Goal: Transaction & Acquisition: Purchase product/service

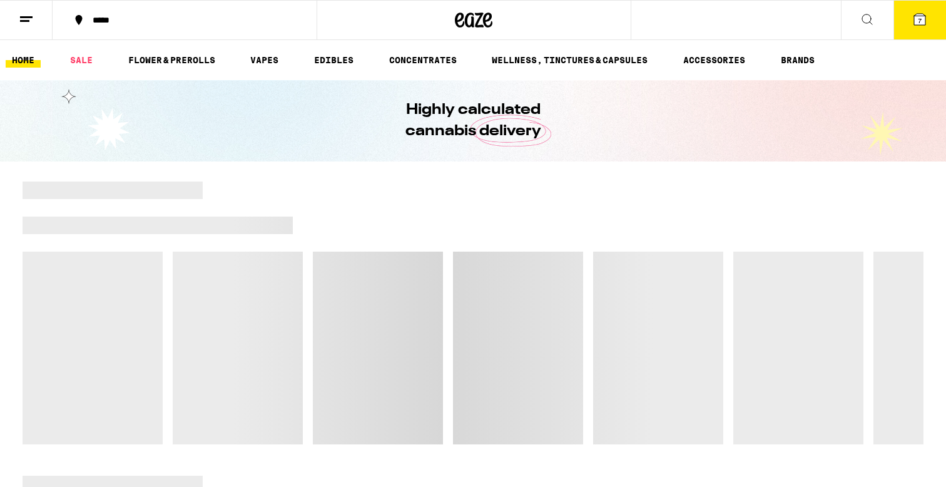
click at [917, 36] on button "7" at bounding box center [919, 20] width 53 height 39
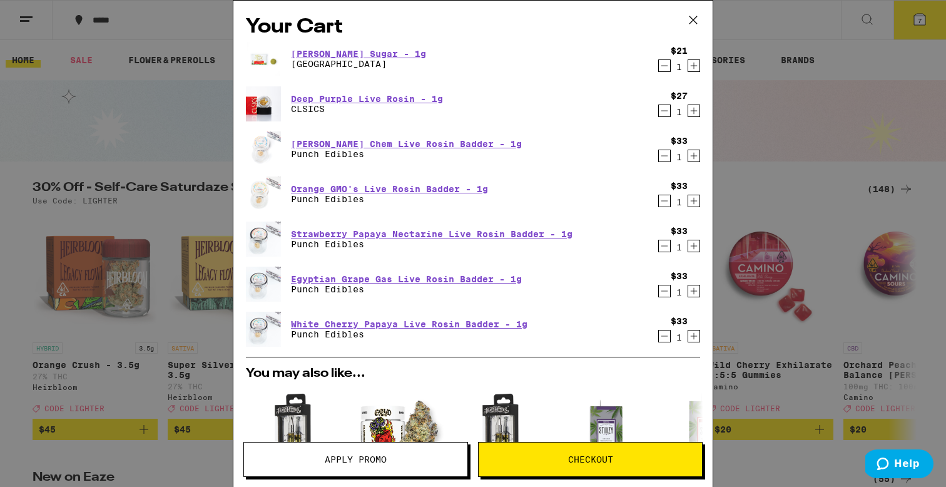
click at [662, 156] on icon "Decrement" at bounding box center [664, 156] width 7 height 0
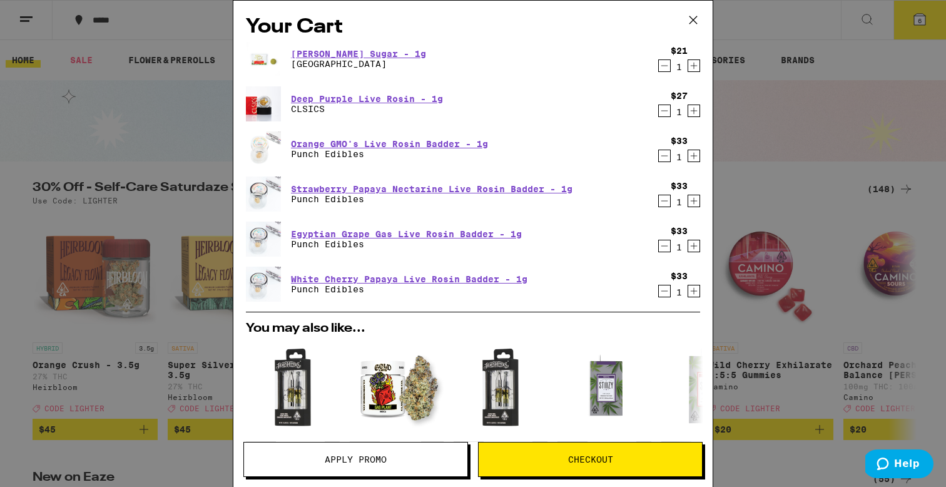
click at [663, 288] on icon "Decrement" at bounding box center [664, 290] width 11 height 15
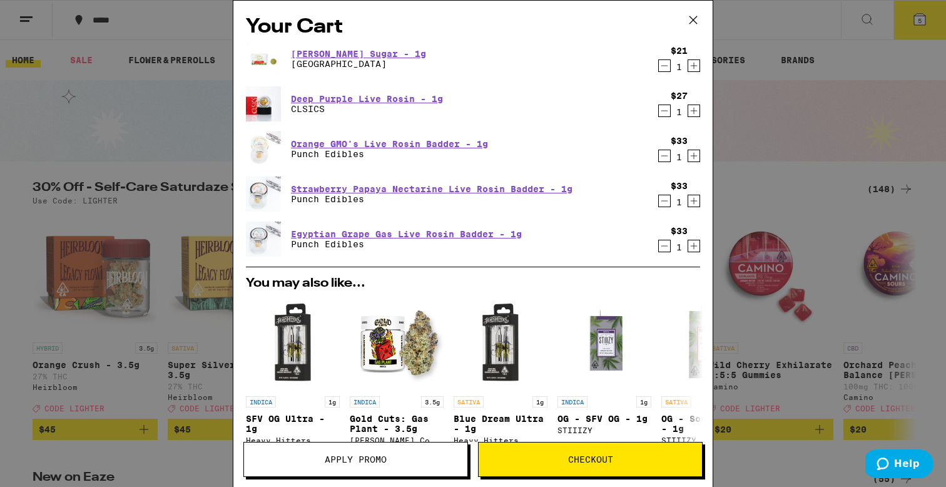
click at [662, 248] on icon "Decrement" at bounding box center [664, 245] width 11 height 15
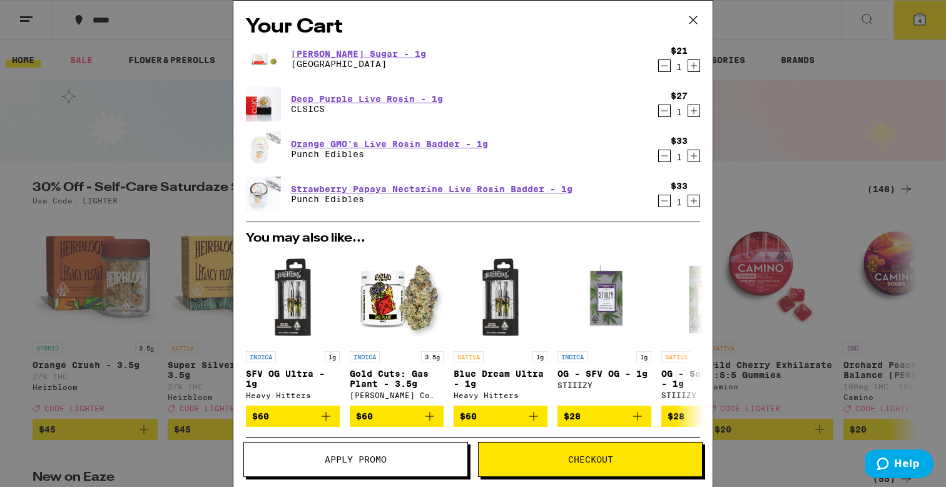
click at [663, 200] on icon "Decrement" at bounding box center [664, 200] width 11 height 15
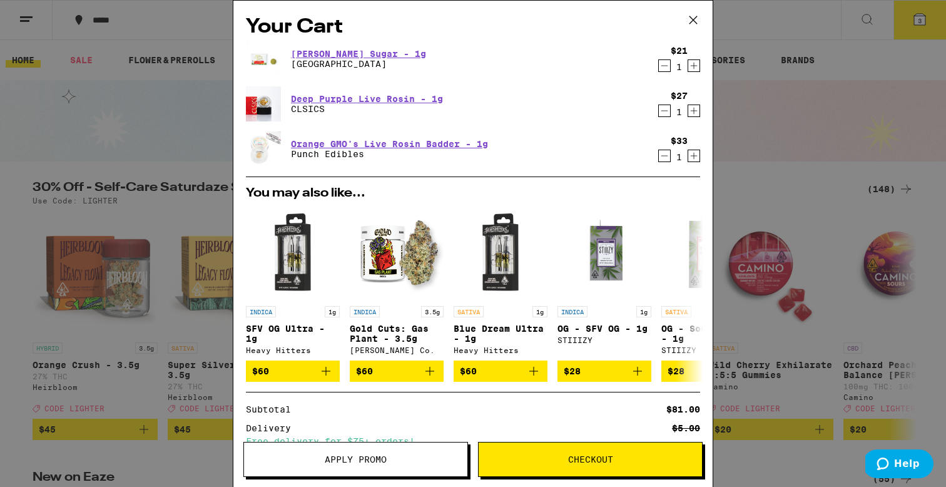
click at [666, 153] on icon "Decrement" at bounding box center [664, 155] width 11 height 15
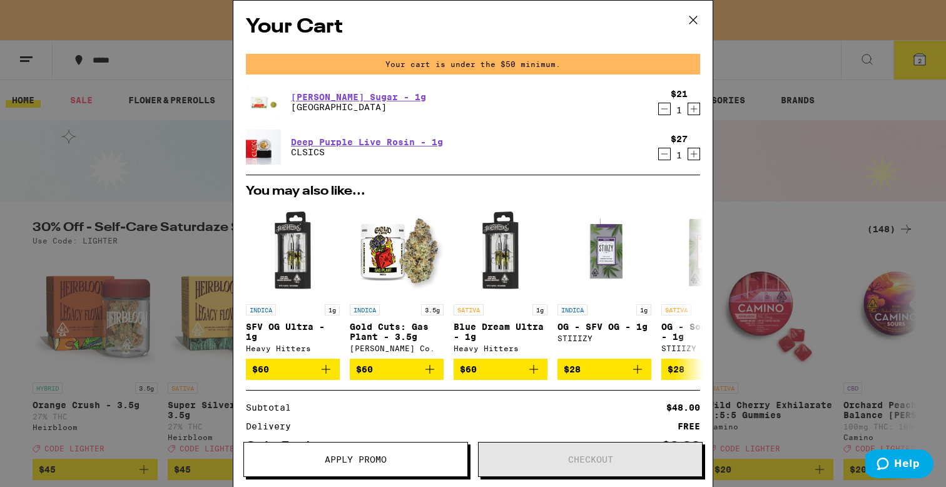
click at [690, 16] on icon at bounding box center [693, 20] width 8 height 8
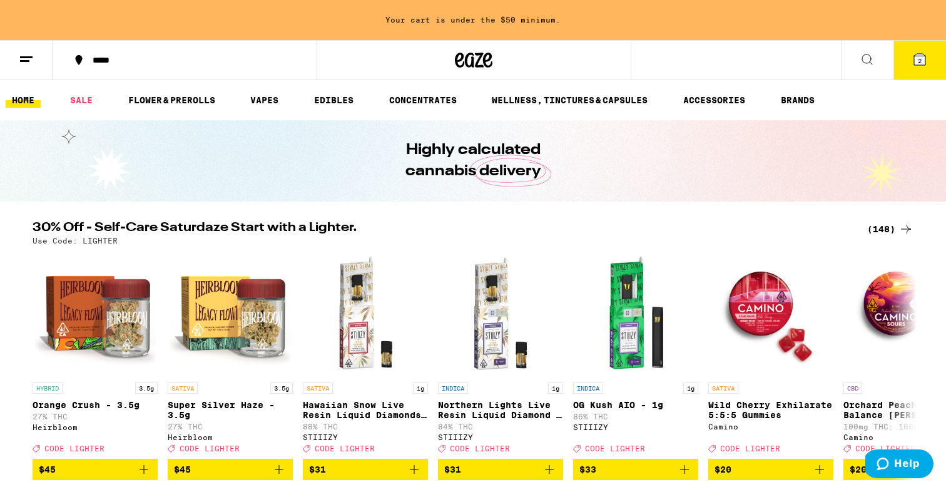
click at [870, 59] on icon at bounding box center [867, 59] width 10 height 10
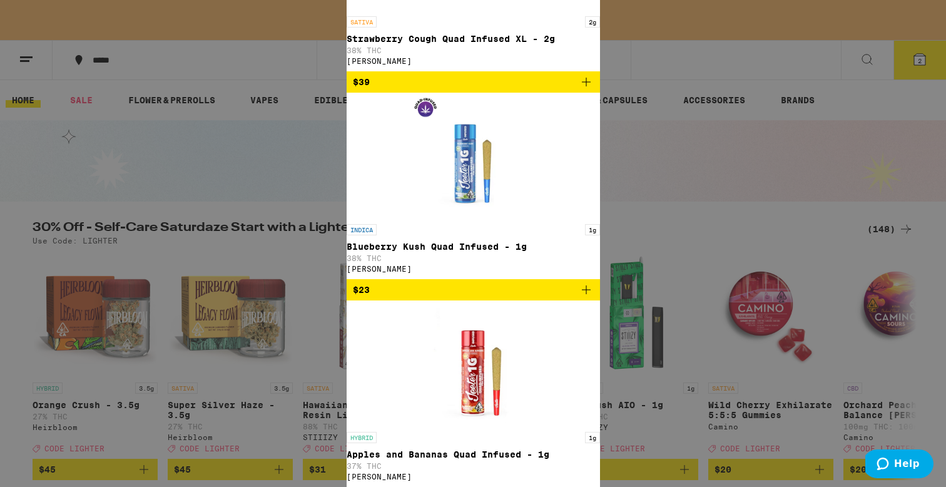
type input "kief"
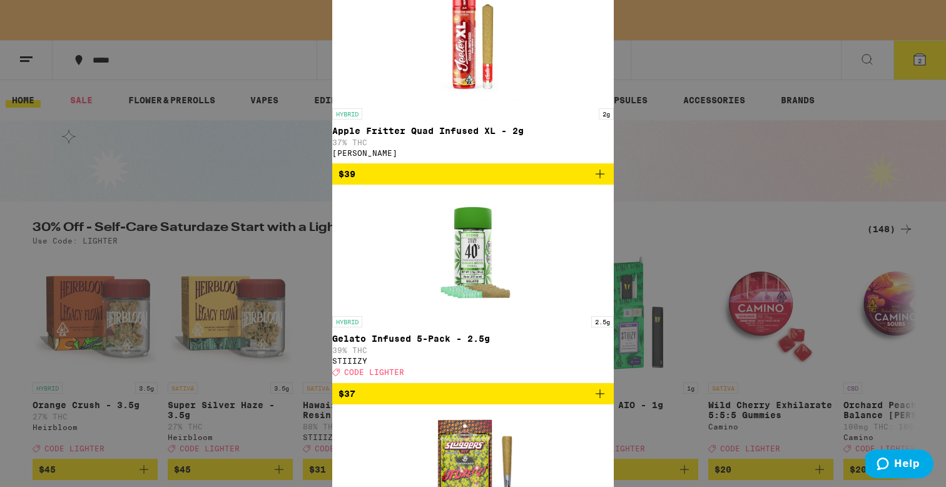
scroll to position [617, 0]
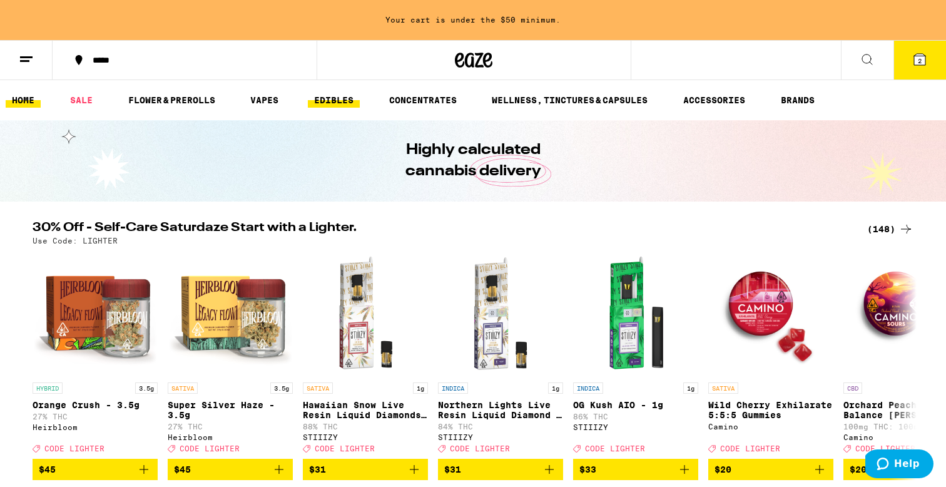
click at [346, 99] on link "EDIBLES" at bounding box center [334, 100] width 52 height 15
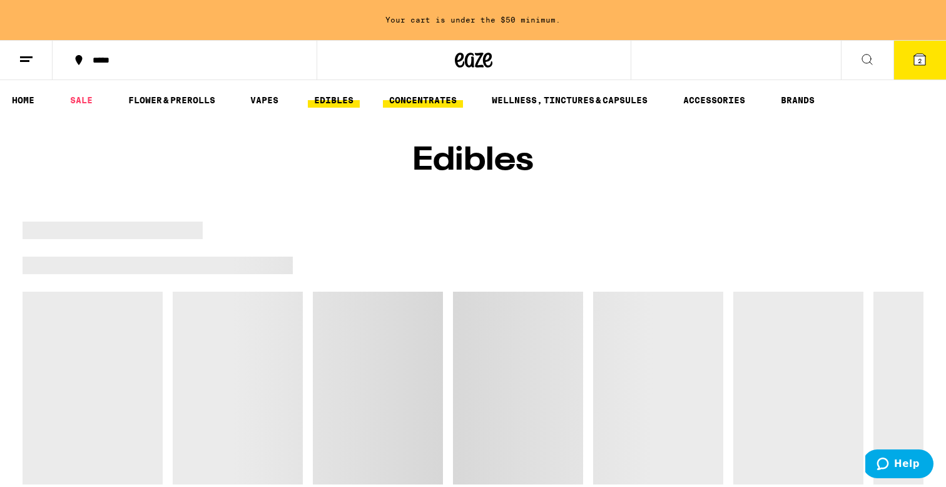
click at [440, 96] on link "CONCENTRATES" at bounding box center [423, 100] width 80 height 15
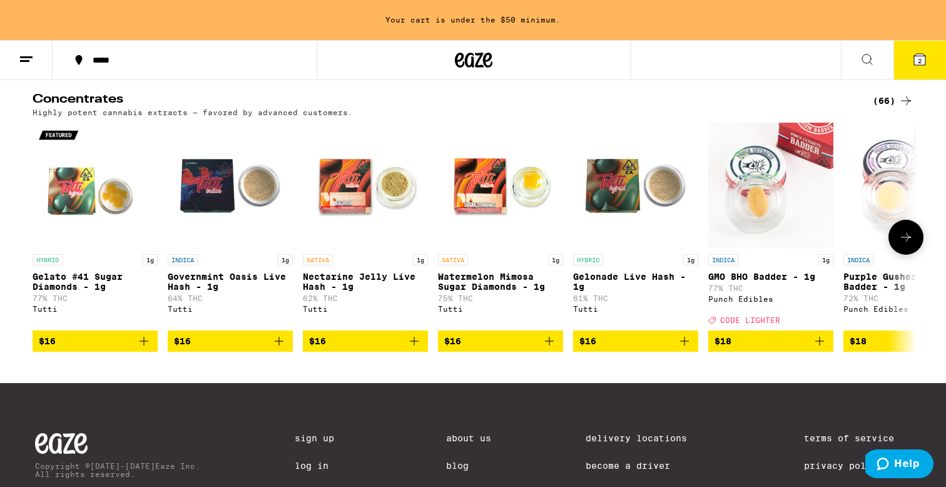
scroll to position [144, 0]
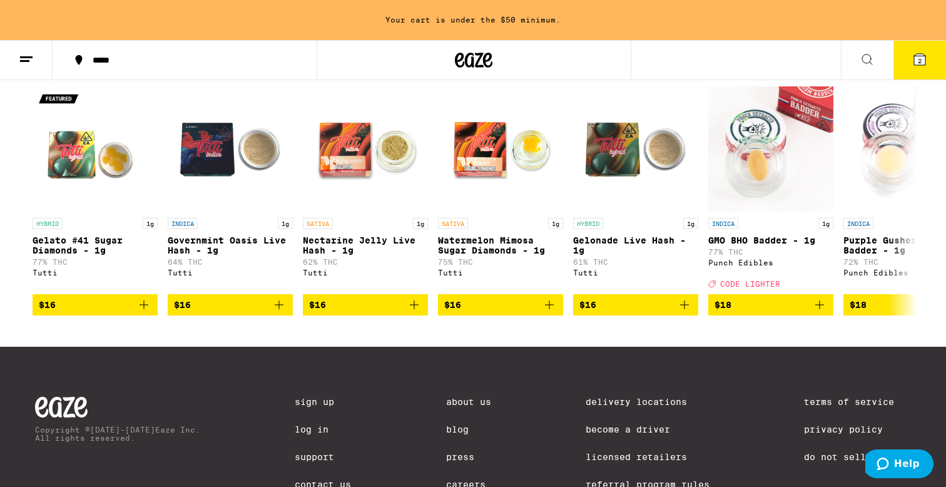
click at [866, 52] on icon at bounding box center [866, 59] width 15 height 15
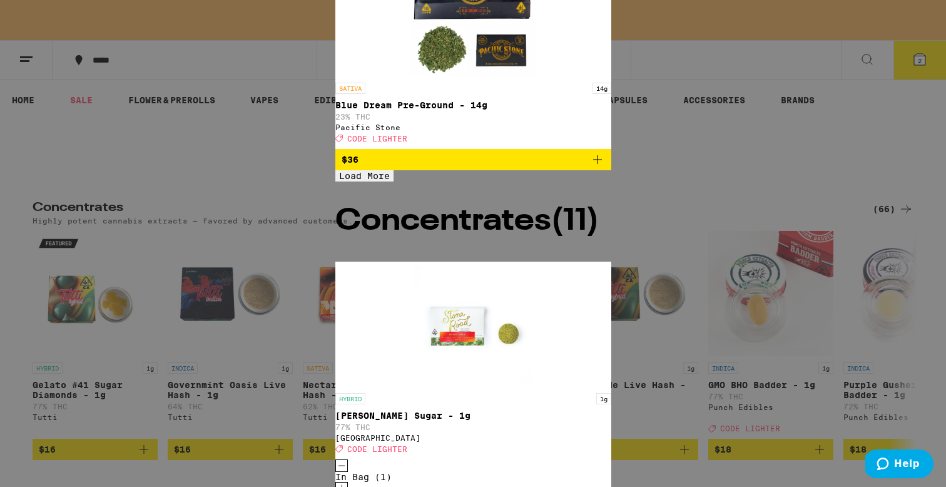
type input "sugar"
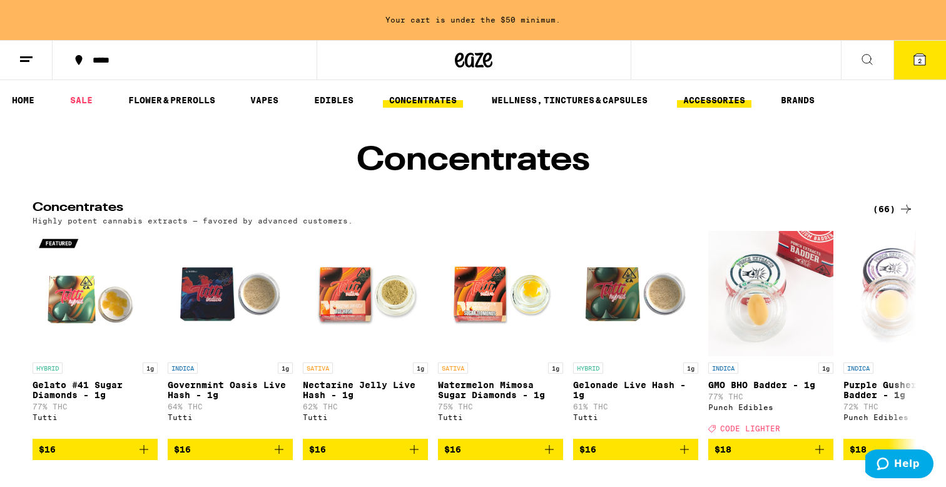
click at [737, 101] on link "ACCESSORIES" at bounding box center [714, 100] width 74 height 15
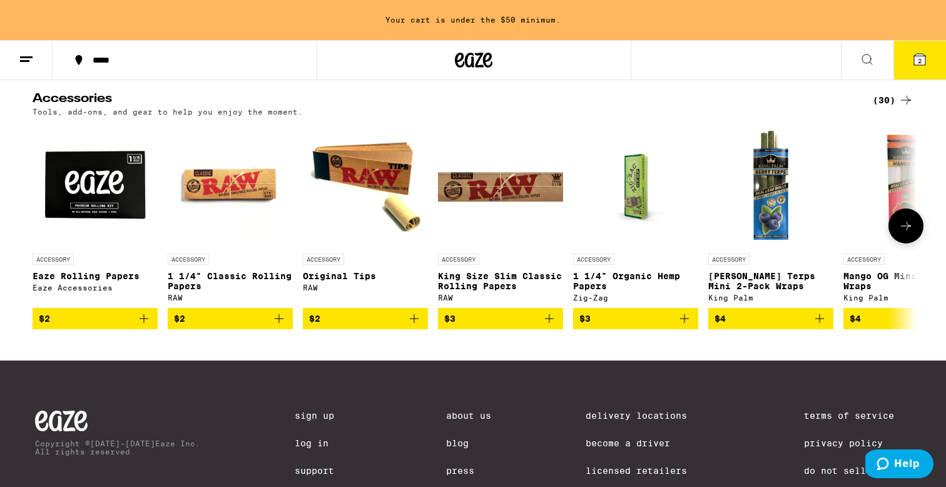
scroll to position [93, 0]
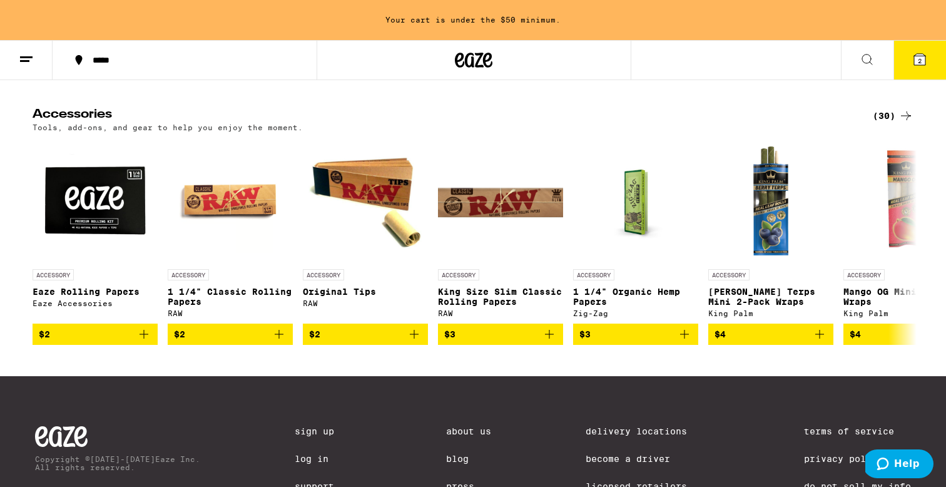
click at [893, 123] on div "(30)" at bounding box center [892, 115] width 41 height 15
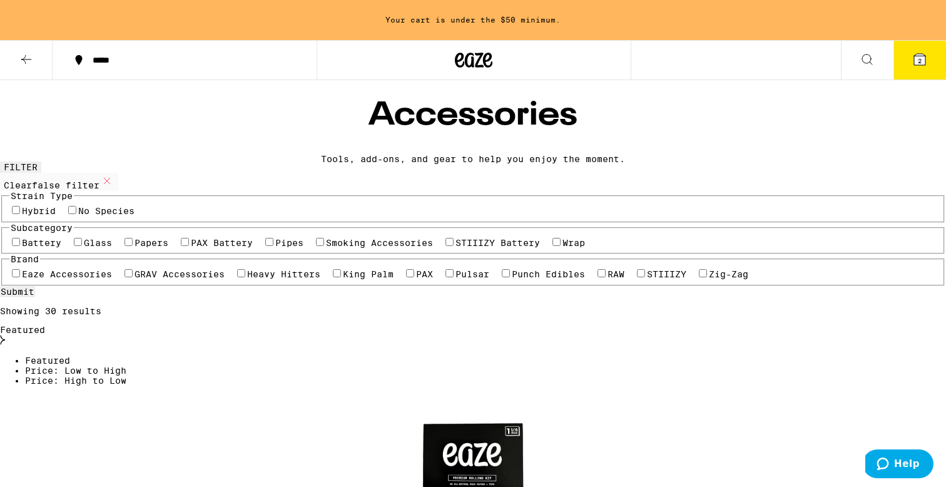
click at [844, 325] on div "Featured" at bounding box center [473, 336] width 946 height 22
click at [126, 365] on span "Price: Low to High" at bounding box center [75, 370] width 101 height 10
click at [483, 61] on icon at bounding box center [487, 60] width 9 height 15
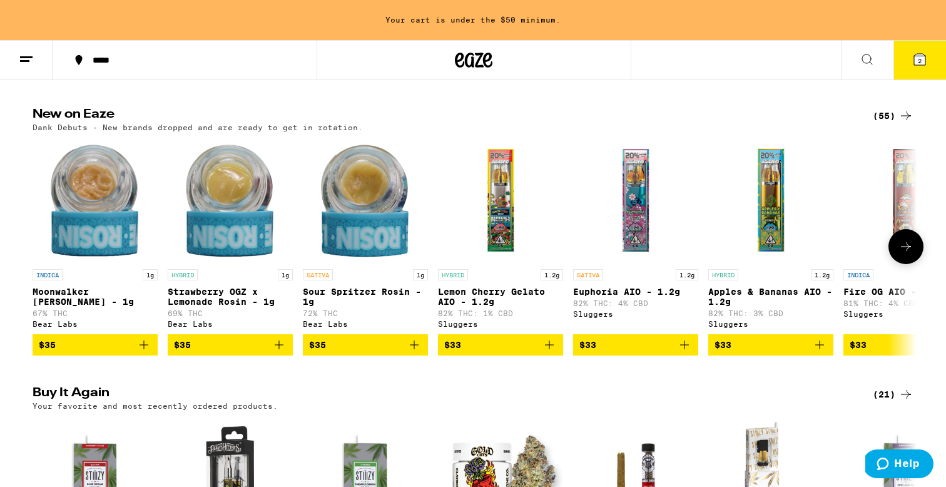
scroll to position [411, 0]
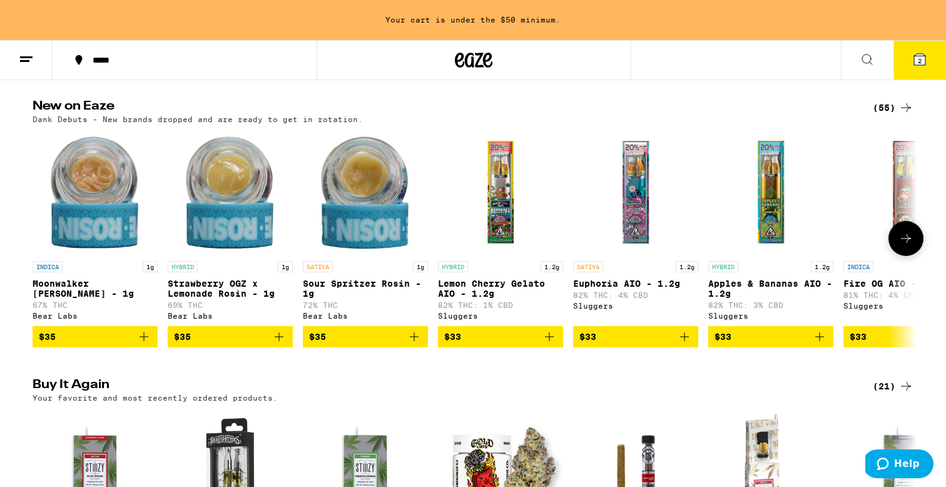
click at [143, 341] on icon "Add to bag" at bounding box center [143, 336] width 9 height 9
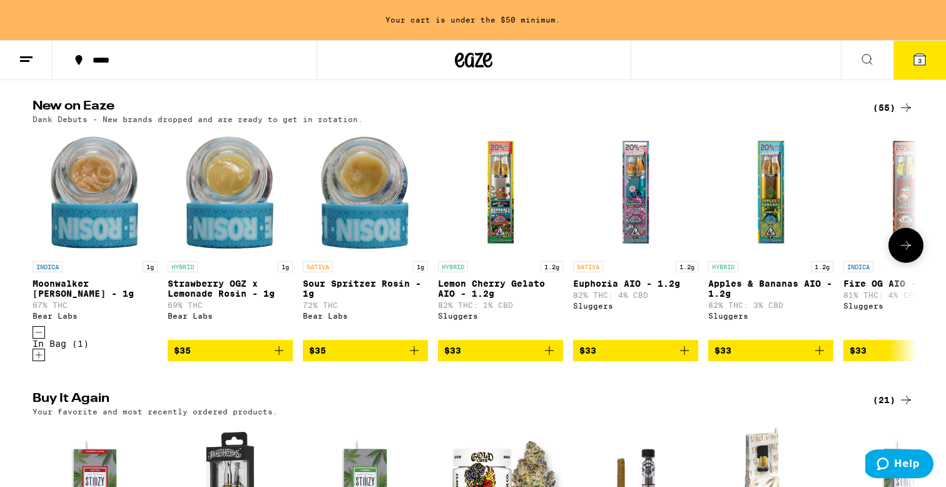
scroll to position [0, 0]
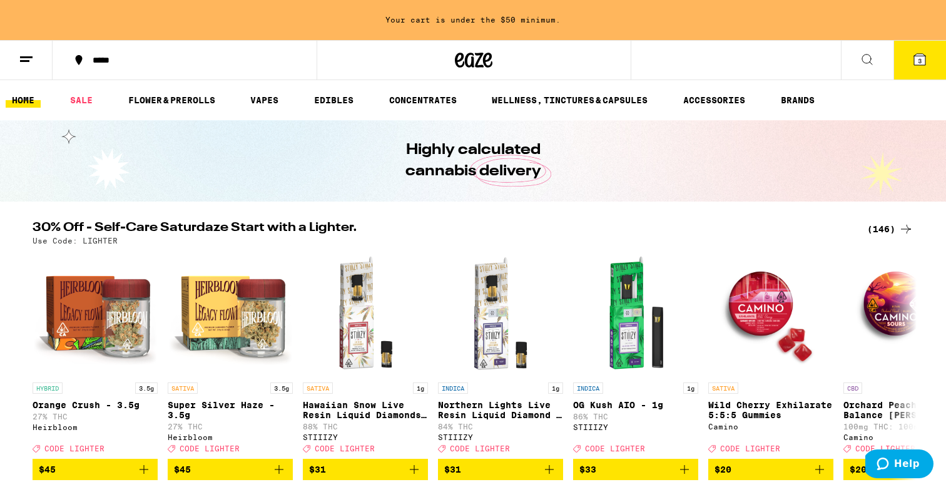
click at [923, 69] on button "3" at bounding box center [919, 60] width 53 height 39
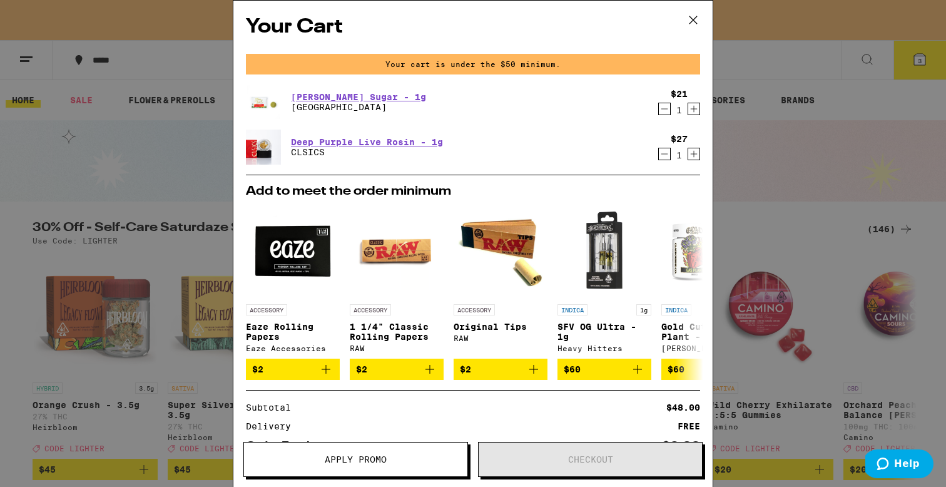
click at [690, 17] on icon at bounding box center [693, 20] width 8 height 8
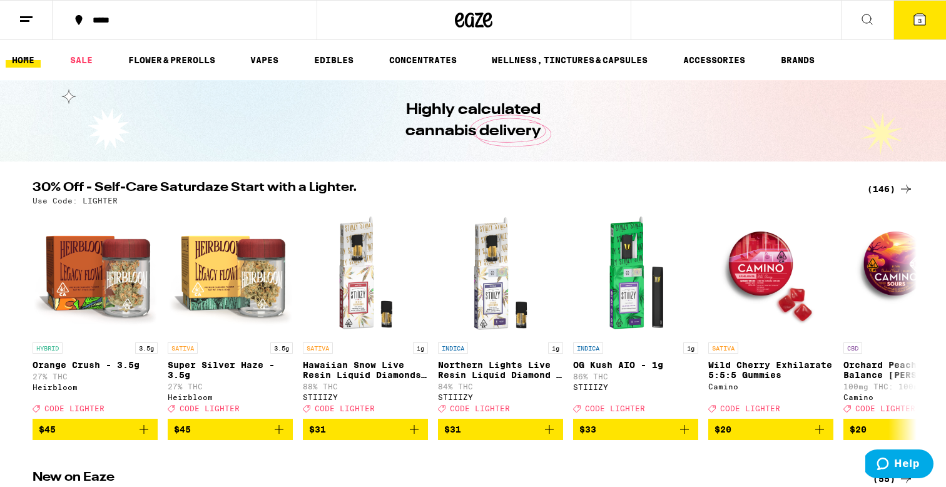
click at [500, 110] on h1 "Highly calculated cannabis delivery" at bounding box center [473, 120] width 206 height 43
click at [85, 61] on link "SALE" at bounding box center [81, 60] width 35 height 15
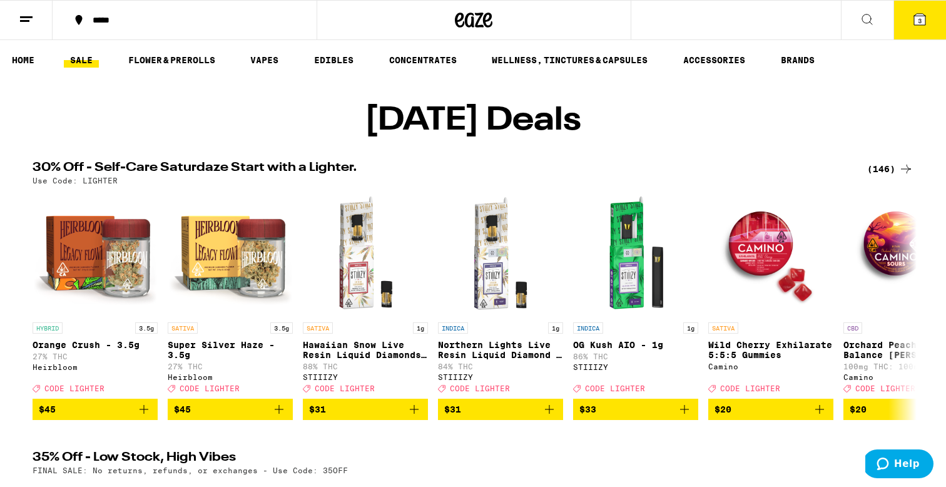
scroll to position [13, 0]
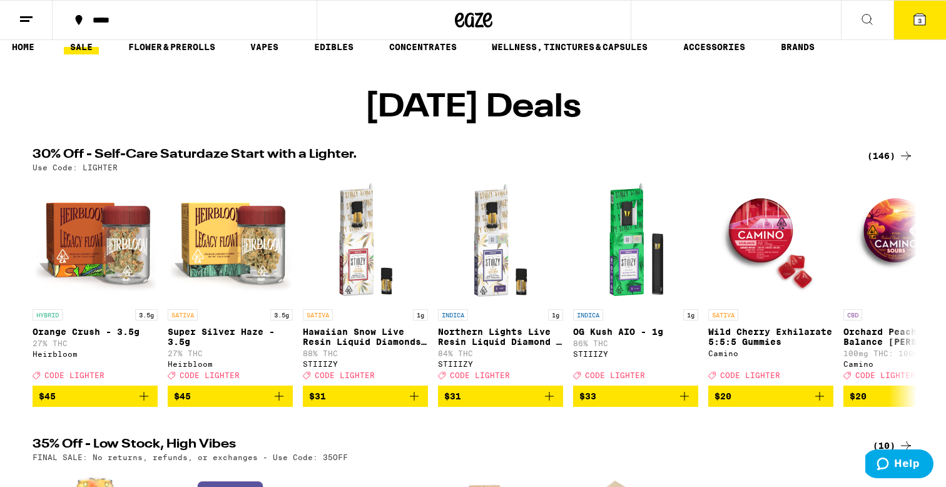
click at [892, 163] on div "(146)" at bounding box center [890, 155] width 46 height 15
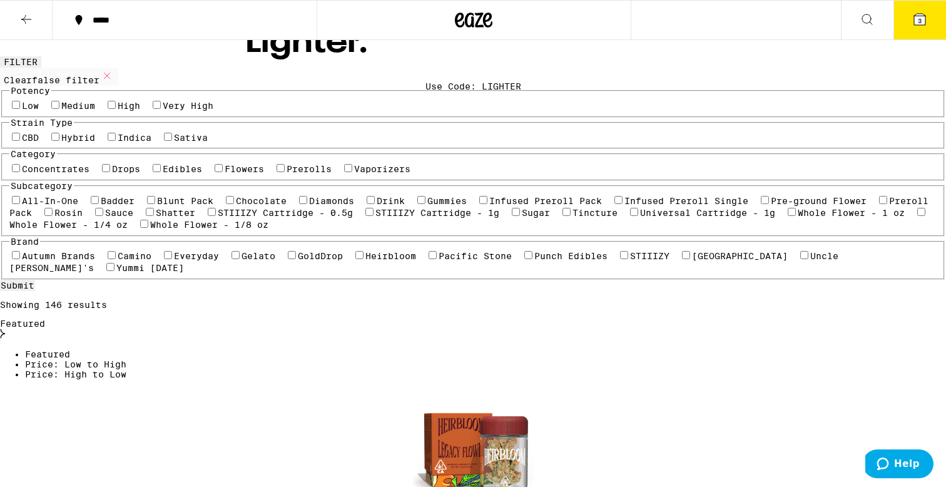
scroll to position [99, 0]
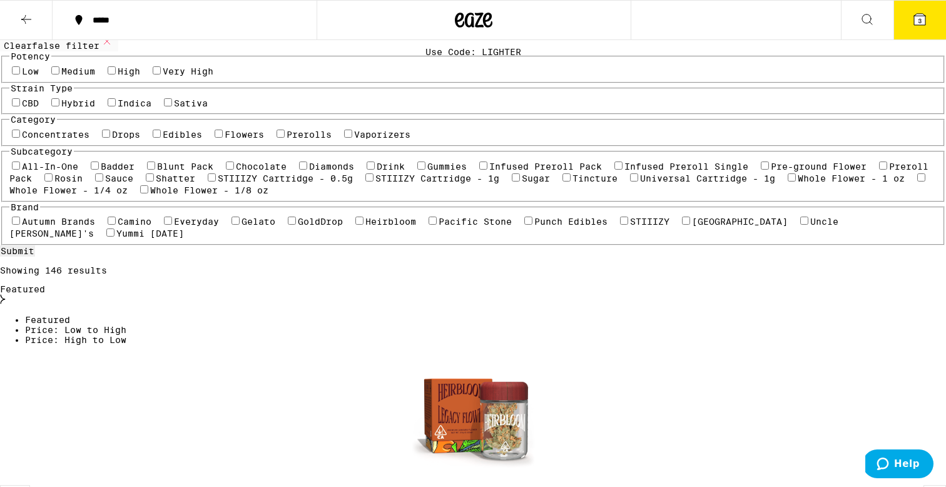
click at [83, 139] on label "Concentrates" at bounding box center [56, 134] width 68 height 10
click at [20, 138] on input "Concentrates" at bounding box center [16, 133] width 8 height 8
checkbox input "true"
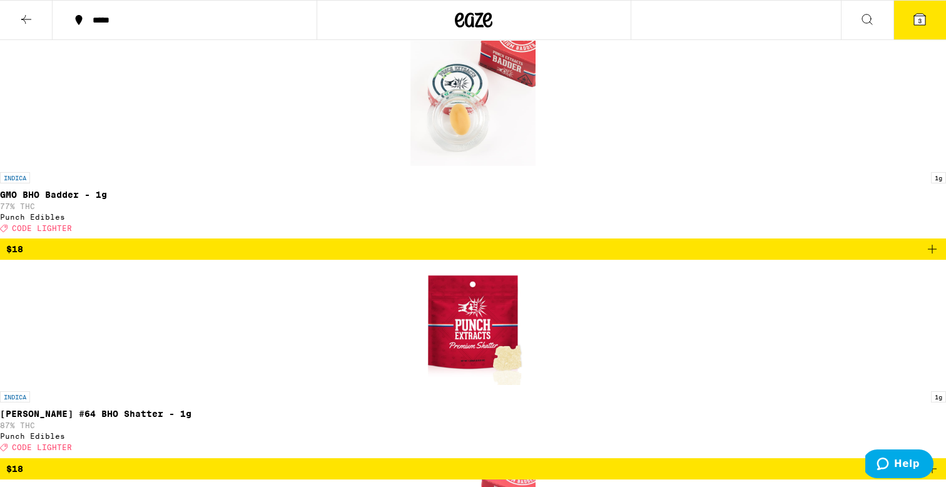
scroll to position [426, 0]
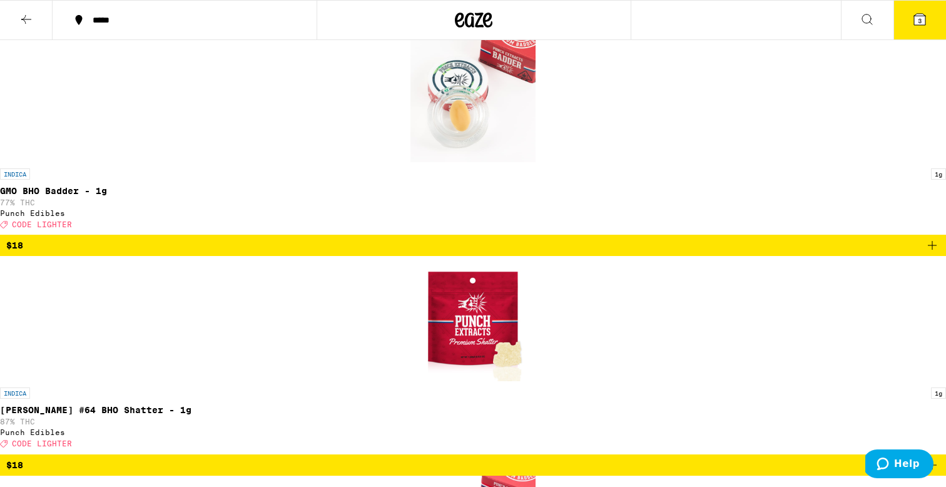
checkbox input "true"
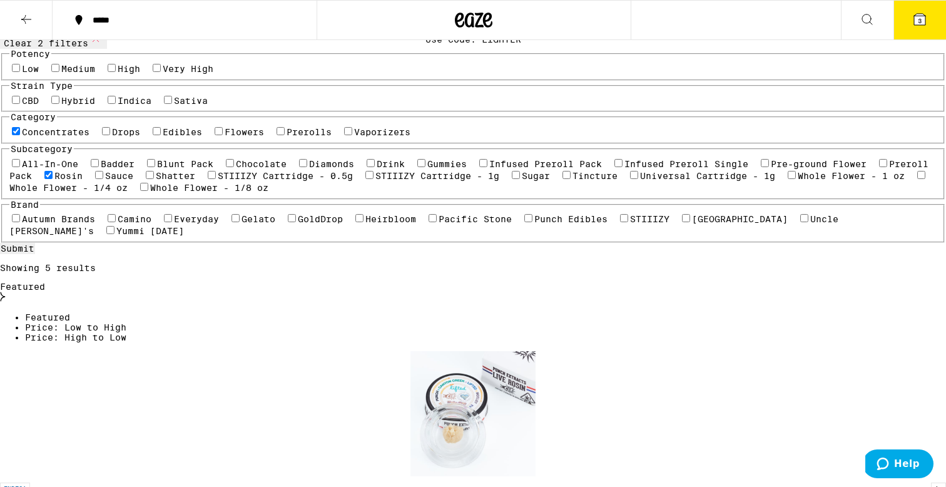
scroll to position [22, 0]
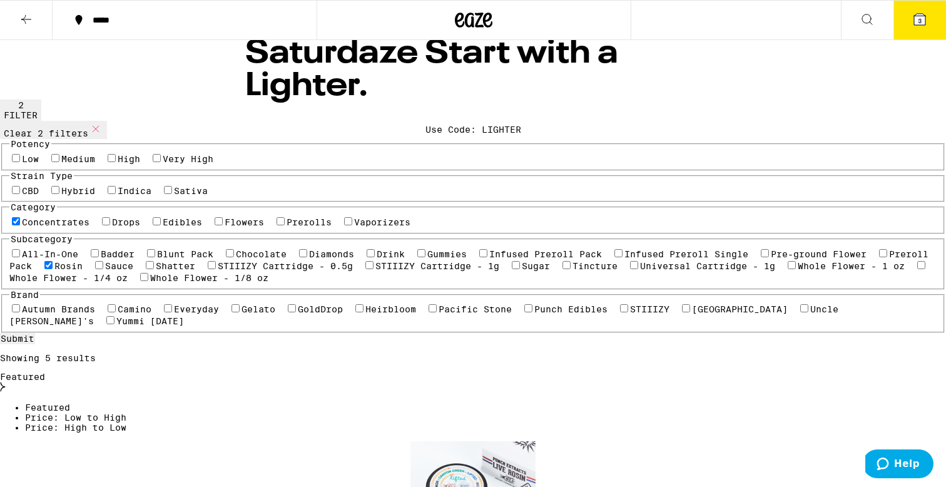
click at [923, 23] on icon at bounding box center [919, 19] width 11 height 11
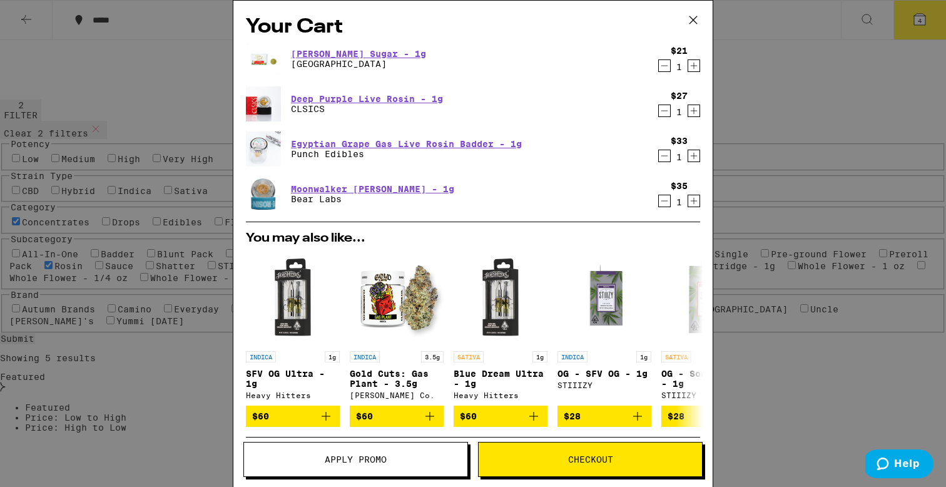
click at [664, 69] on icon "Decrement" at bounding box center [664, 65] width 11 height 15
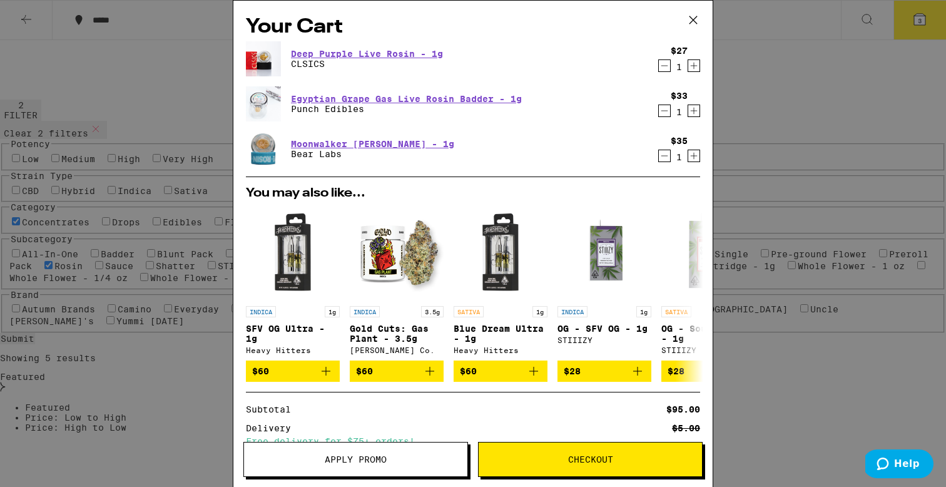
click at [415, 456] on span "Apply Promo" at bounding box center [355, 459] width 223 height 9
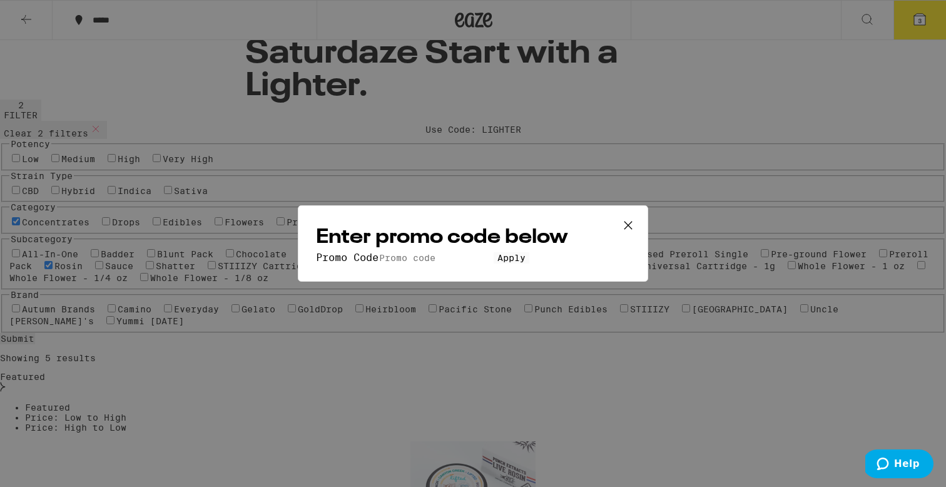
click at [437, 221] on div "Enter promo code below Promo Code Apply" at bounding box center [473, 243] width 350 height 76
click at [428, 252] on input "Promo Code" at bounding box center [435, 257] width 115 height 11
type input "lighter"
click at [493, 263] on button "Apply" at bounding box center [511, 257] width 36 height 11
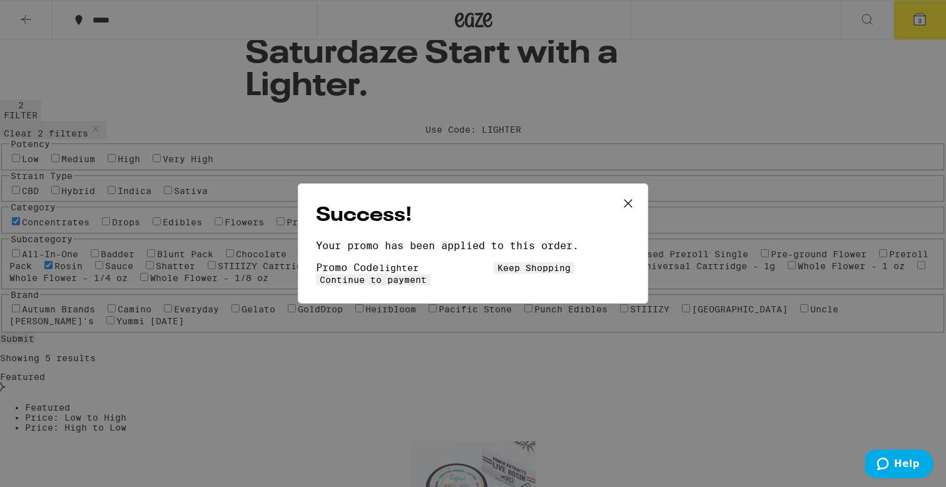
click at [427, 275] on span "Continue to payment" at bounding box center [373, 280] width 107 height 10
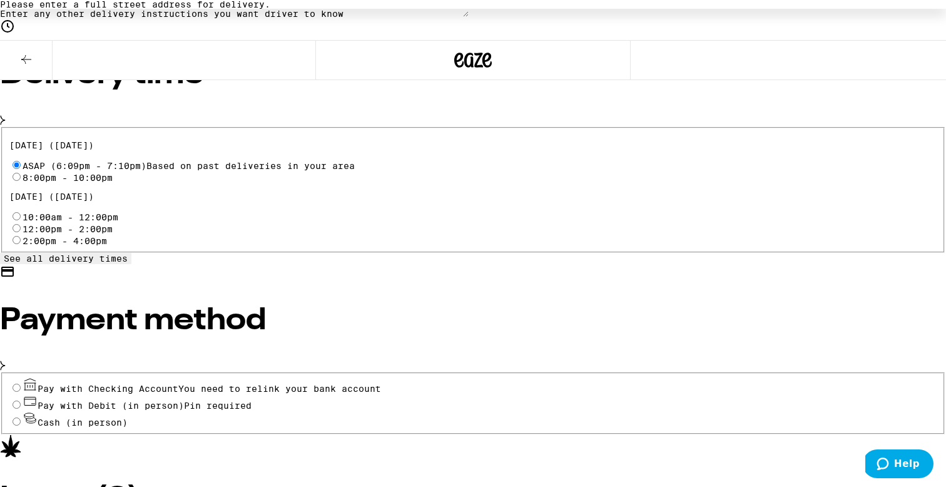
scroll to position [455, 0]
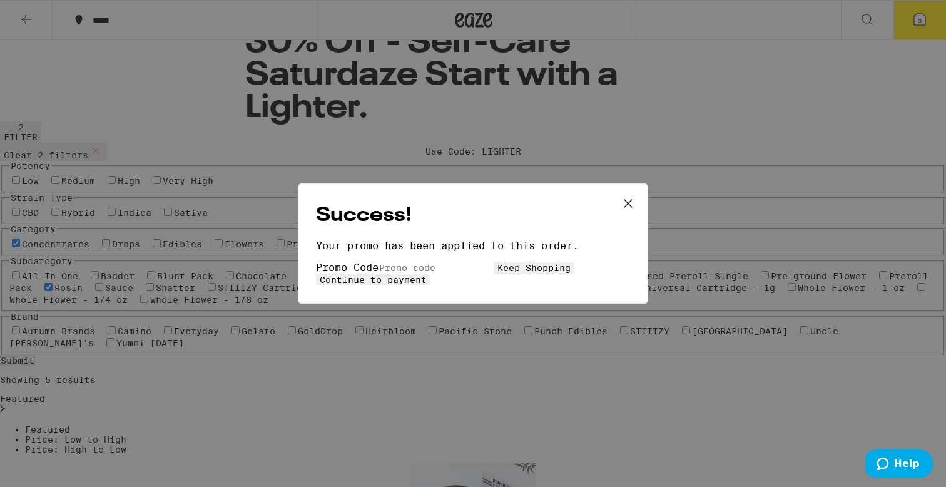
click at [634, 194] on icon at bounding box center [628, 203] width 19 height 19
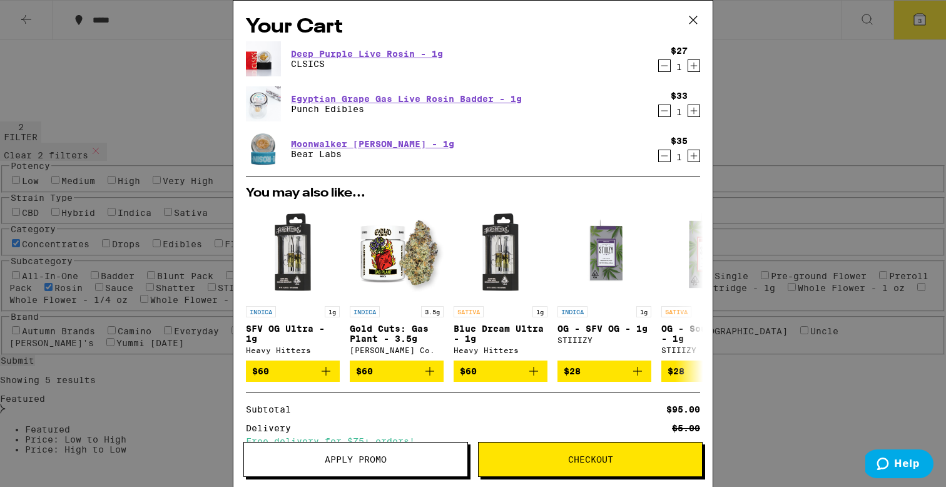
click at [667, 155] on icon "Decrement" at bounding box center [664, 155] width 11 height 15
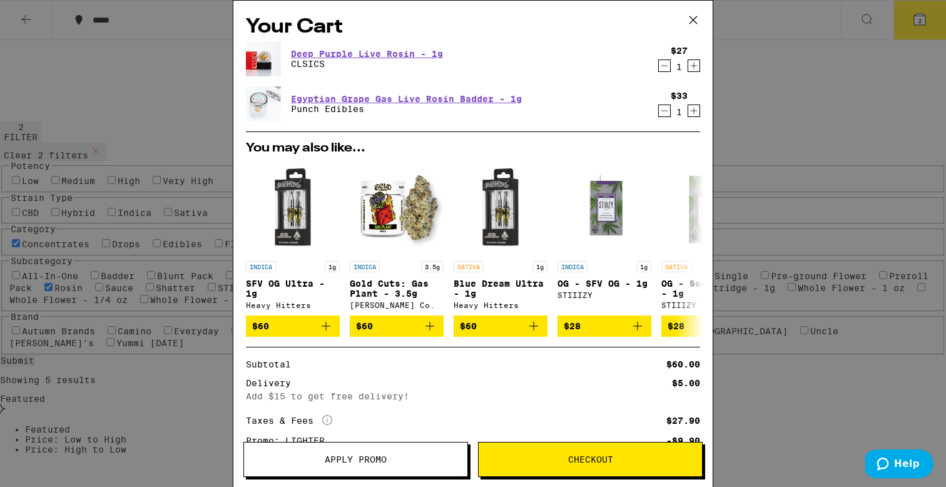
click at [574, 452] on button "Checkout" at bounding box center [590, 459] width 225 height 35
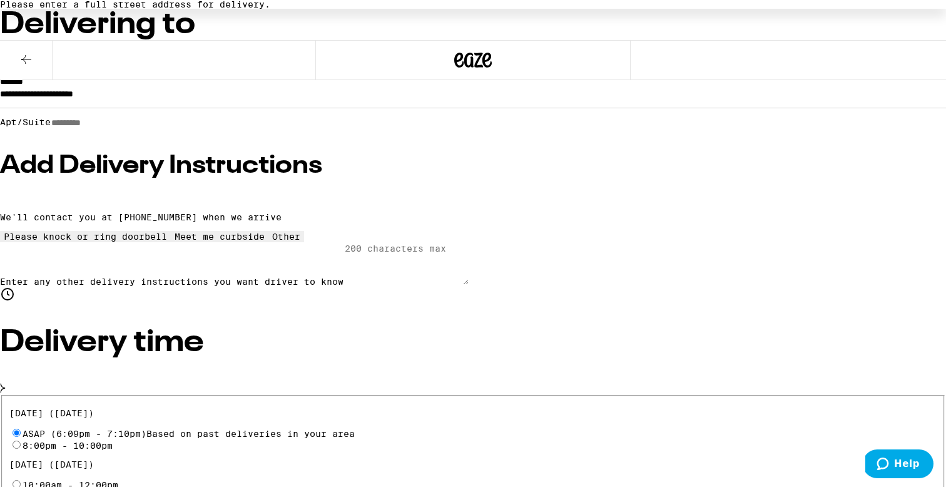
scroll to position [122, 0]
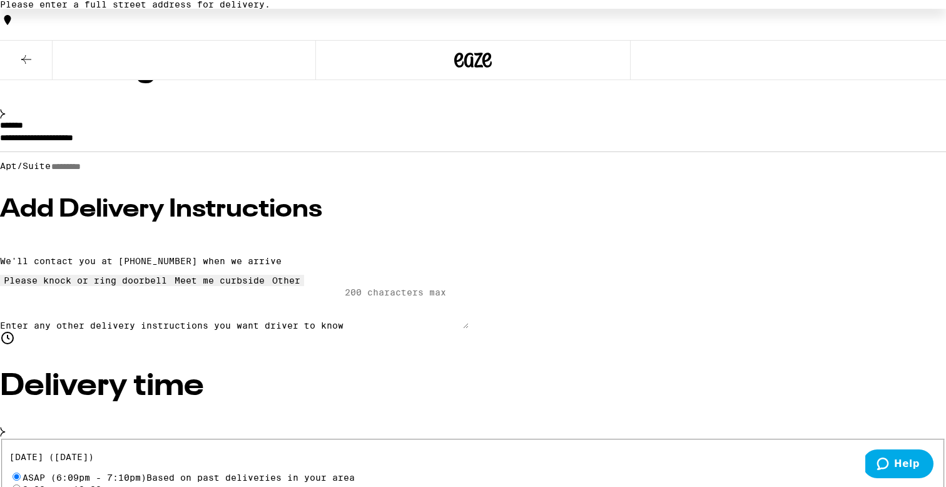
click at [23, 129] on label "*******" at bounding box center [11, 125] width 23 height 9
click at [288, 151] on input "**********" at bounding box center [473, 140] width 946 height 21
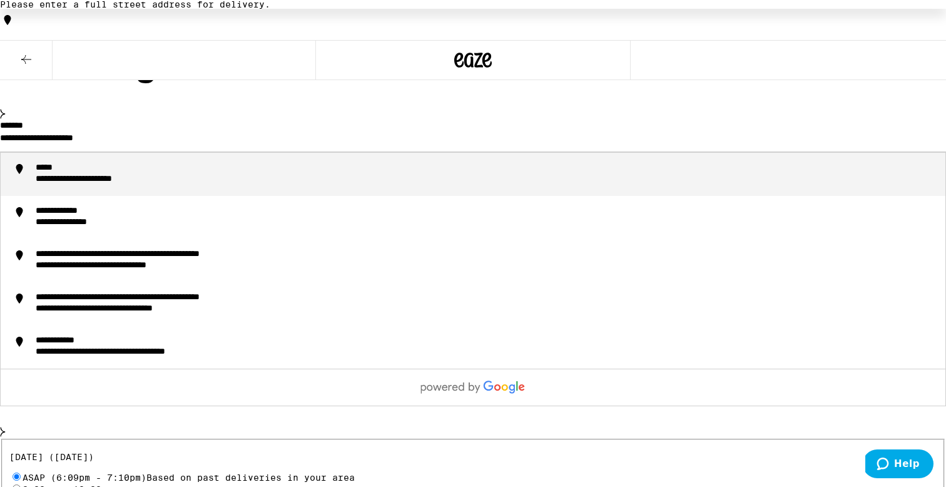
click at [278, 151] on input "**********" at bounding box center [473, 140] width 946 height 21
drag, startPoint x: 278, startPoint y: 164, endPoint x: 93, endPoint y: 162, distance: 185.1
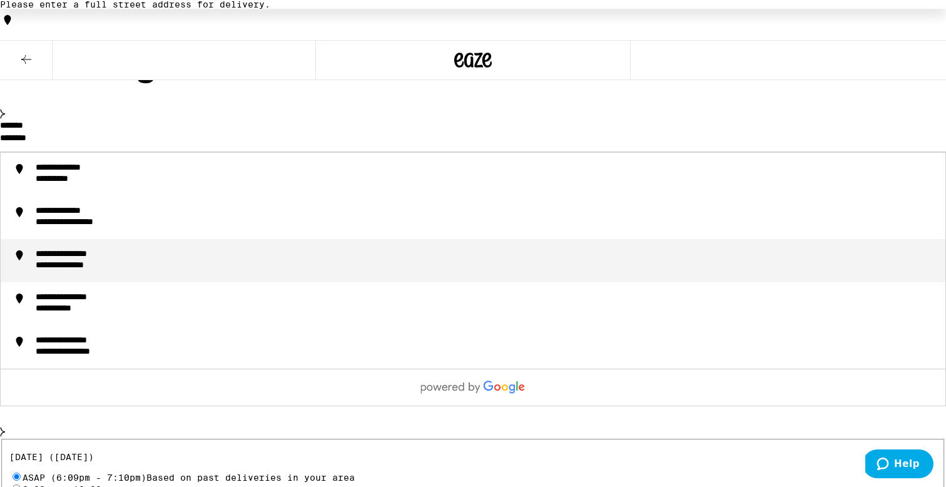
click at [126, 261] on div "**********" at bounding box center [81, 255] width 91 height 12
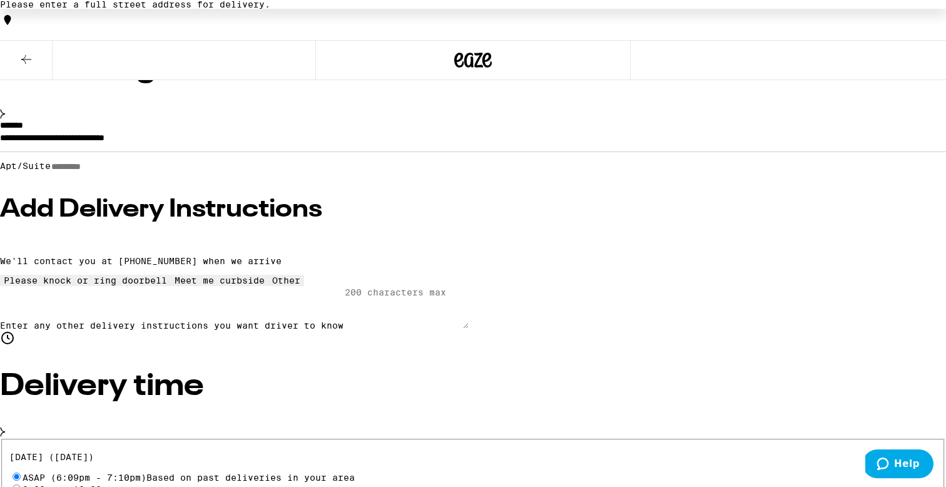
type input "**********"
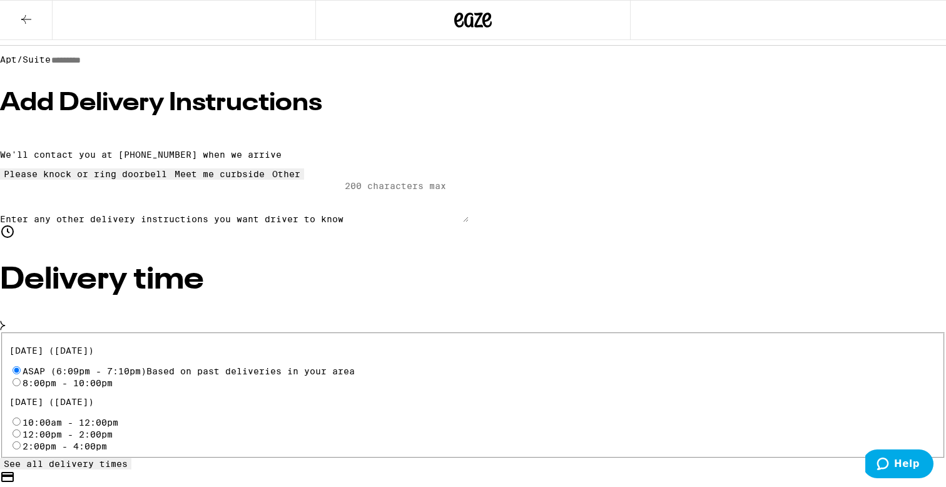
scroll to position [370, 0]
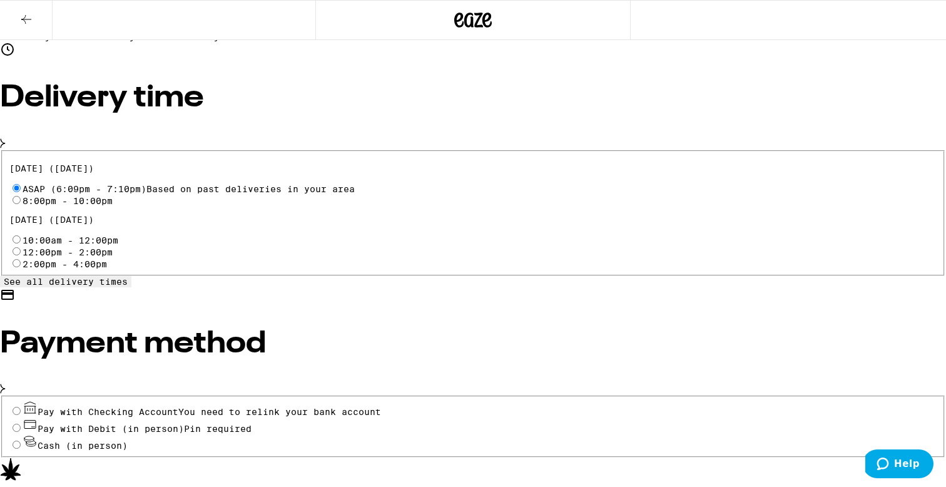
click at [21, 423] on input "Pay with Debit (in person) Pin required" at bounding box center [17, 427] width 8 height 8
click at [136, 400] on div "Pay with Checking Account You need to relink your bank account" at bounding box center [472, 408] width 927 height 17
click at [21, 407] on input "Pay with Checking Account You need to relink your bank account" at bounding box center [17, 411] width 8 height 8
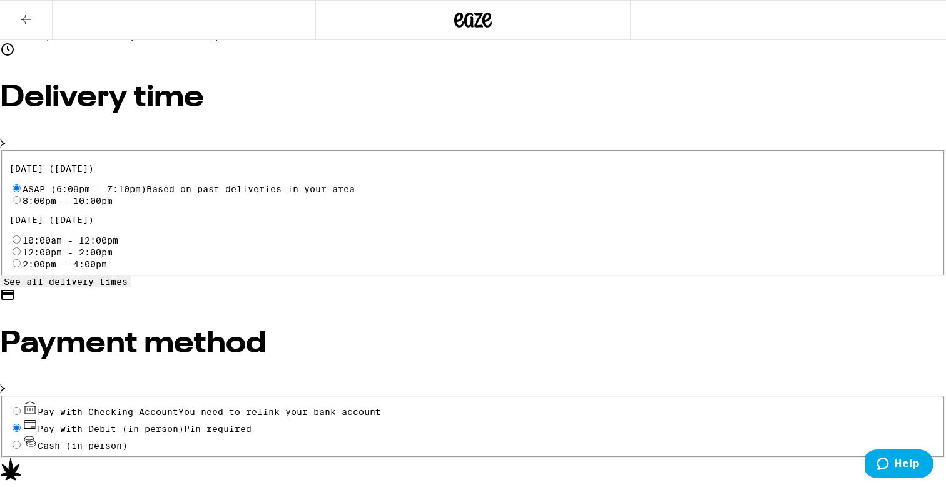
click at [21, 423] on input "Pay with Debit (in person) Pin required" at bounding box center [17, 427] width 8 height 8
radio input "true"
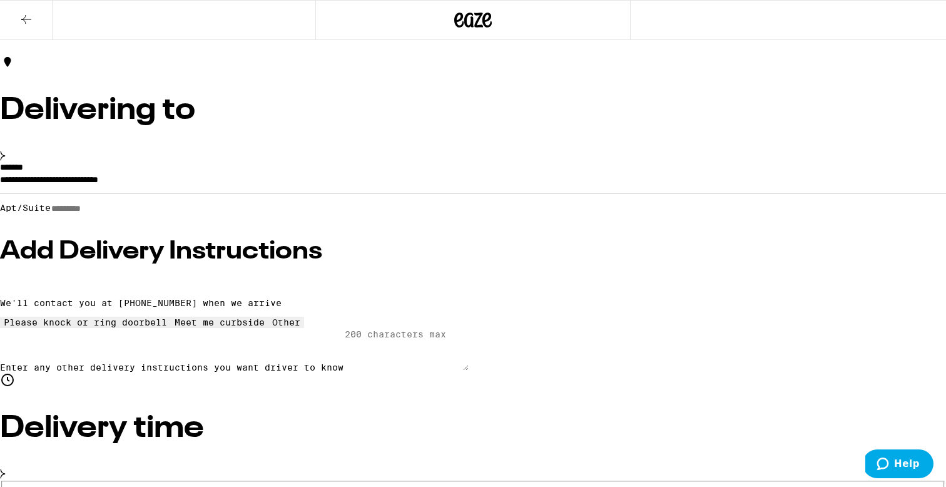
scroll to position [41, 0]
click at [478, 17] on icon at bounding box center [473, 20] width 19 height 15
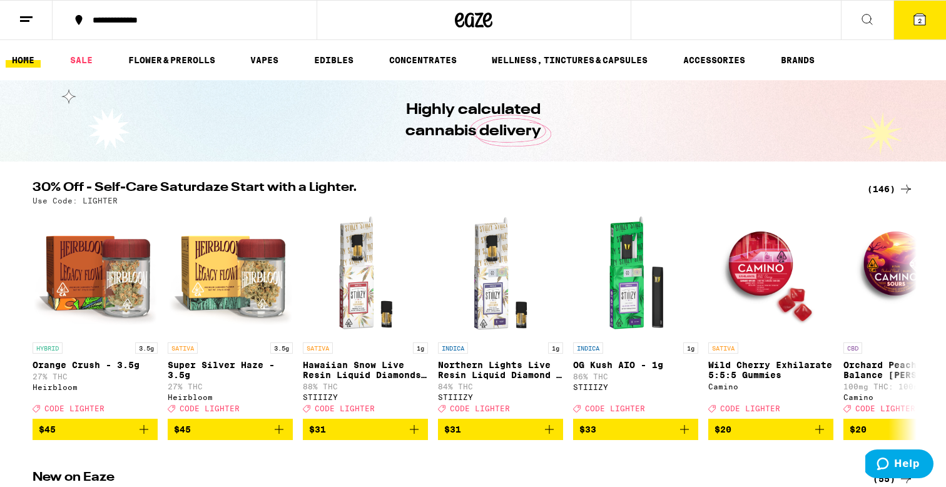
click at [909, 13] on button "2" at bounding box center [919, 20] width 53 height 39
click at [867, 22] on icon at bounding box center [866, 19] width 15 height 15
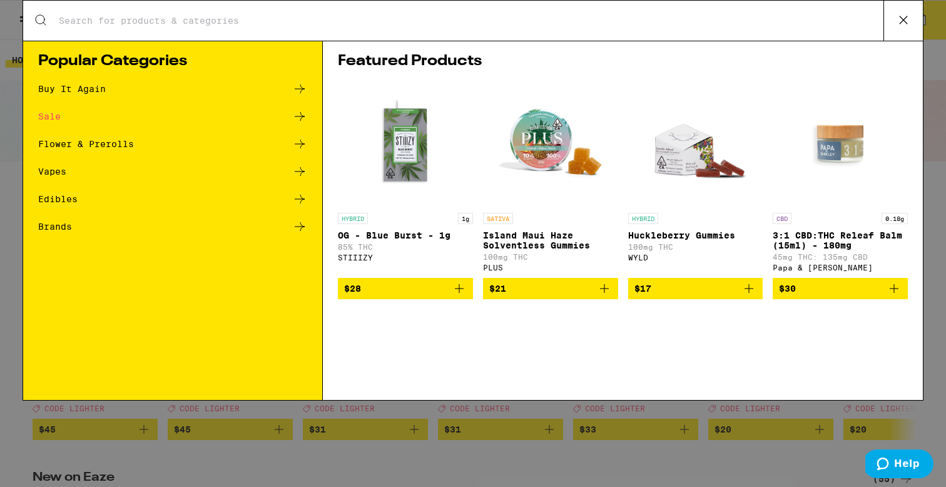
click at [585, 35] on div "Search for Products" at bounding box center [472, 21] width 899 height 40
click at [585, 28] on div "Search for Products" at bounding box center [472, 21] width 899 height 40
click at [555, 16] on input "Search for Products" at bounding box center [470, 20] width 825 height 11
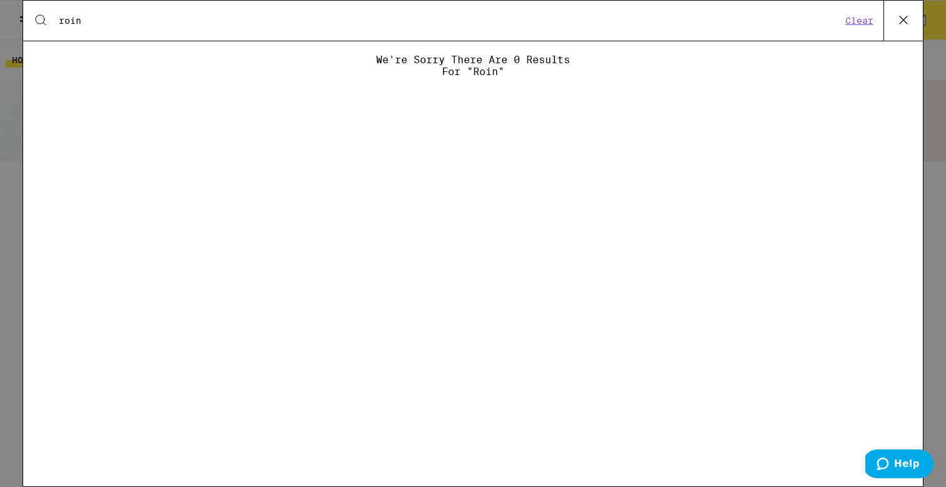
click at [72, 21] on input "roin" at bounding box center [449, 20] width 783 height 11
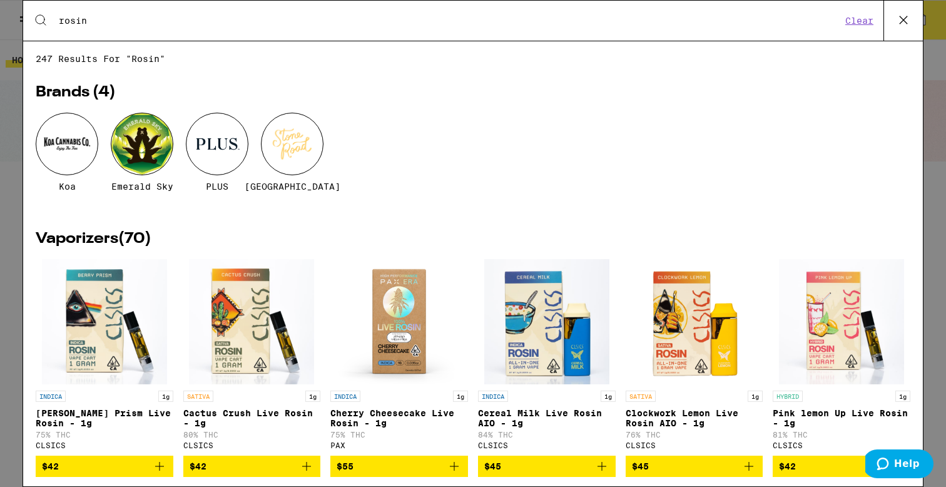
type input "rosin"
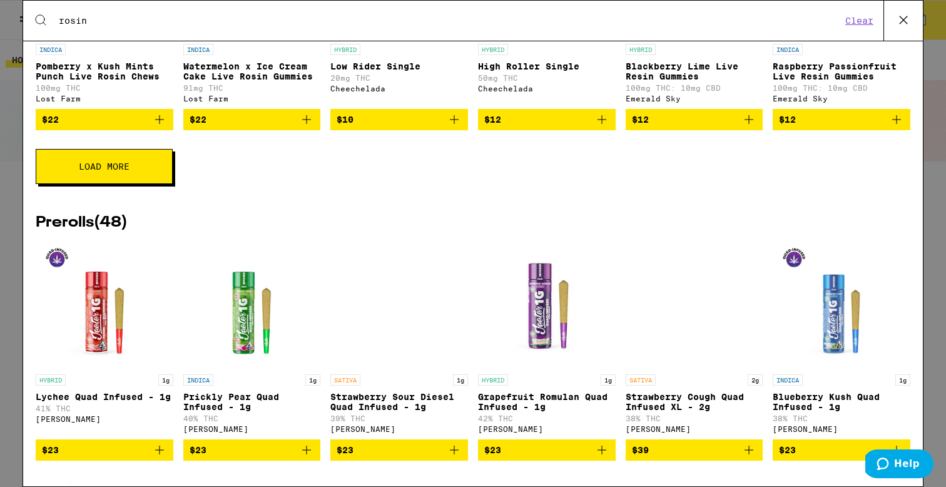
scroll to position [1118, 0]
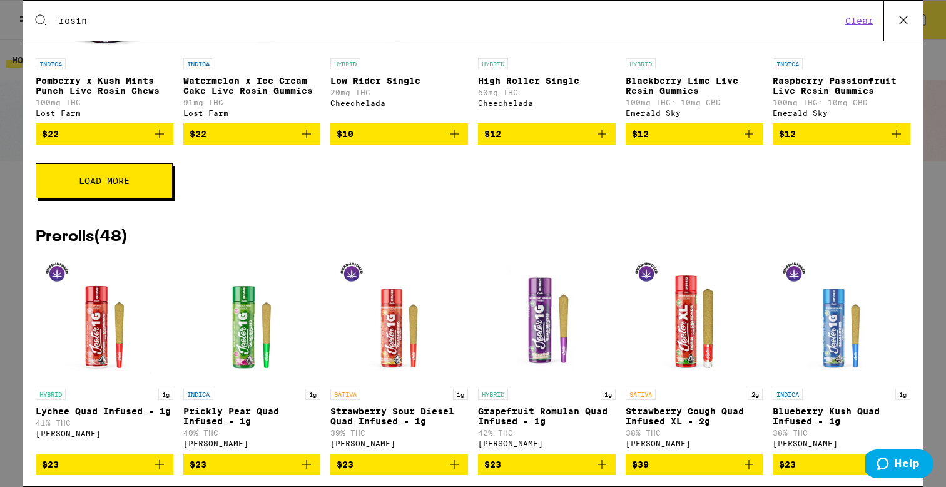
click at [104, 185] on span "Load More" at bounding box center [104, 180] width 51 height 9
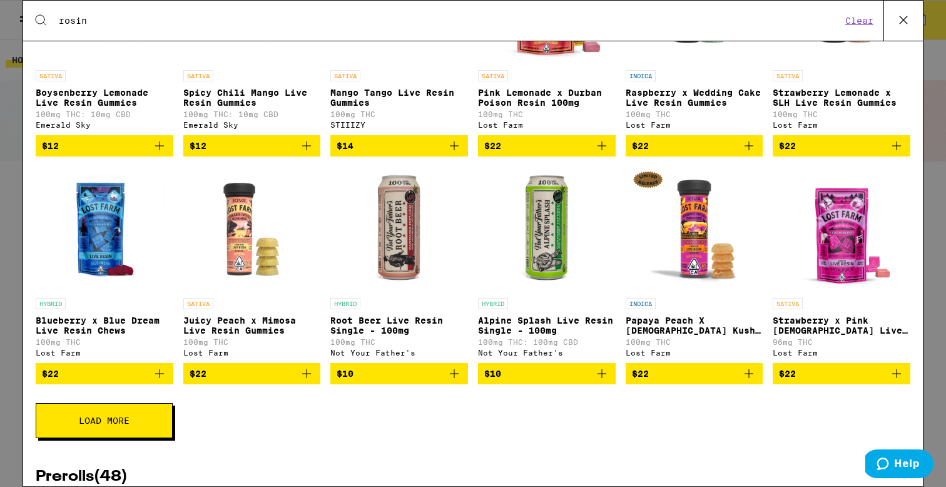
scroll to position [1414, 0]
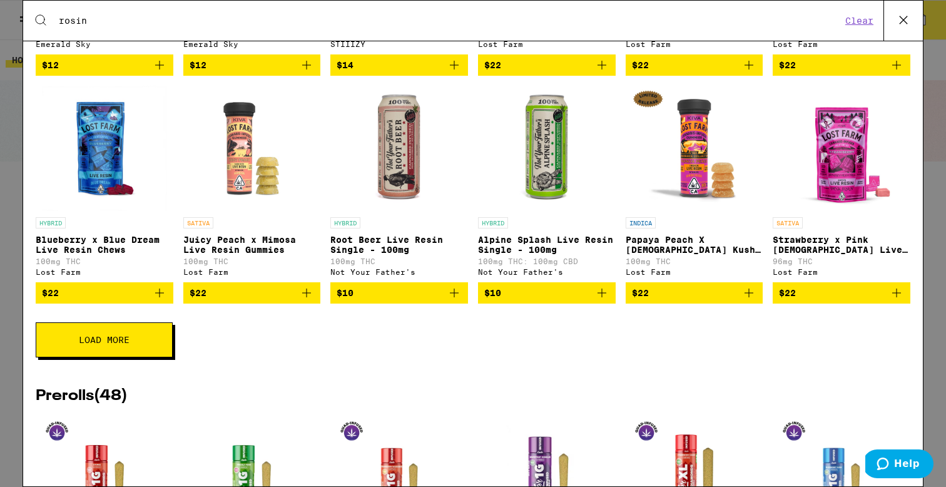
click at [893, 29] on button at bounding box center [902, 21] width 39 height 40
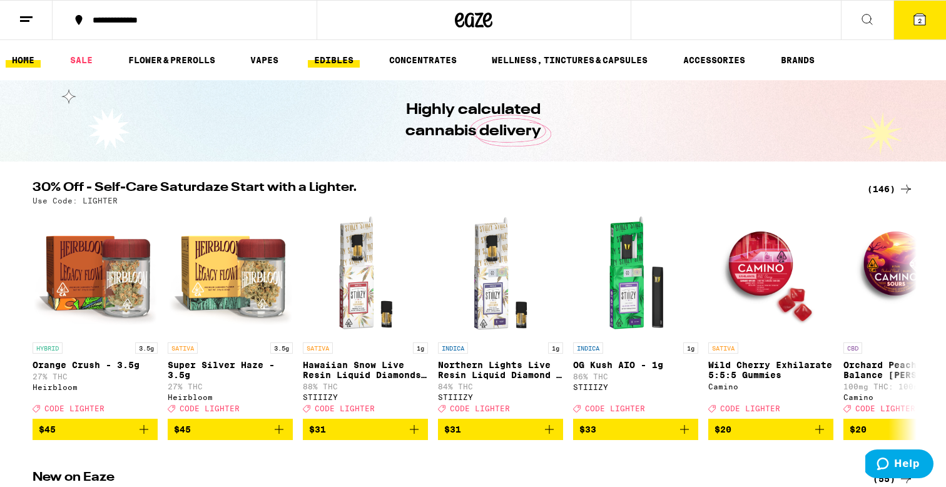
click at [327, 62] on link "EDIBLES" at bounding box center [334, 60] width 52 height 15
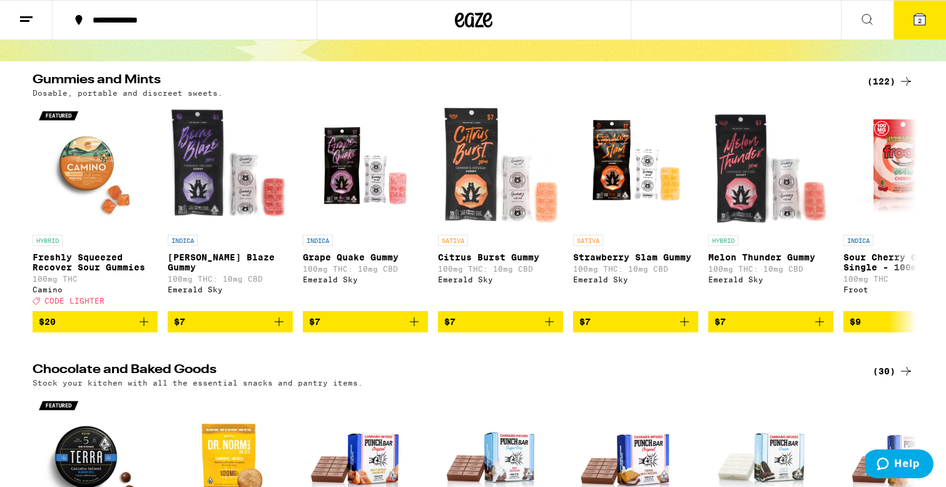
scroll to position [33, 0]
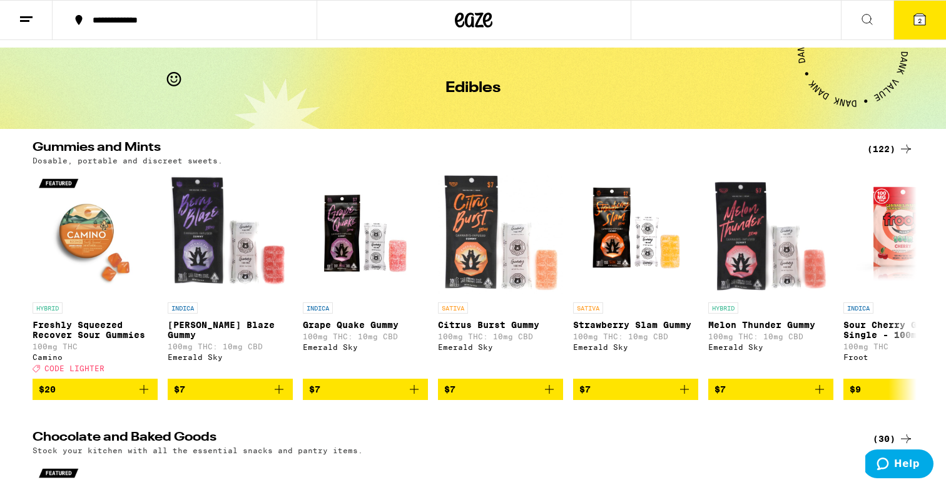
click at [886, 152] on div "(122)" at bounding box center [890, 148] width 46 height 15
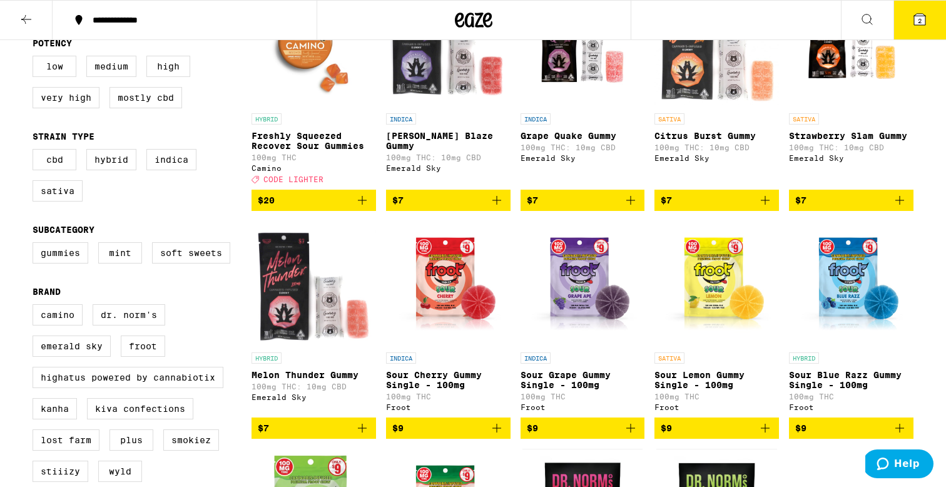
scroll to position [206, 0]
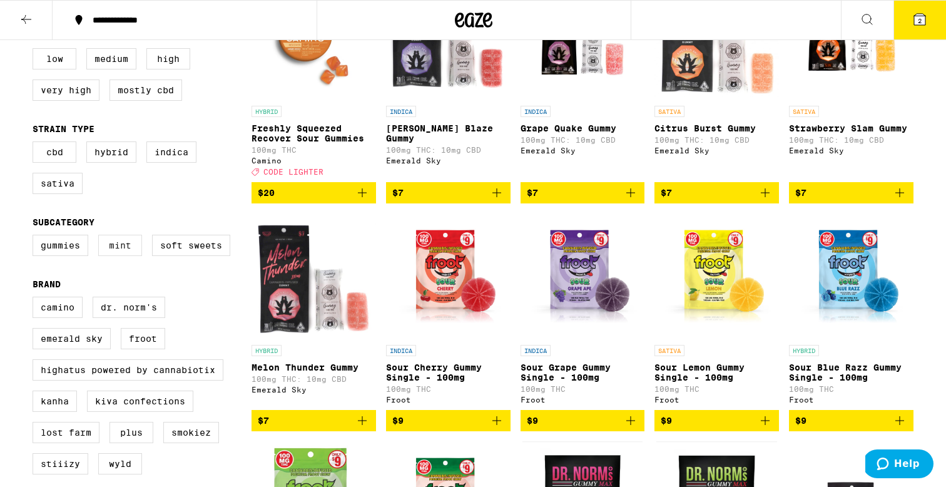
click at [123, 256] on label "Mint" at bounding box center [120, 245] width 44 height 21
click at [36, 237] on input "Mint" at bounding box center [35, 236] width 1 height 1
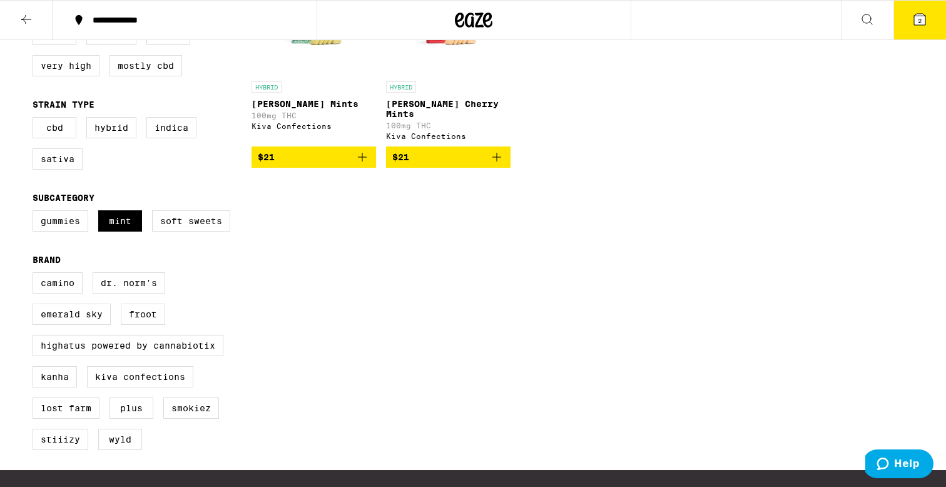
scroll to position [63, 0]
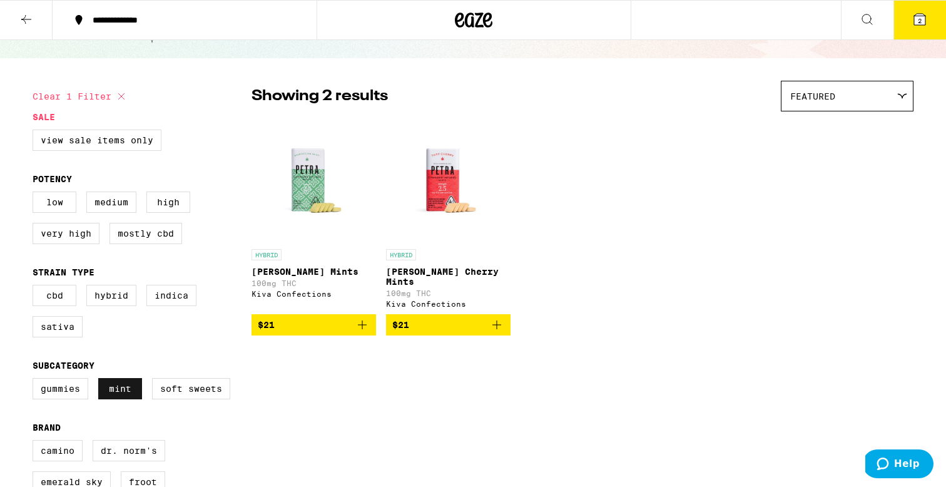
click at [126, 399] on label "Mint" at bounding box center [120, 388] width 44 height 21
click at [36, 380] on input "Mint" at bounding box center [35, 380] width 1 height 1
checkbox input "false"
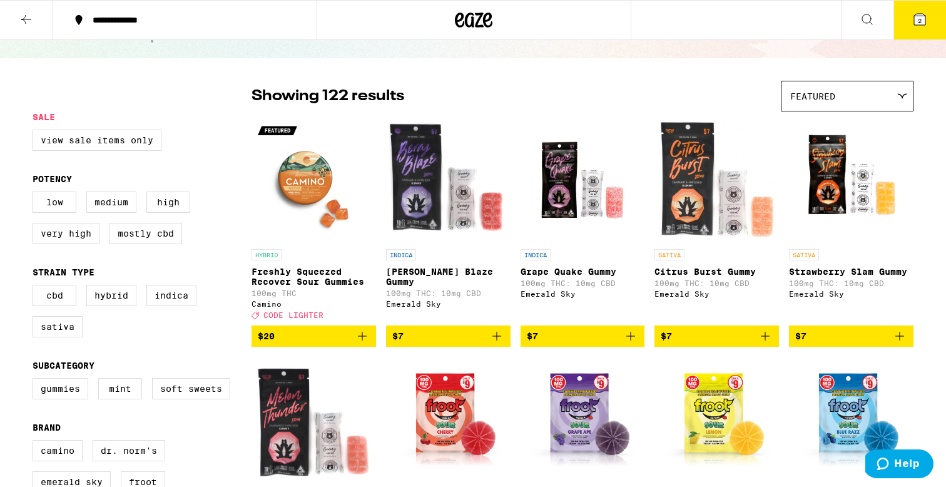
click at [852, 96] on div "Featured" at bounding box center [846, 95] width 131 height 29
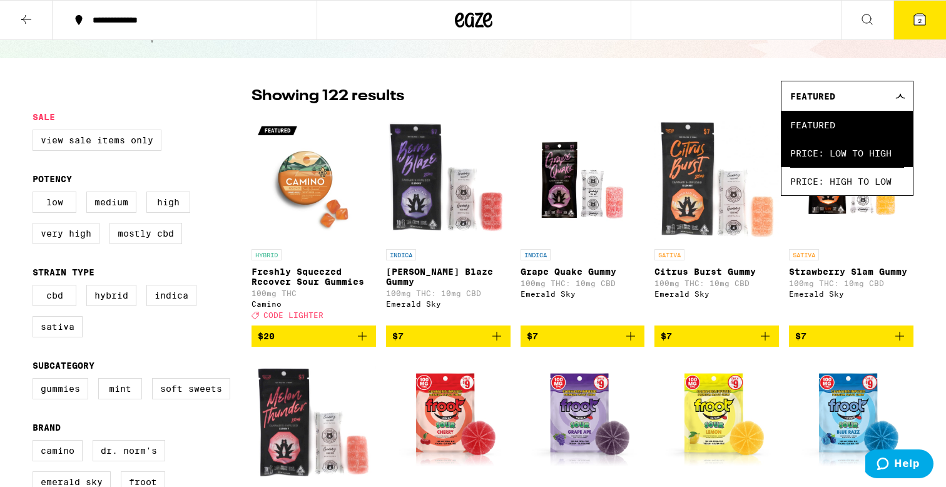
click at [854, 143] on span "Price: Low to High" at bounding box center [847, 153] width 114 height 28
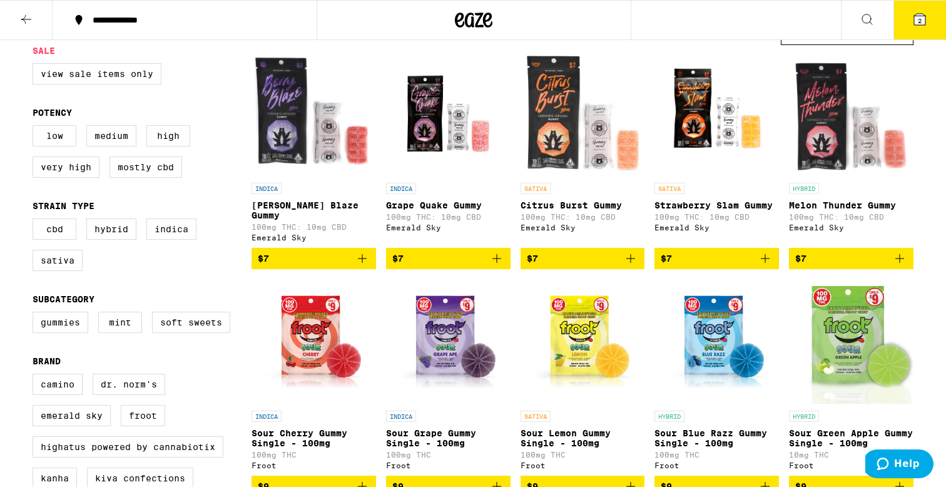
scroll to position [206, 0]
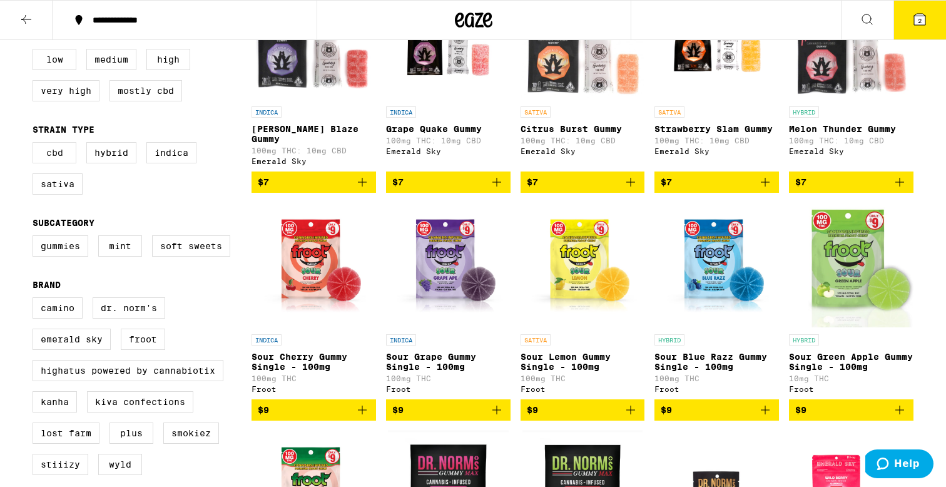
click at [54, 158] on label "CBD" at bounding box center [55, 152] width 44 height 21
click at [36, 144] on input "CBD" at bounding box center [35, 144] width 1 height 1
checkbox input "true"
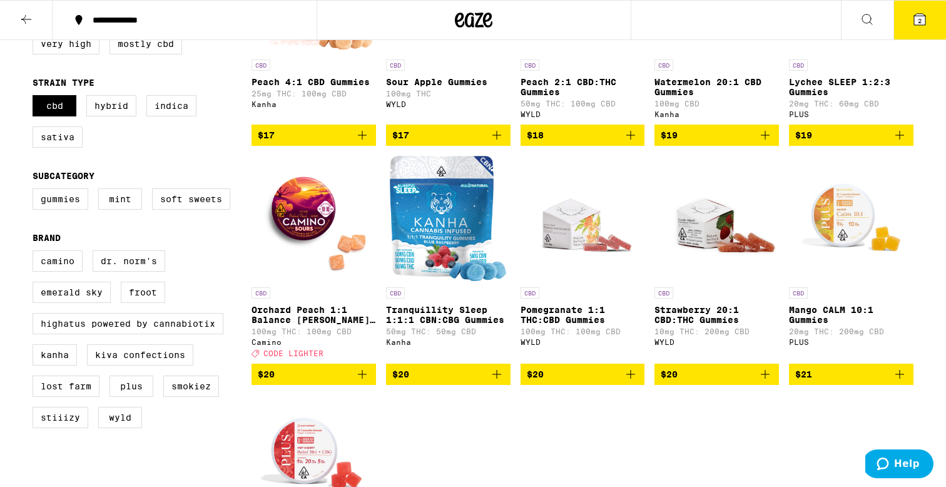
scroll to position [257, 0]
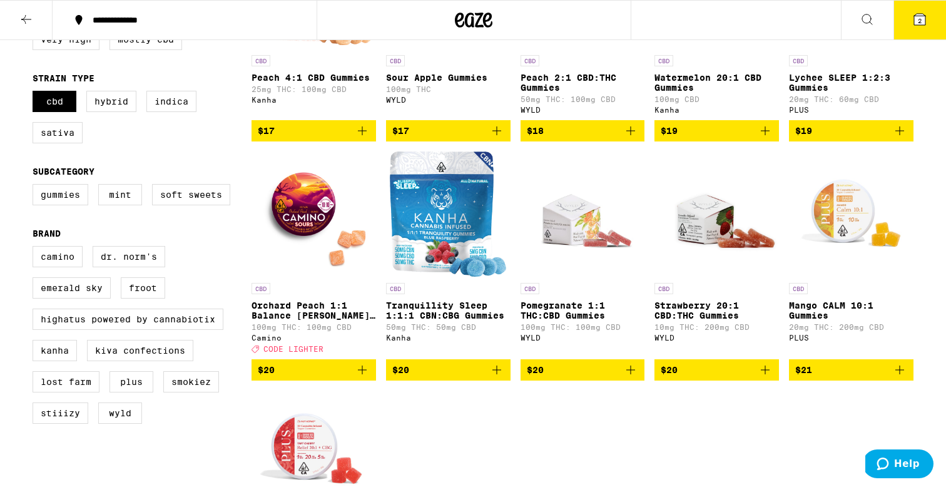
click at [361, 374] on icon "Add to bag" at bounding box center [362, 369] width 9 height 9
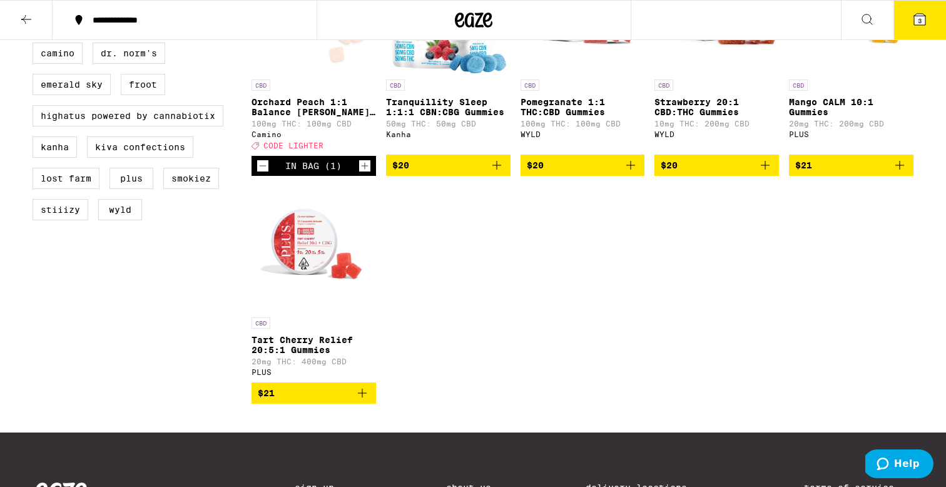
scroll to position [461, 0]
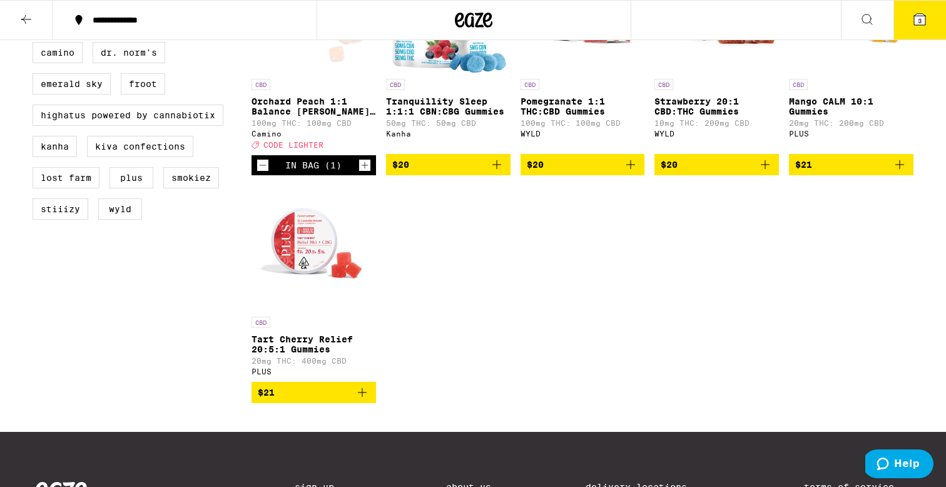
click at [363, 400] on icon "Add to bag" at bounding box center [362, 392] width 15 height 15
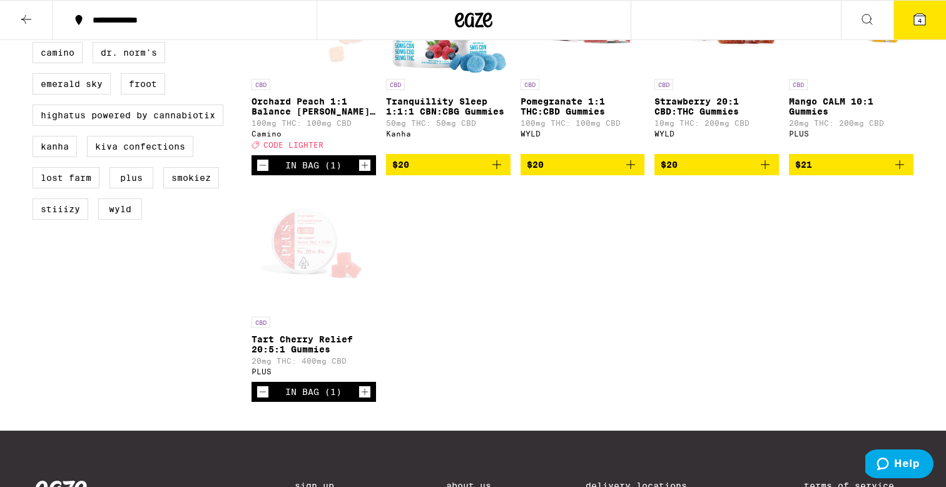
click at [316, 276] on div "Open page for Tart Cherry Relief 20:5:1 Gummies from PLUS" at bounding box center [313, 247] width 124 height 125
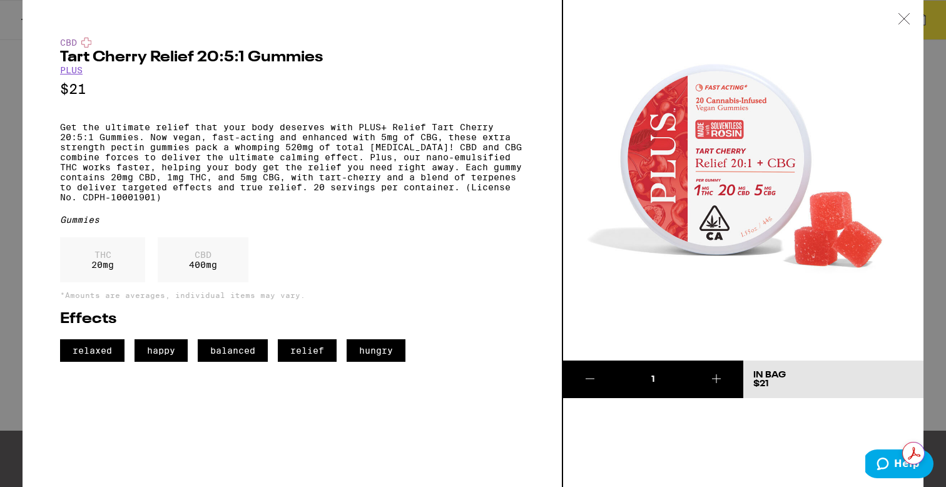
click at [911, 18] on div at bounding box center [903, 19] width 39 height 39
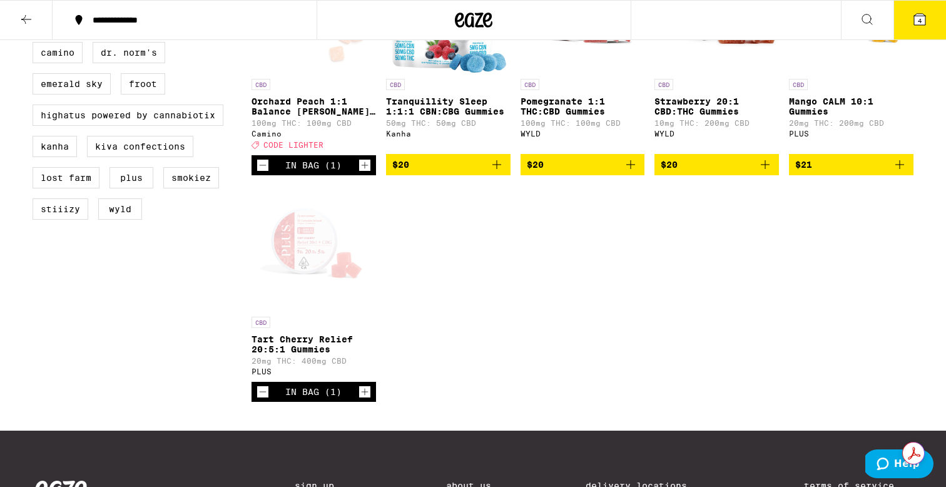
click at [911, 21] on button "4" at bounding box center [919, 20] width 53 height 39
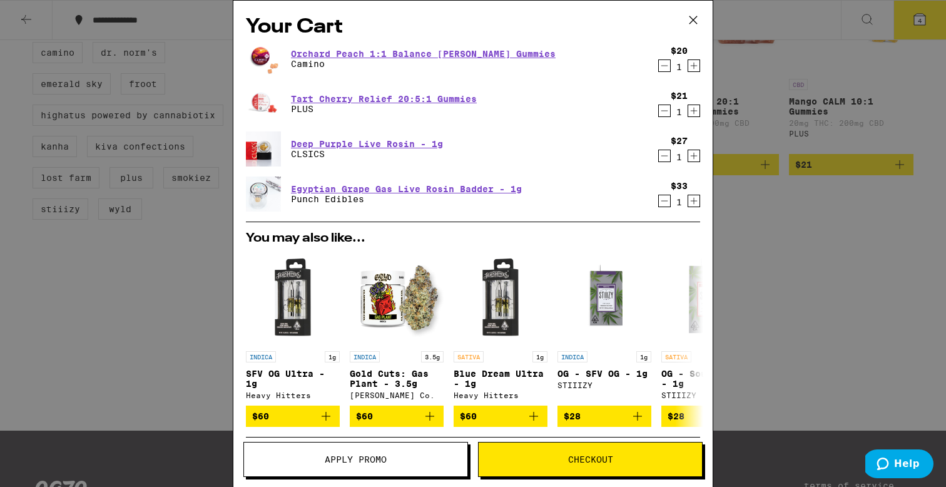
click at [665, 109] on icon "Decrement" at bounding box center [664, 110] width 11 height 15
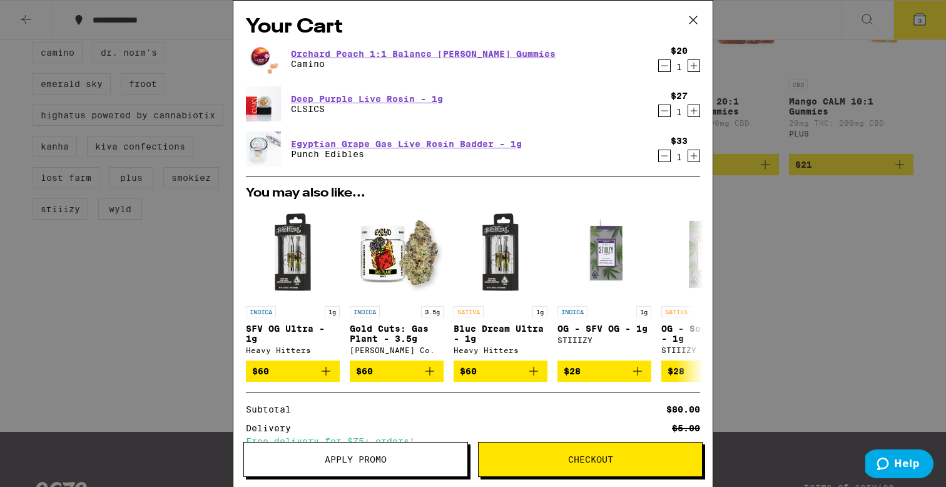
click at [771, 236] on div "Your Cart Orchard Peach 1:1 Balance [PERSON_NAME] Gummies Camino $20 1 Deep Pur…" at bounding box center [473, 243] width 946 height 487
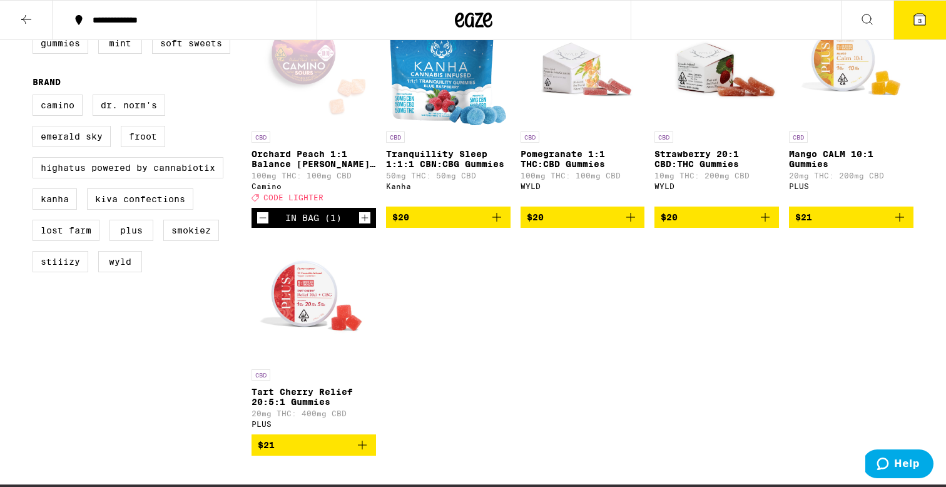
scroll to position [392, 0]
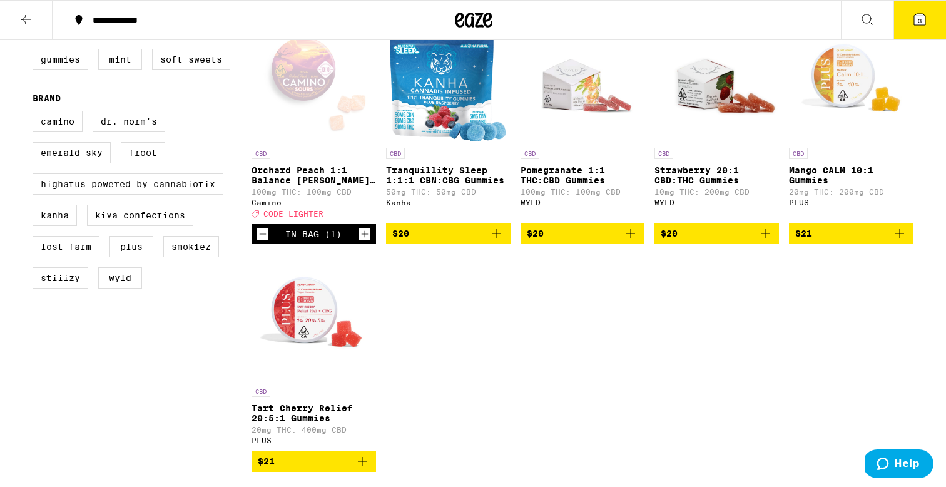
click at [875, 11] on button at bounding box center [867, 20] width 53 height 39
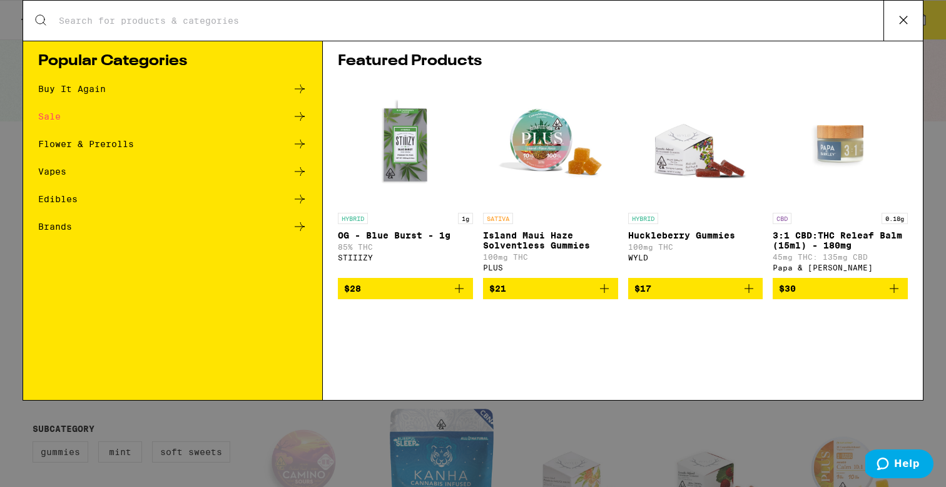
click at [516, 31] on div "Search for Products" at bounding box center [472, 21] width 899 height 40
click at [490, 11] on div "Search for Products" at bounding box center [472, 21] width 899 height 40
click at [477, 18] on input "Search for Products" at bounding box center [470, 20] width 825 height 11
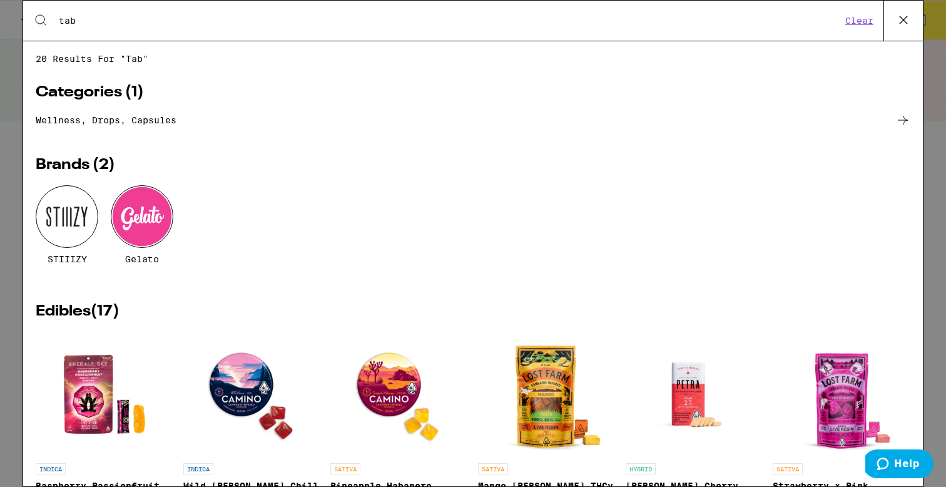
type input "tab"
click at [89, 133] on span "Wellness, drops, capsules" at bounding box center [473, 125] width 874 height 24
click at [95, 128] on link "Wellness, drops, capsules" at bounding box center [473, 120] width 874 height 15
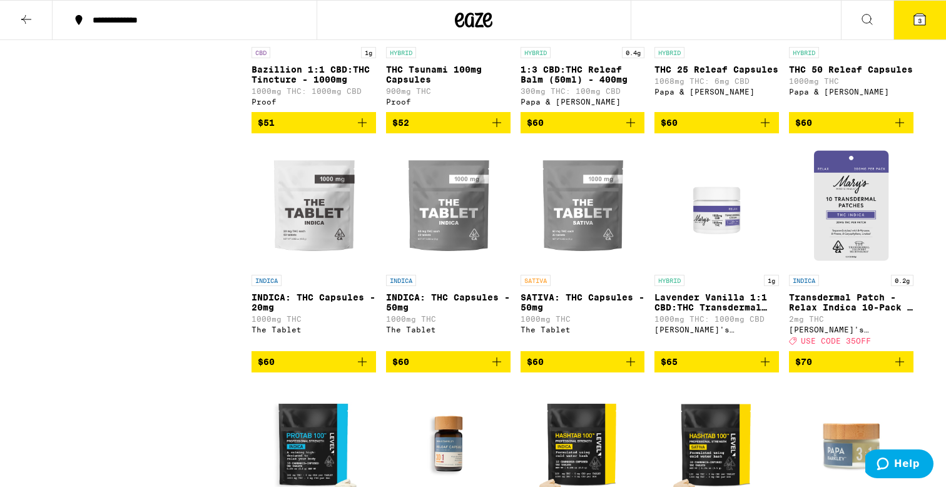
scroll to position [1889, 0]
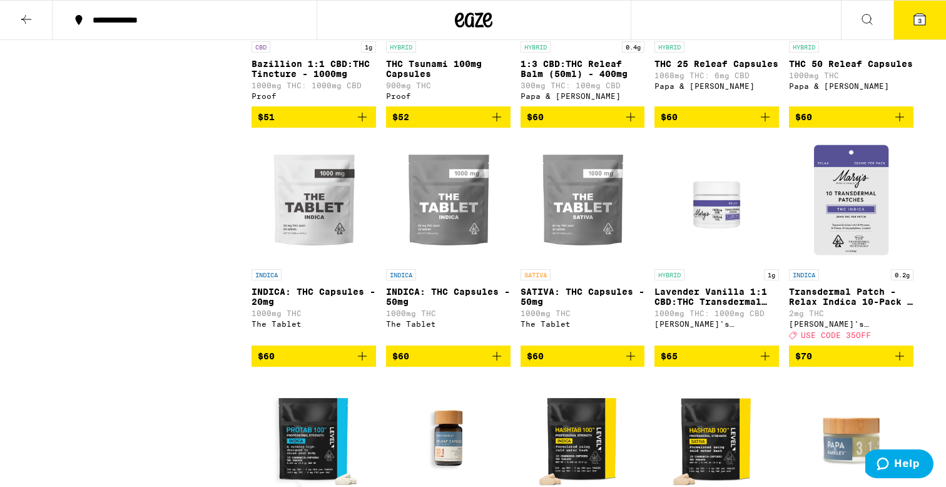
click at [369, 363] on icon "Add to bag" at bounding box center [362, 355] width 15 height 15
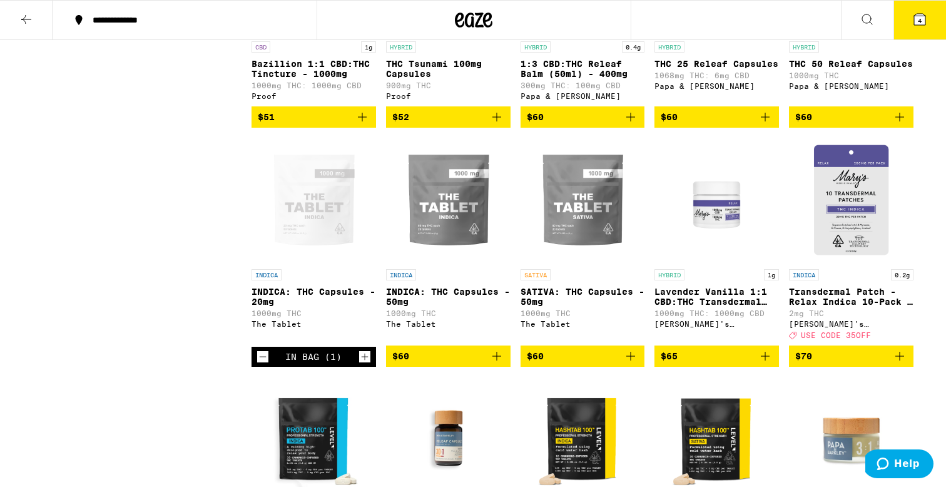
click at [931, 21] on button "4" at bounding box center [919, 20] width 53 height 39
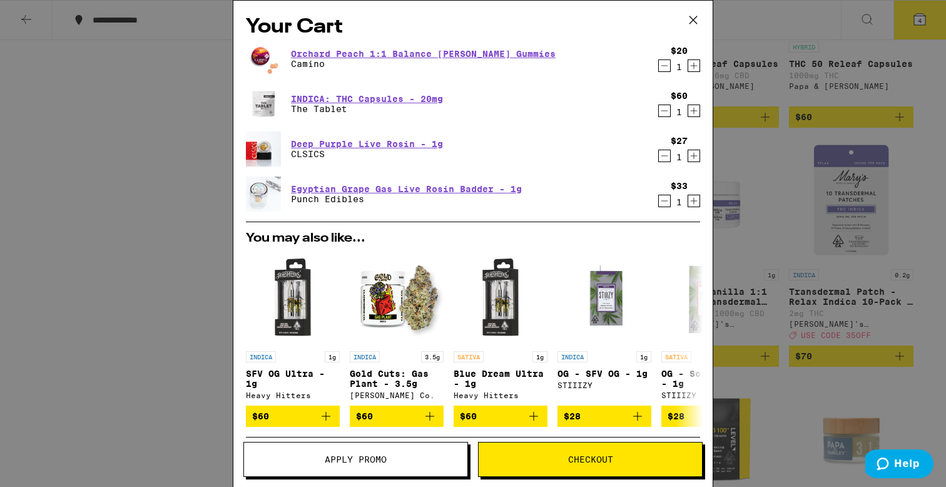
click at [668, 105] on icon "Decrement" at bounding box center [664, 110] width 11 height 15
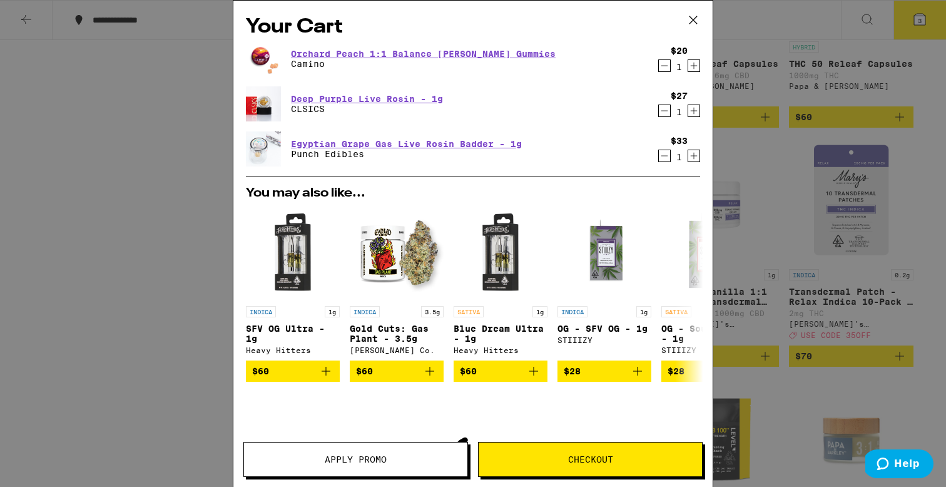
click at [697, 20] on icon at bounding box center [693, 20] width 19 height 19
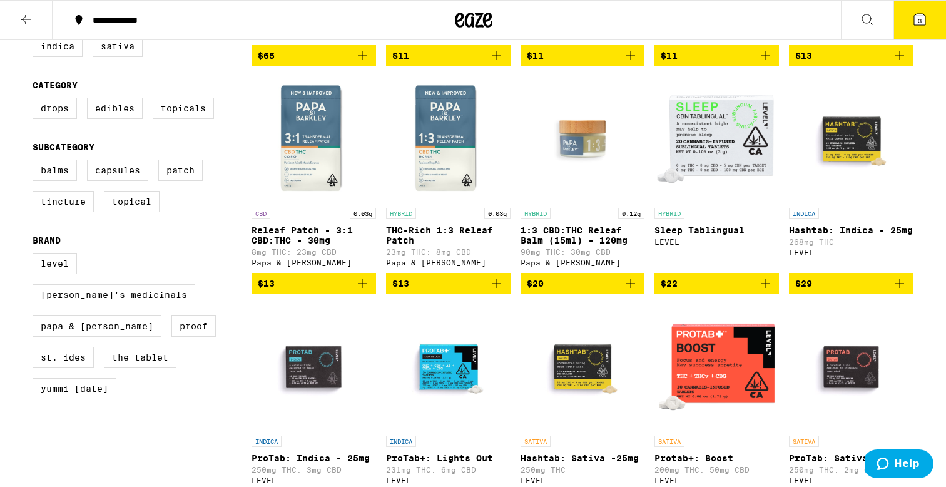
scroll to position [345, 0]
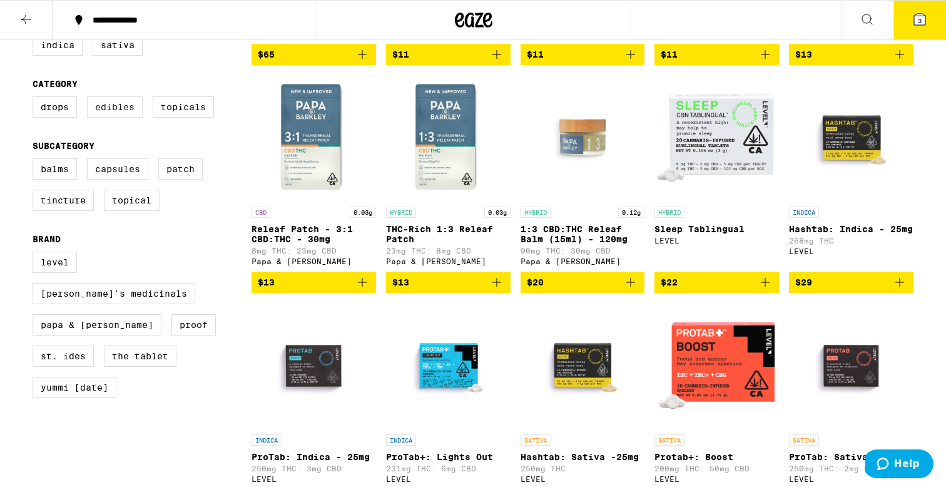
click at [122, 118] on label "Edibles" at bounding box center [115, 106] width 56 height 21
click at [36, 99] on input "Edibles" at bounding box center [35, 98] width 1 height 1
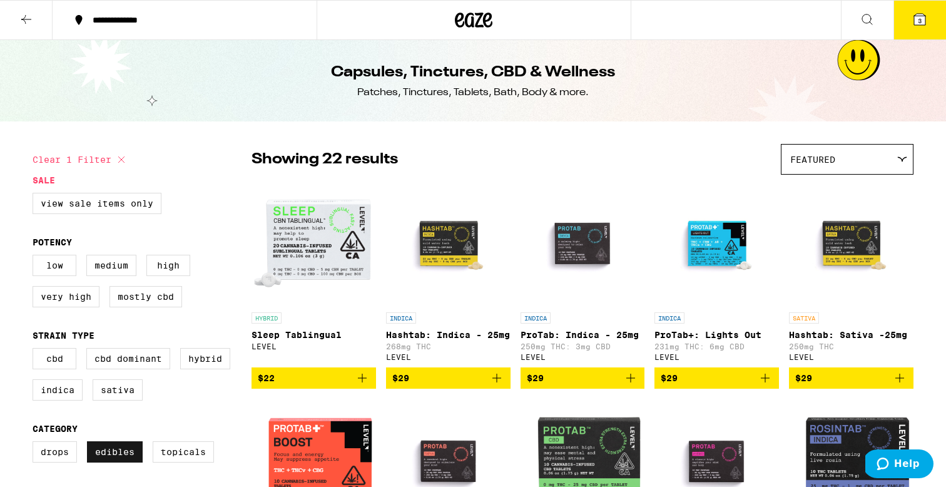
click at [126, 459] on label "Edibles" at bounding box center [115, 451] width 56 height 21
click at [36, 443] on input "Edibles" at bounding box center [35, 443] width 1 height 1
checkbox input "false"
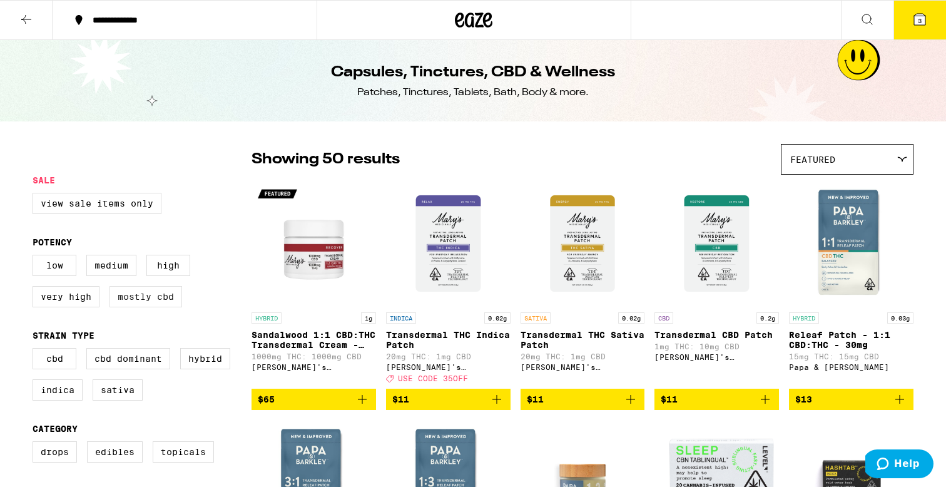
click at [173, 307] on label "Mostly CBD" at bounding box center [145, 296] width 73 height 21
click at [36, 257] on input "Mostly CBD" at bounding box center [35, 256] width 1 height 1
checkbox input "true"
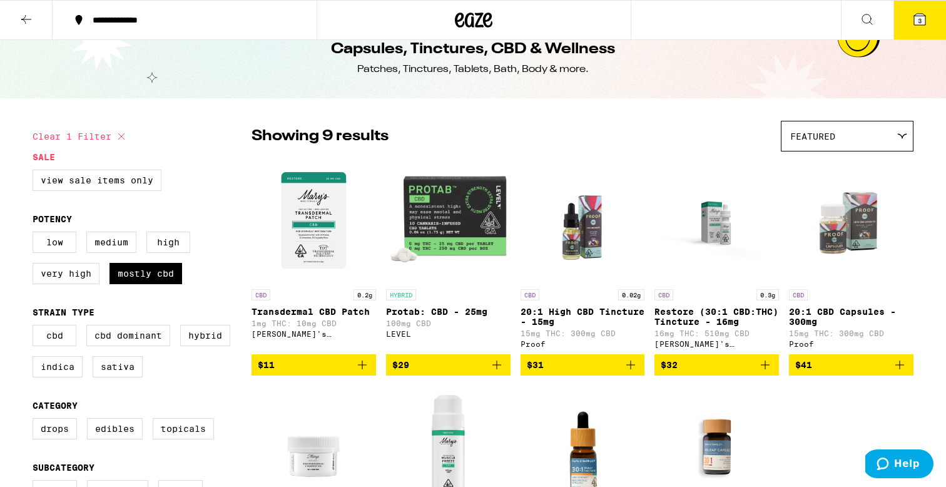
scroll to position [13, 0]
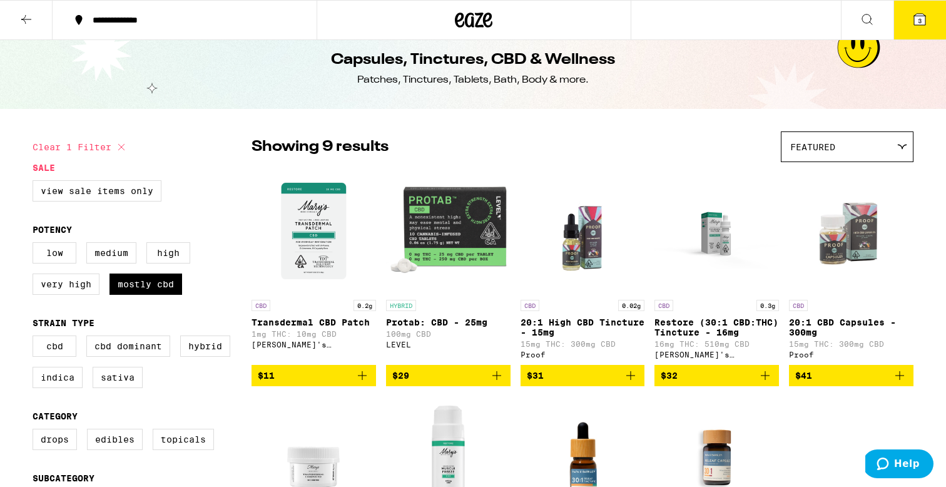
click at [474, 16] on icon at bounding box center [474, 20] width 38 height 23
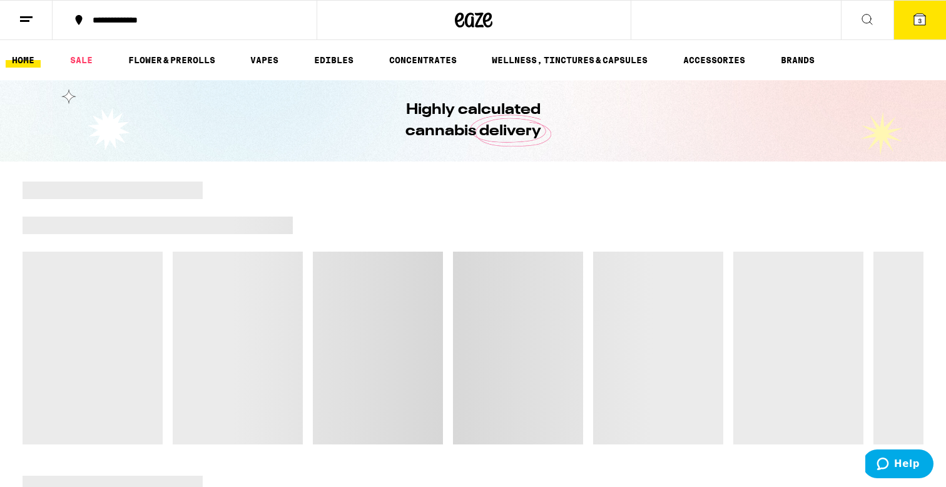
click at [870, 18] on icon at bounding box center [866, 19] width 15 height 15
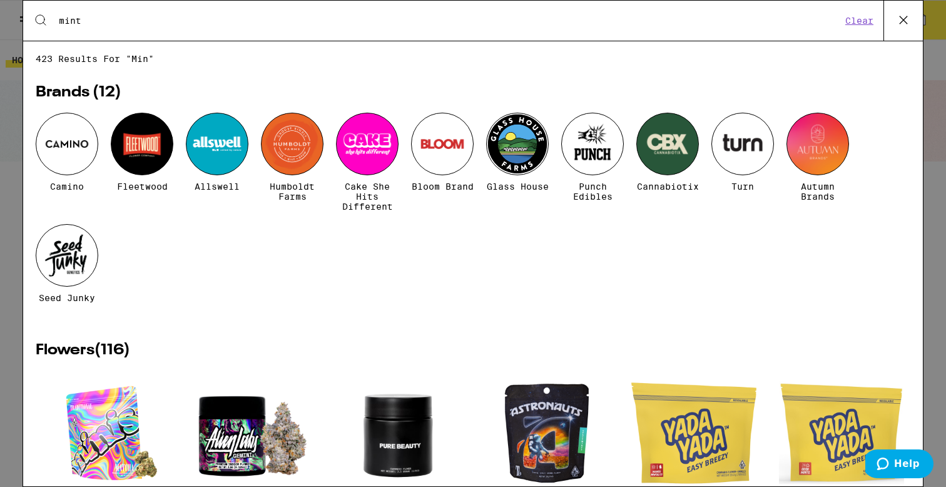
type input "mint"
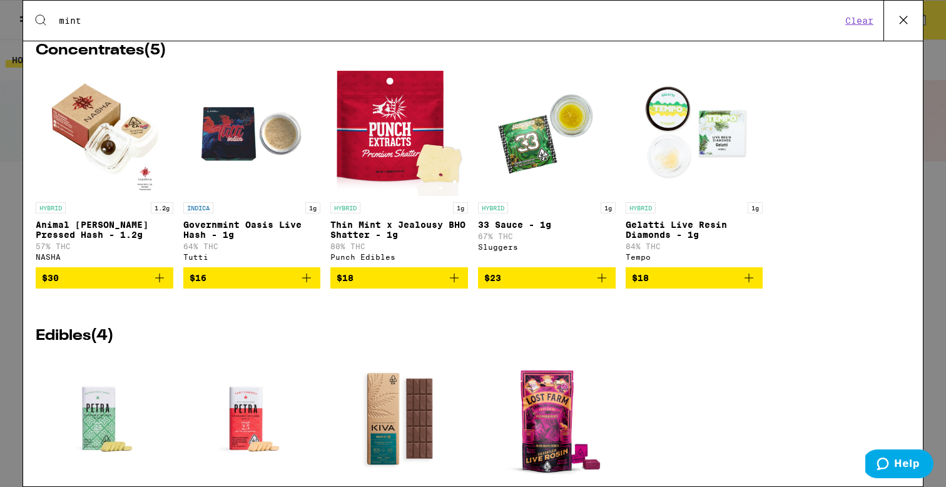
scroll to position [1363, 0]
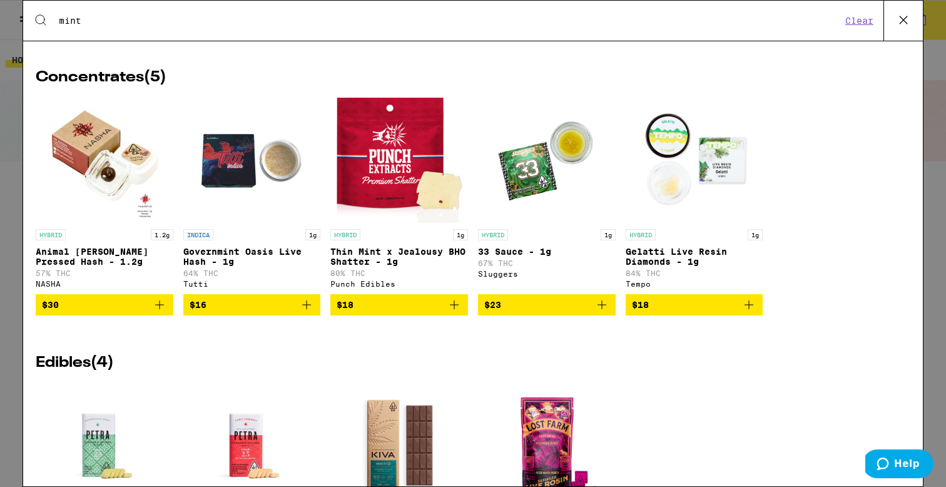
click at [909, 19] on icon at bounding box center [903, 20] width 19 height 19
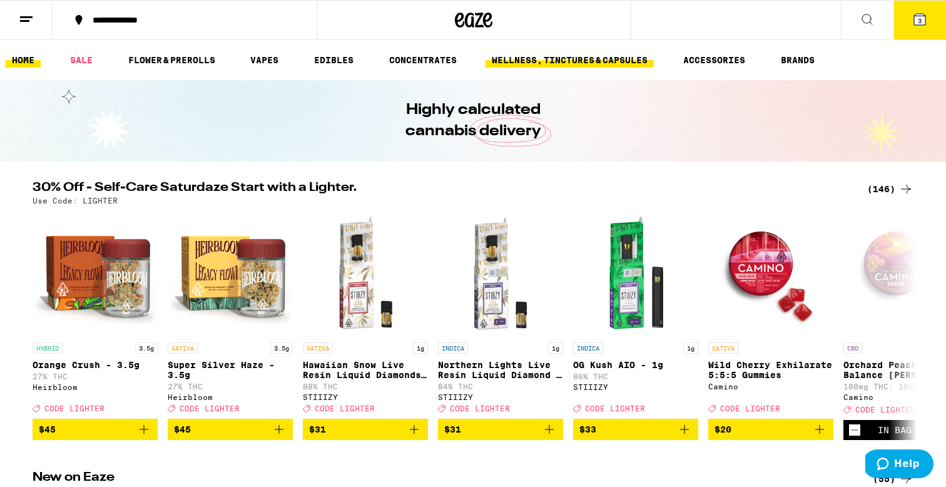
click at [635, 64] on link "WELLNESS, TINCTURES & CAPSULES" at bounding box center [569, 60] width 168 height 15
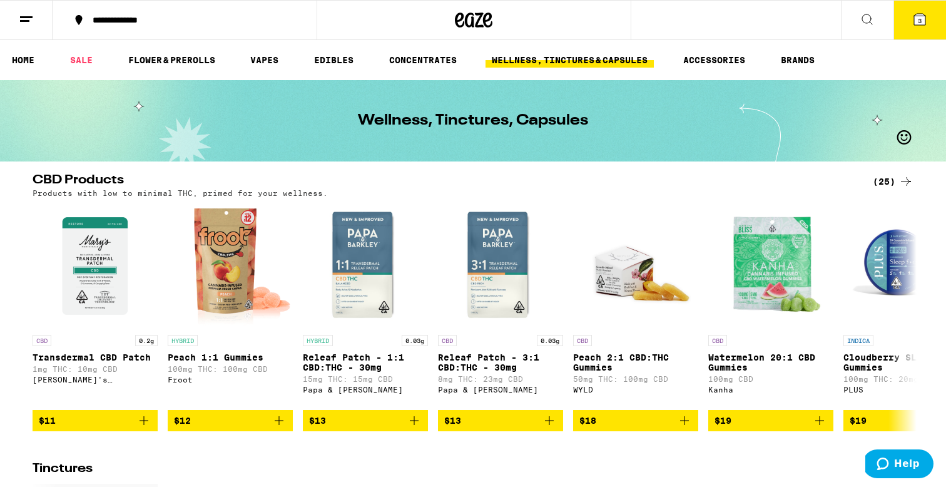
click at [883, 179] on div "(25)" at bounding box center [892, 181] width 41 height 15
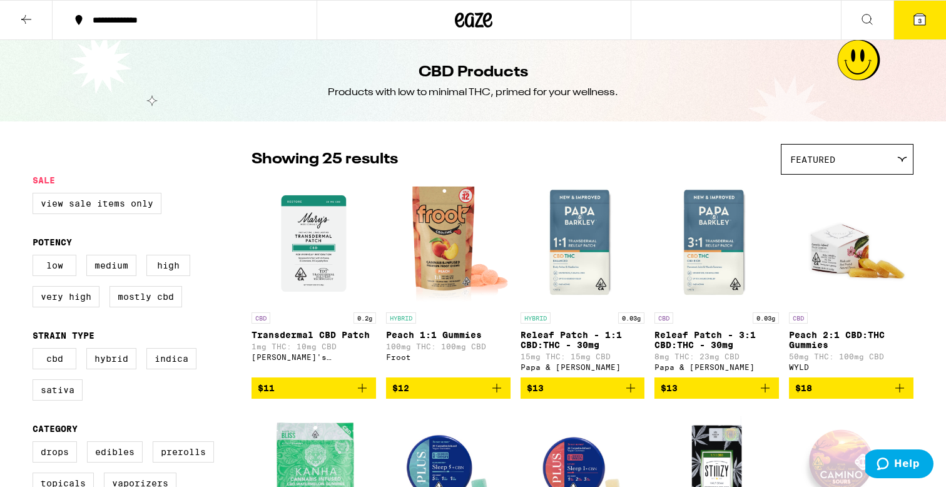
click at [836, 164] on div "Featured" at bounding box center [846, 158] width 131 height 29
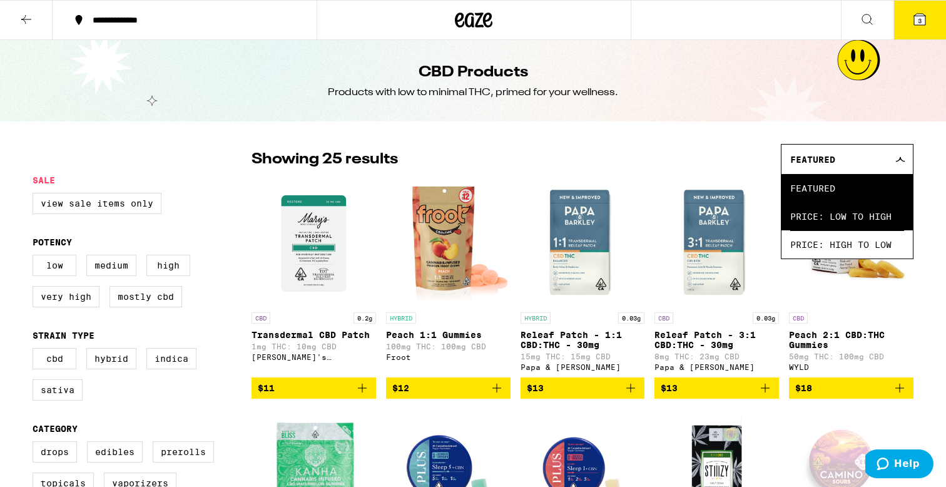
click at [837, 220] on span "Price: Low to High" at bounding box center [847, 216] width 114 height 28
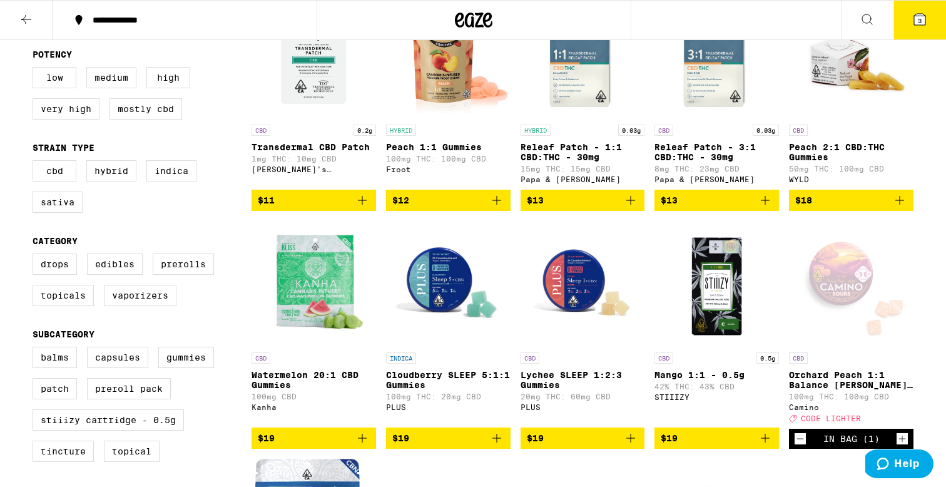
scroll to position [188, 0]
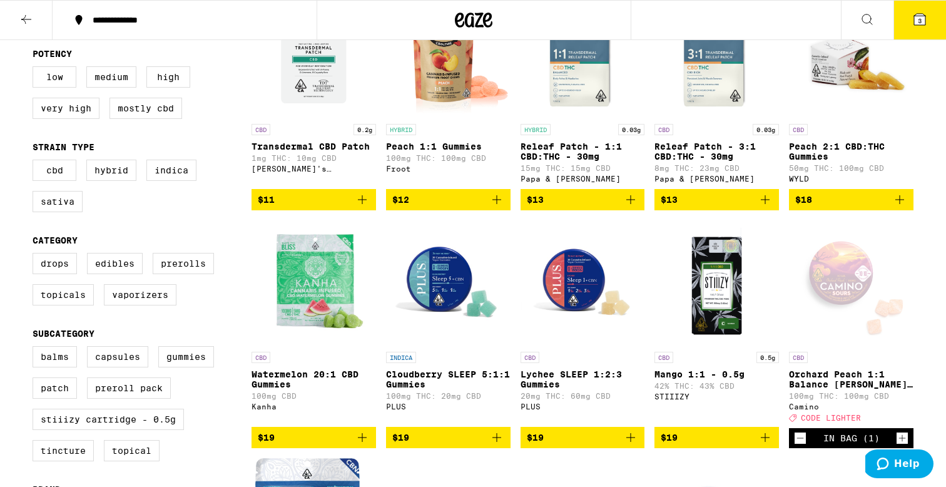
click at [902, 207] on icon "Add to bag" at bounding box center [899, 199] width 15 height 15
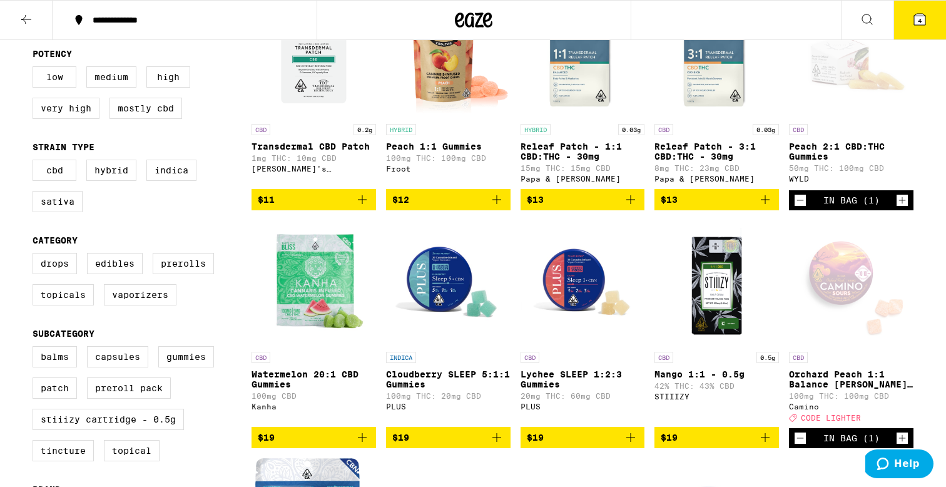
click at [918, 17] on span "4" at bounding box center [919, 21] width 4 height 8
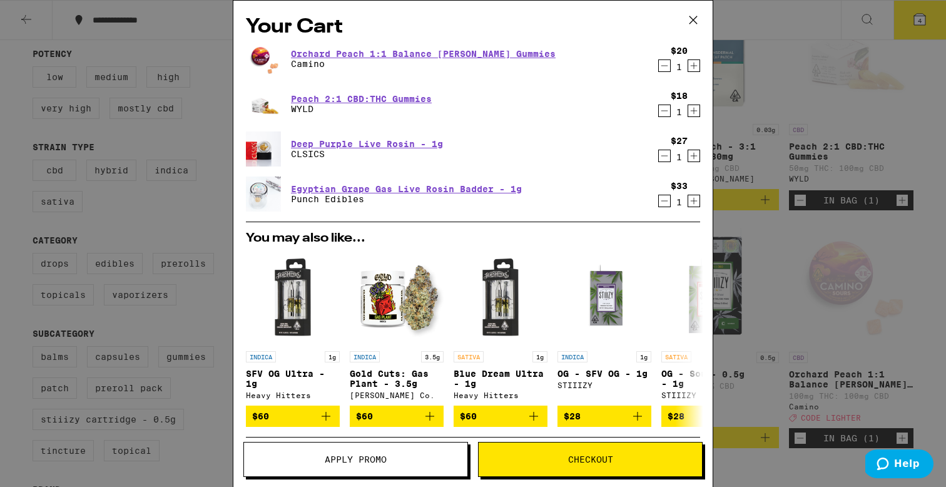
click at [664, 64] on icon "Decrement" at bounding box center [664, 65] width 11 height 15
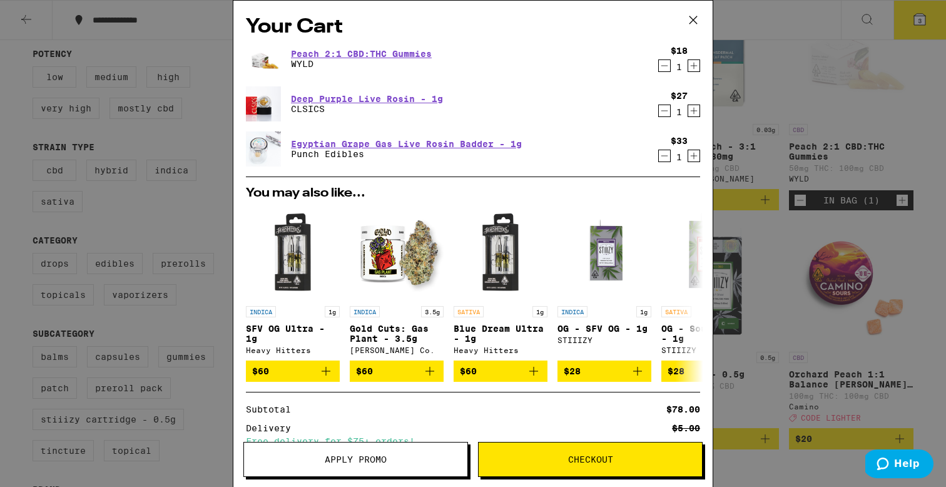
click at [665, 109] on icon "Decrement" at bounding box center [664, 110] width 11 height 15
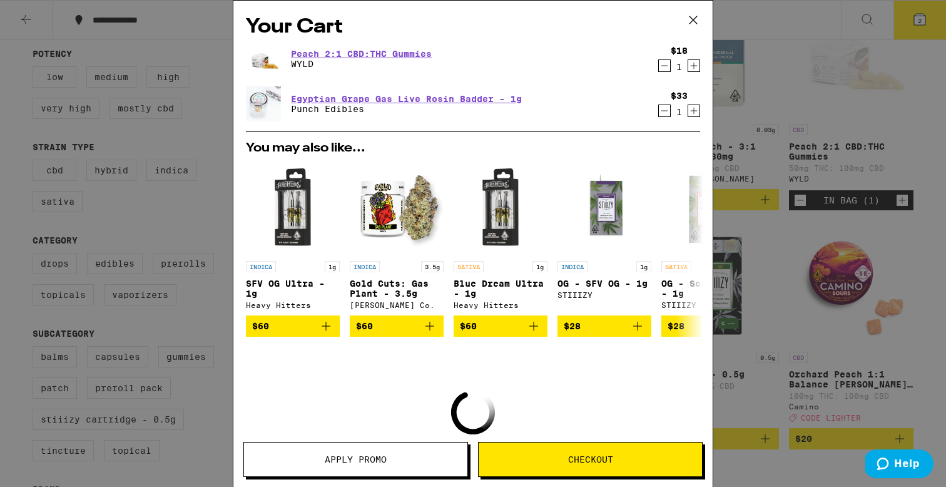
click at [816, 69] on div "Your Cart Peach 2:1 CBD:THC Gummies WYLD $18 1 Egyptian Grape Gas Live Rosin Ba…" at bounding box center [473, 243] width 946 height 487
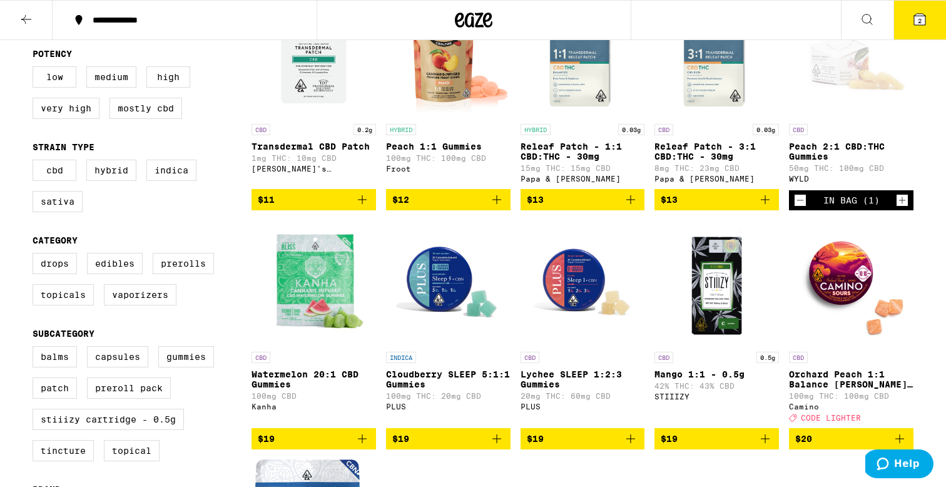
click at [860, 21] on icon at bounding box center [866, 19] width 15 height 15
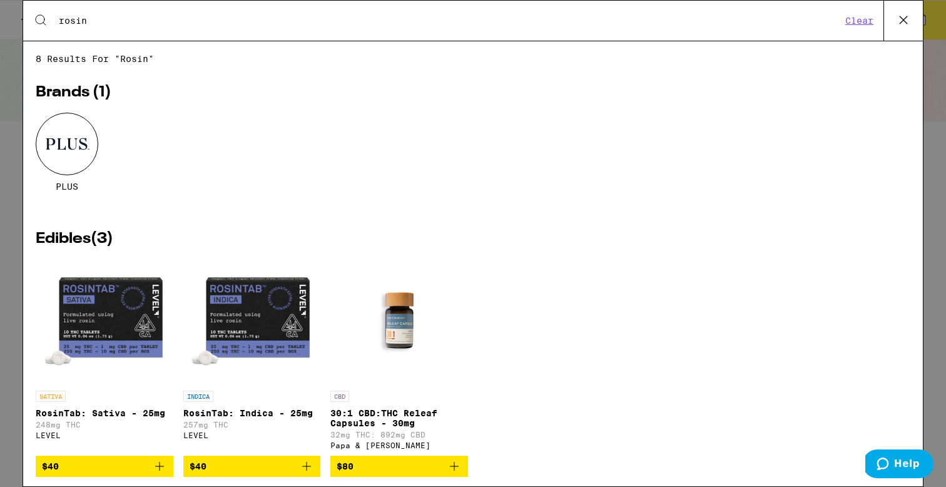
type input "rosin"
click at [918, 11] on button at bounding box center [902, 21] width 39 height 40
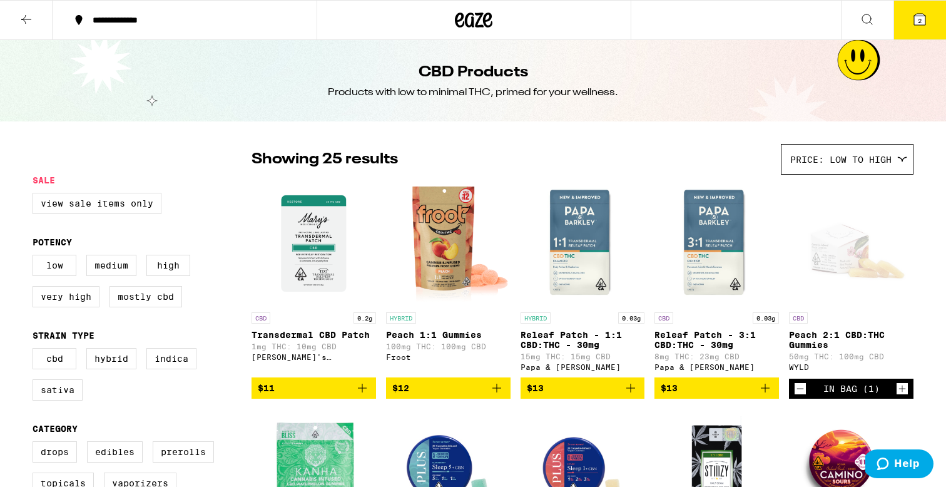
click at [418, 6] on div at bounding box center [473, 20] width 315 height 40
click at [470, 21] on icon at bounding box center [474, 20] width 38 height 23
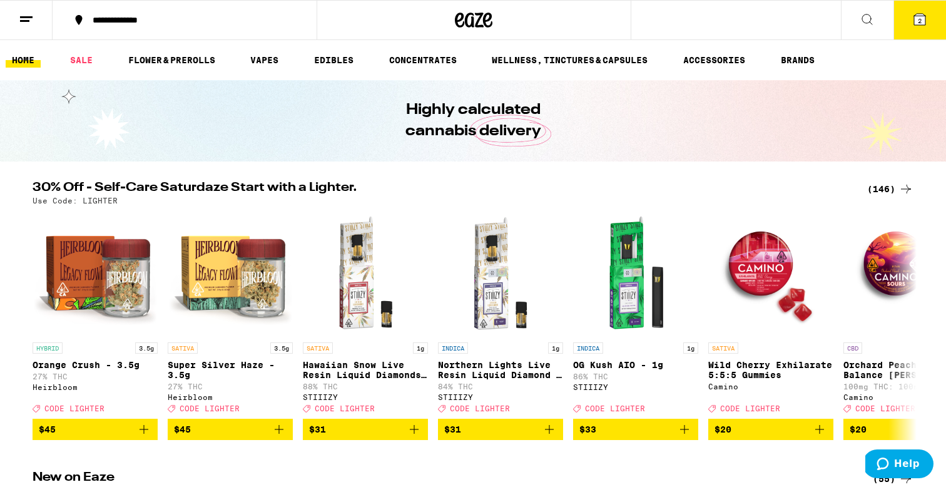
click at [857, 16] on button at bounding box center [867, 20] width 53 height 39
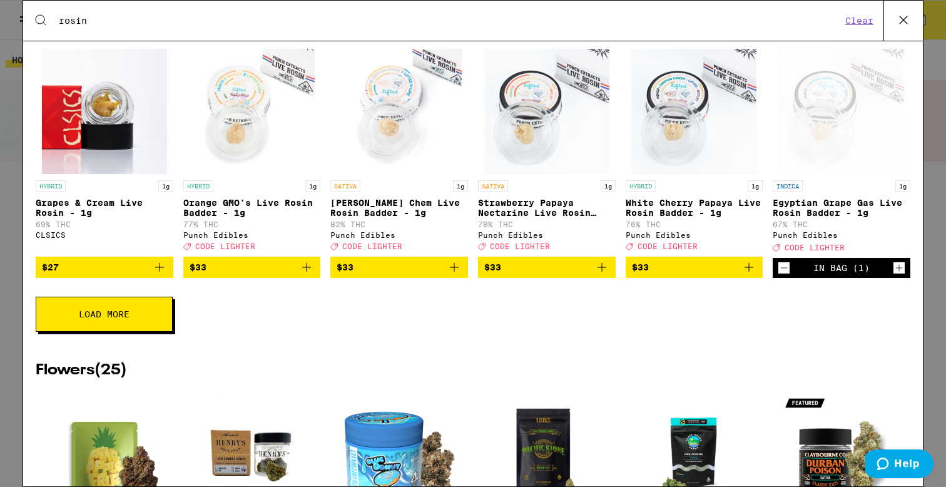
scroll to position [2110, 0]
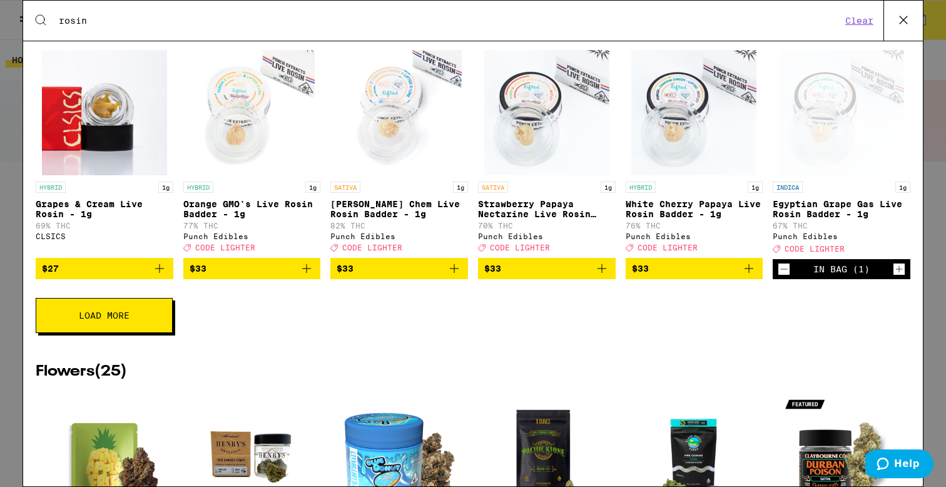
type input "rosin"
click at [98, 351] on div "Concentrates ( 41 ) HYBRID 1g [PERSON_NAME] Live [PERSON_NAME] - 1g 74% THC CLS…" at bounding box center [473, 66] width 874 height 569
click at [128, 333] on button "Load More" at bounding box center [104, 315] width 137 height 35
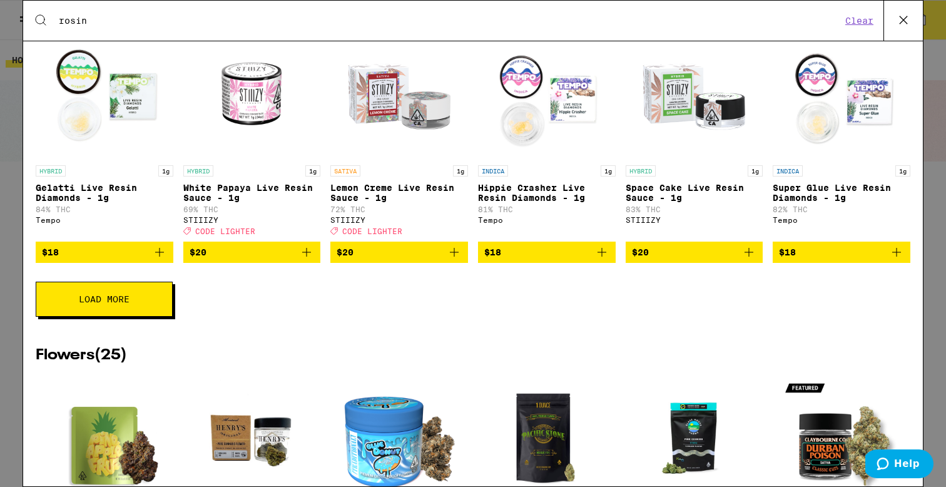
scroll to position [2629, 0]
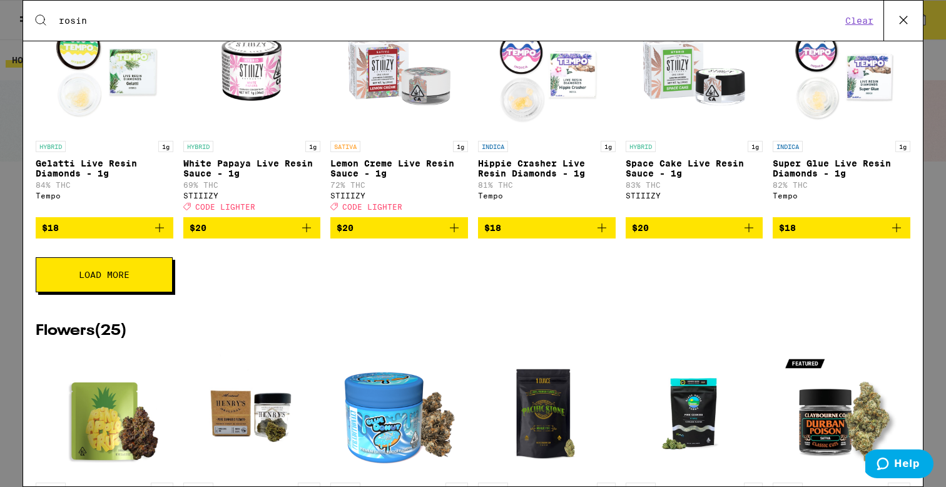
click at [159, 292] on button "Load More" at bounding box center [104, 274] width 137 height 35
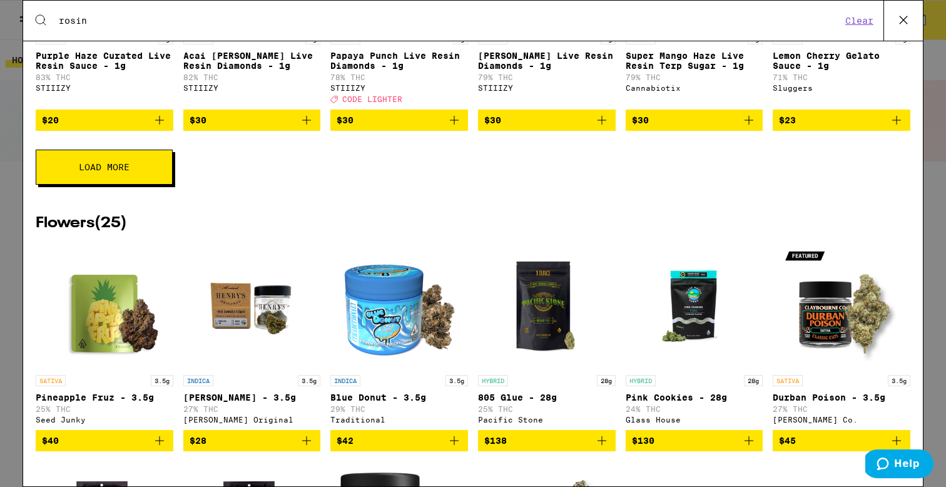
scroll to position [3225, 0]
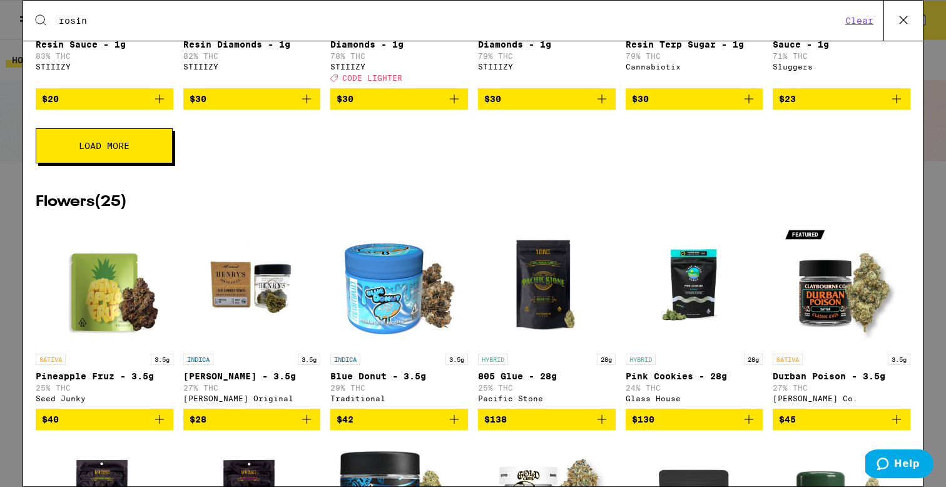
click at [121, 150] on span "Load More" at bounding box center [104, 145] width 51 height 9
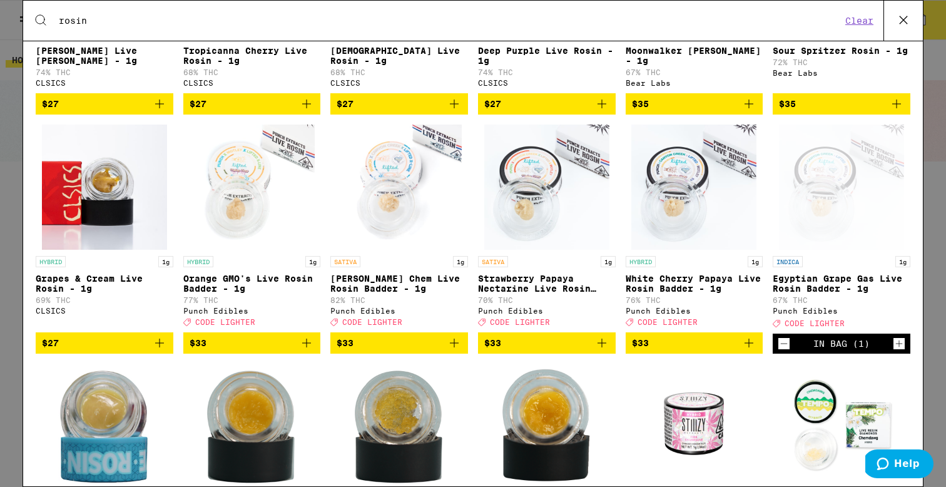
scroll to position [2120, 0]
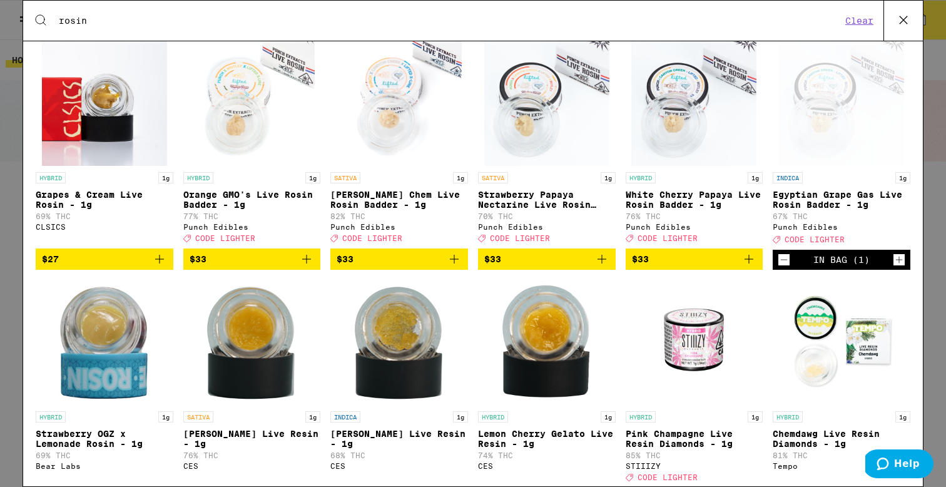
click at [308, 266] on icon "Add to bag" at bounding box center [306, 258] width 15 height 15
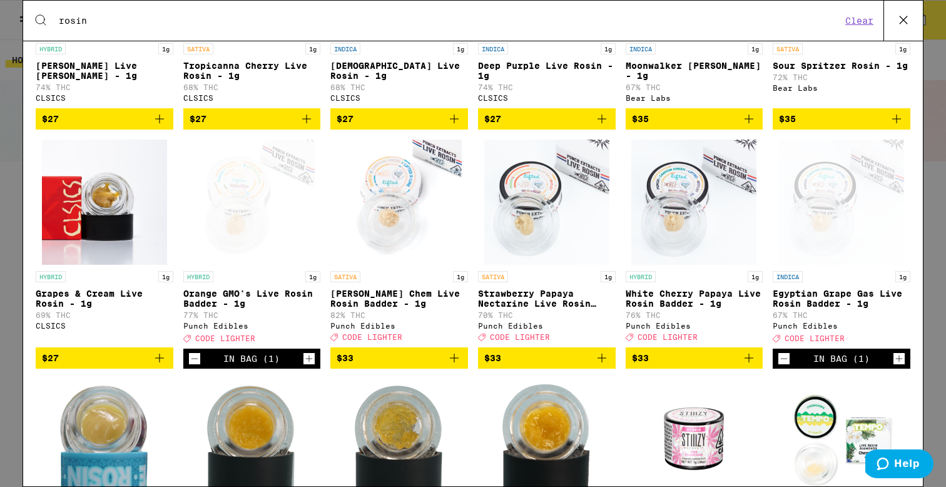
scroll to position [1771, 0]
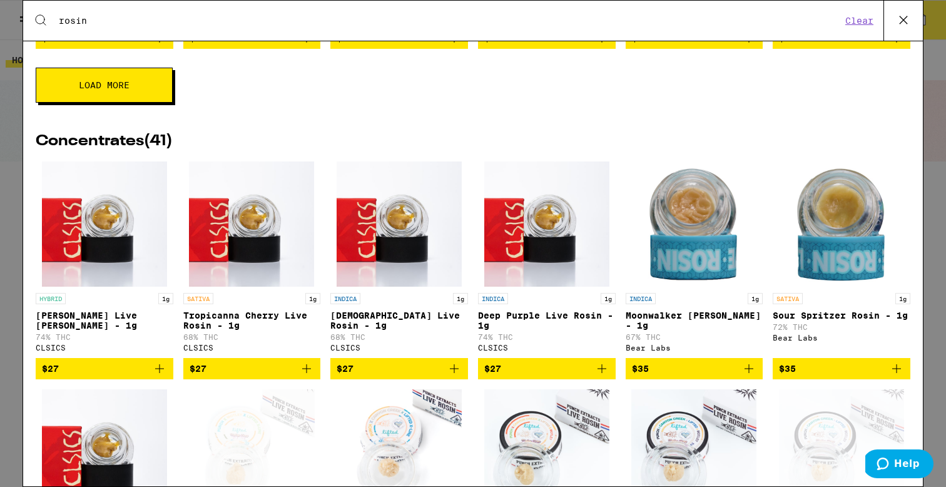
click at [902, 21] on icon at bounding box center [903, 20] width 8 height 8
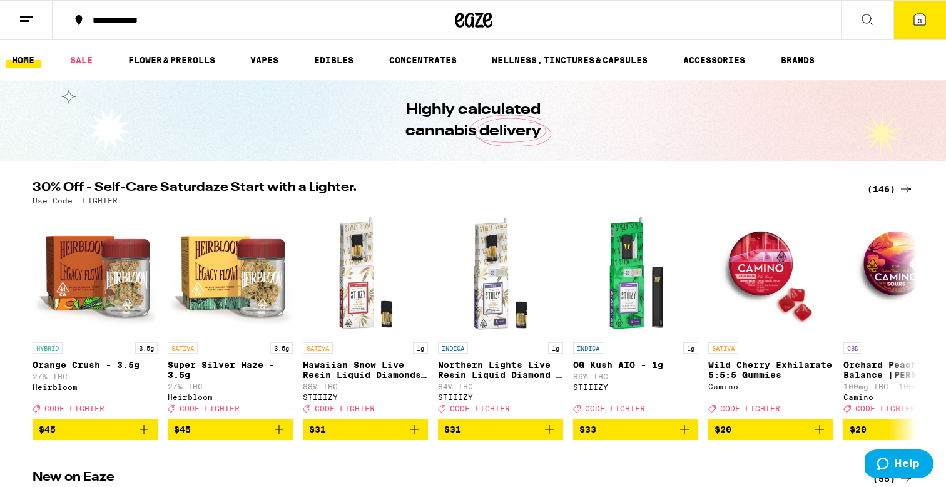
click at [912, 26] on icon at bounding box center [919, 19] width 15 height 15
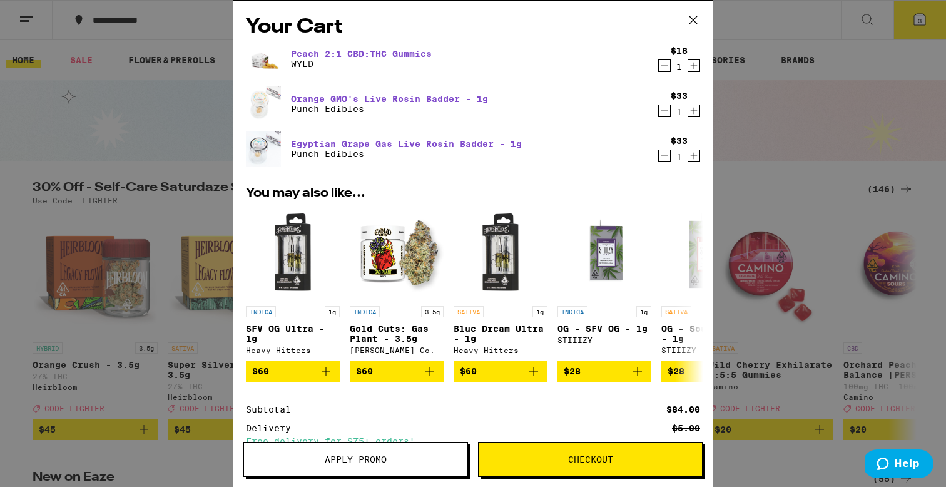
click at [777, 109] on div "Your Cart Peach 2:1 CBD:THC Gummies WYLD $18 1 Orange GMO's Live Rosin Badder -…" at bounding box center [473, 243] width 946 height 487
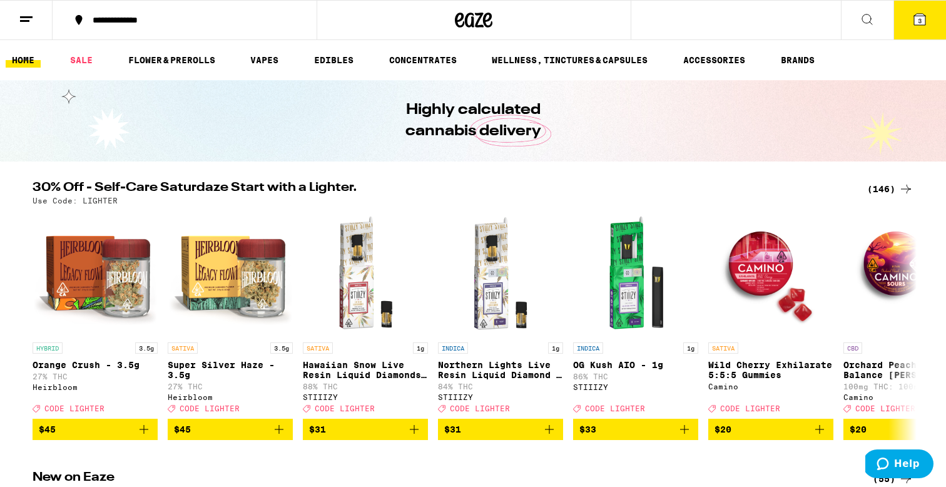
click at [889, 186] on div "(146)" at bounding box center [890, 188] width 46 height 15
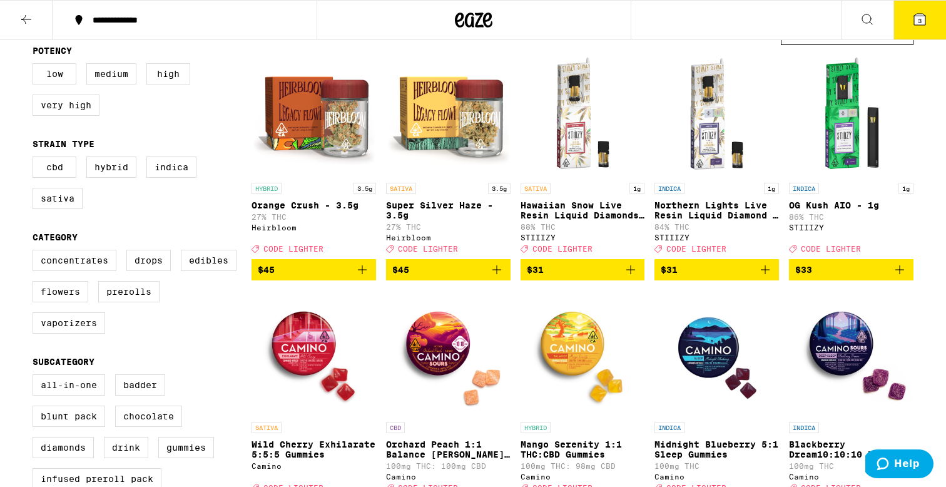
scroll to position [142, 0]
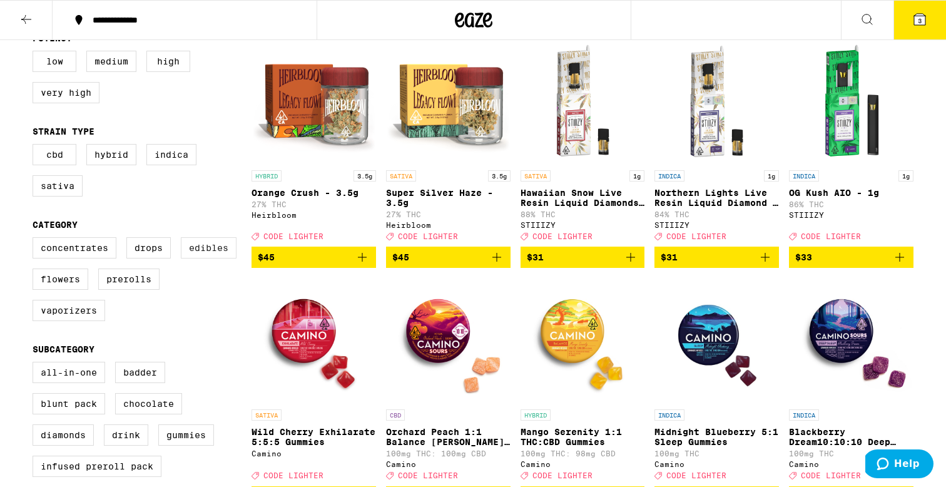
click at [208, 248] on label "Edibles" at bounding box center [209, 247] width 56 height 21
click at [36, 240] on input "Edibles" at bounding box center [35, 239] width 1 height 1
checkbox input "true"
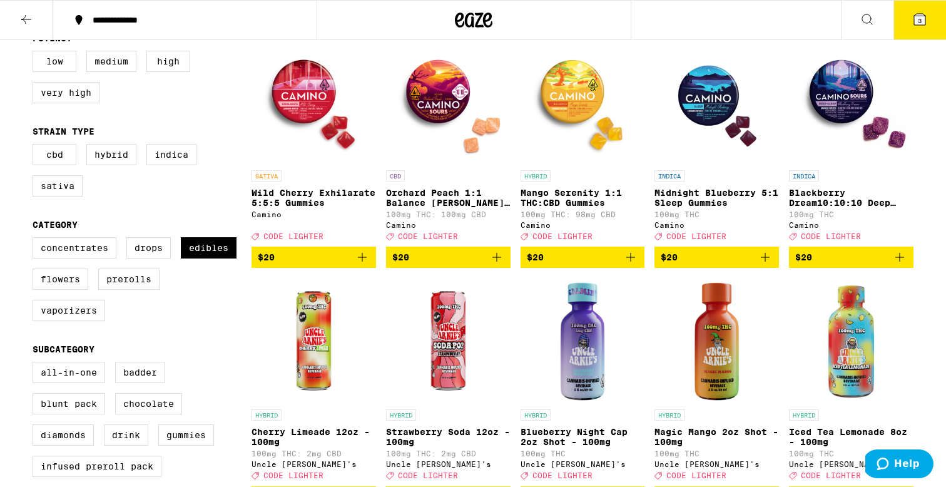
scroll to position [12, 0]
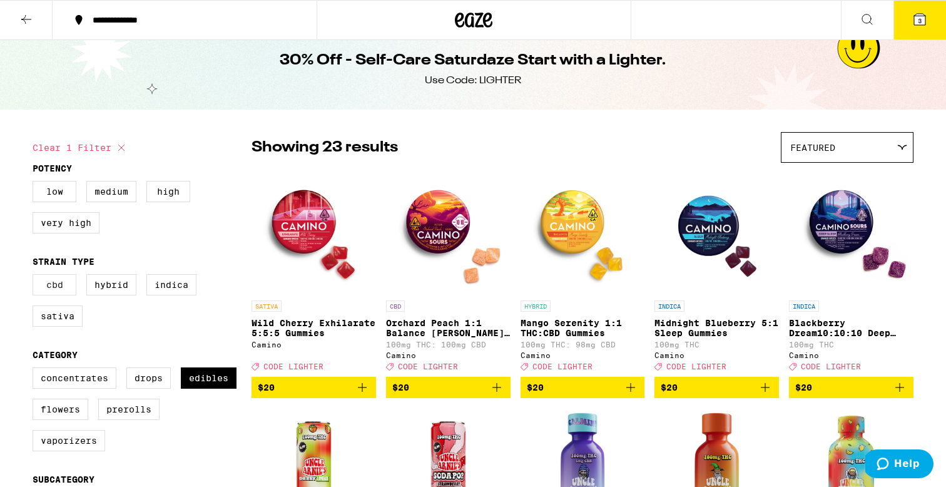
click at [53, 290] on label "CBD" at bounding box center [55, 284] width 44 height 21
click at [36, 276] on input "CBD" at bounding box center [35, 276] width 1 height 1
checkbox input "true"
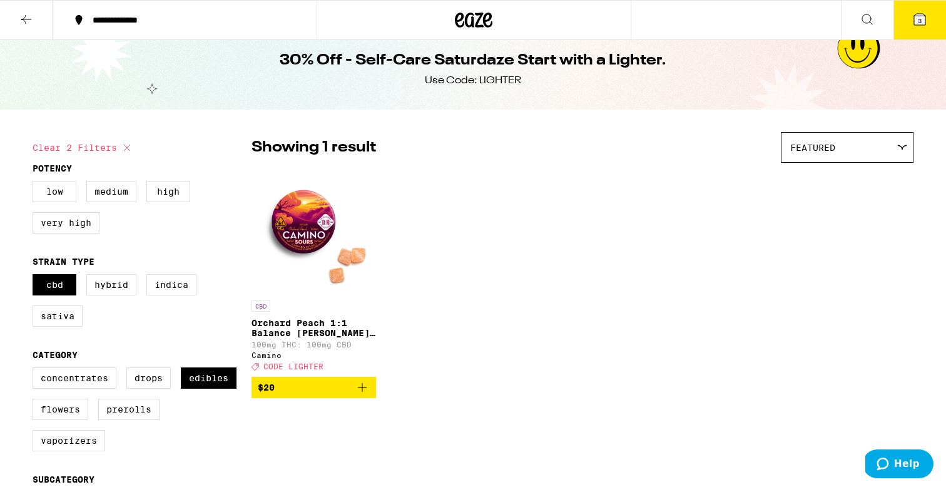
click at [366, 395] on icon "Add to bag" at bounding box center [362, 387] width 15 height 15
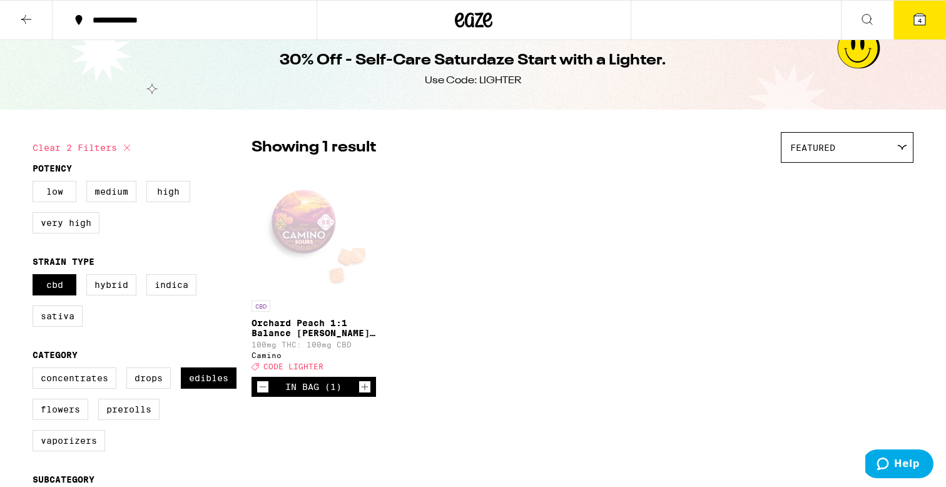
click at [919, 33] on button "4" at bounding box center [919, 20] width 53 height 39
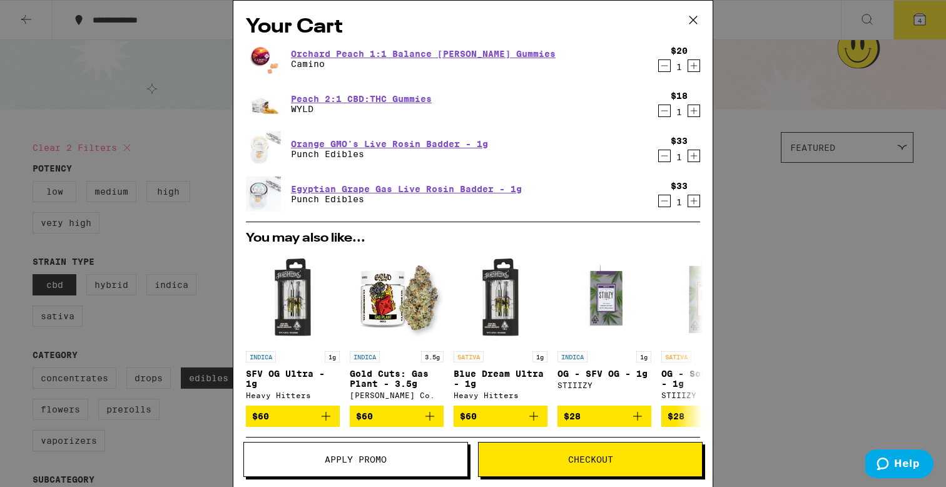
click at [666, 113] on icon "Decrement" at bounding box center [664, 110] width 11 height 15
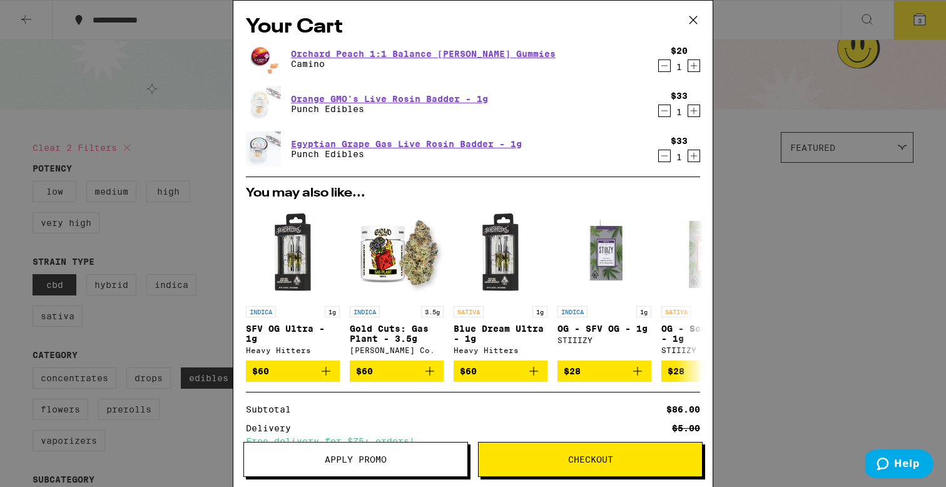
click at [601, 455] on span "Checkout" at bounding box center [590, 459] width 45 height 9
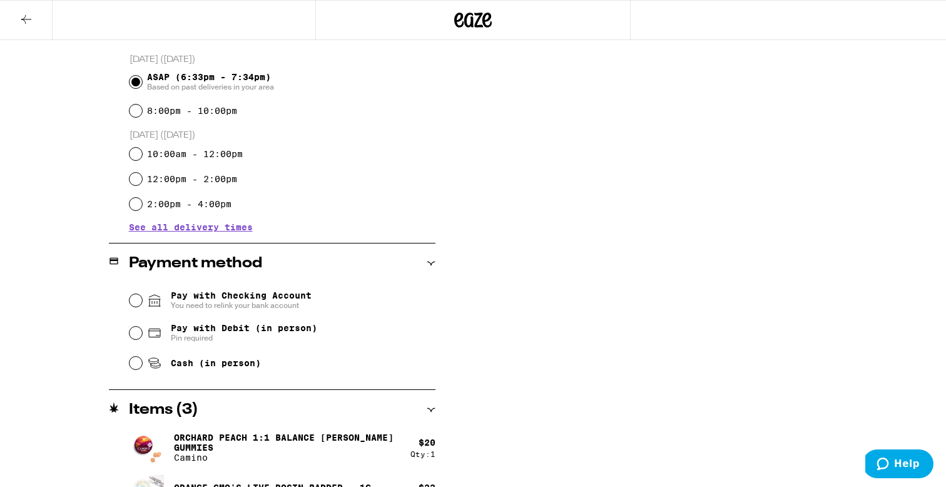
scroll to position [363, 0]
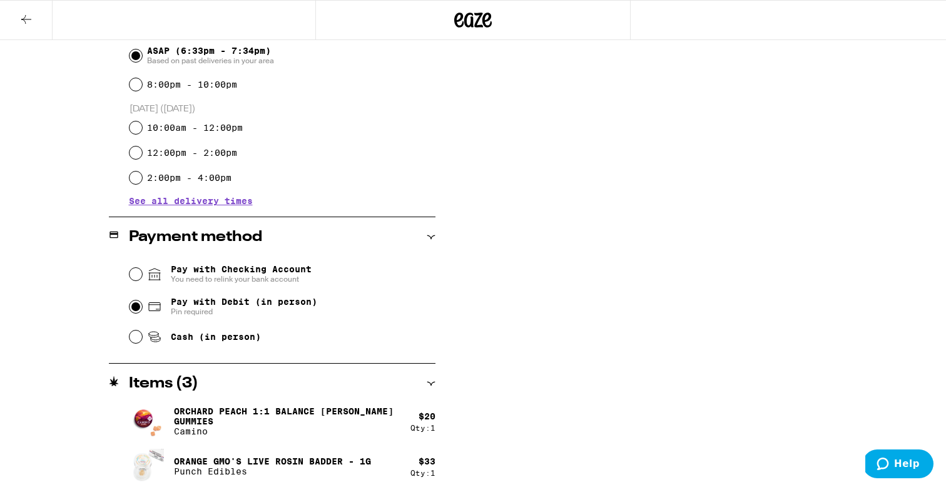
click at [136, 308] on input "Pay with Debit (in person) Pin required" at bounding box center [135, 306] width 13 height 13
radio input "true"
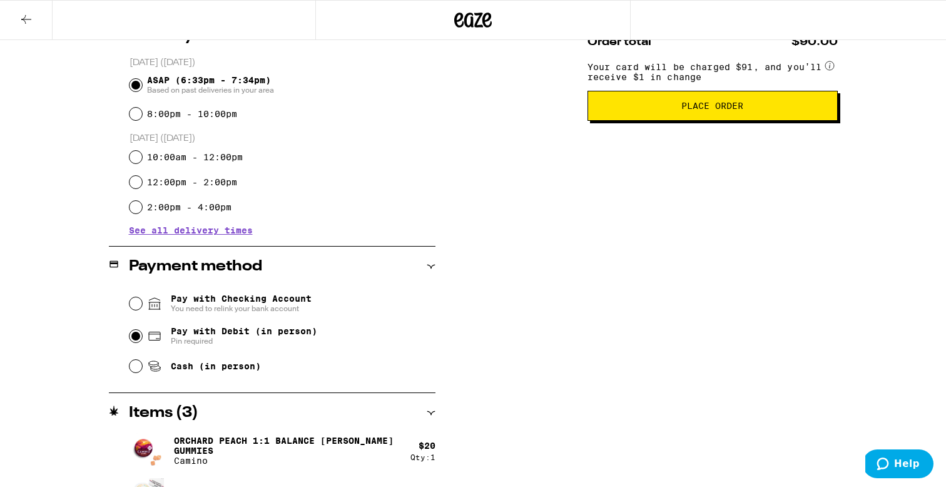
scroll to position [415, 0]
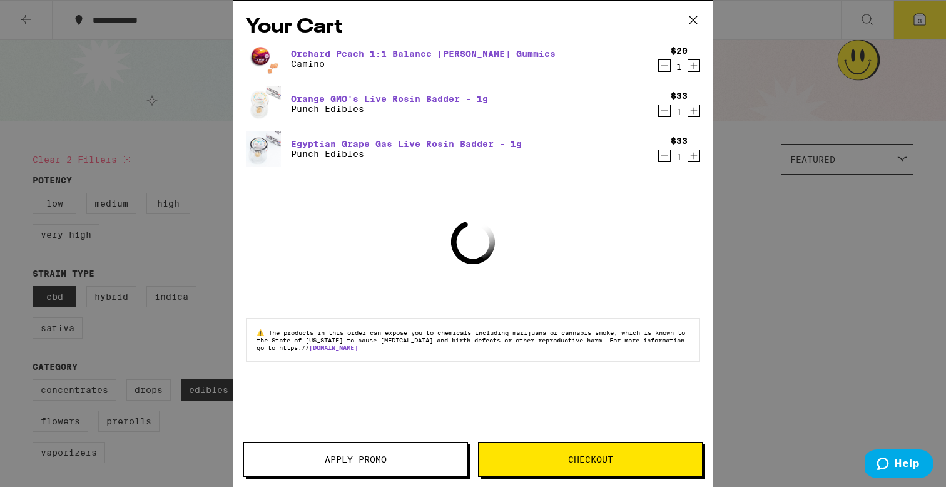
click at [664, 70] on icon "Decrement" at bounding box center [664, 65] width 11 height 15
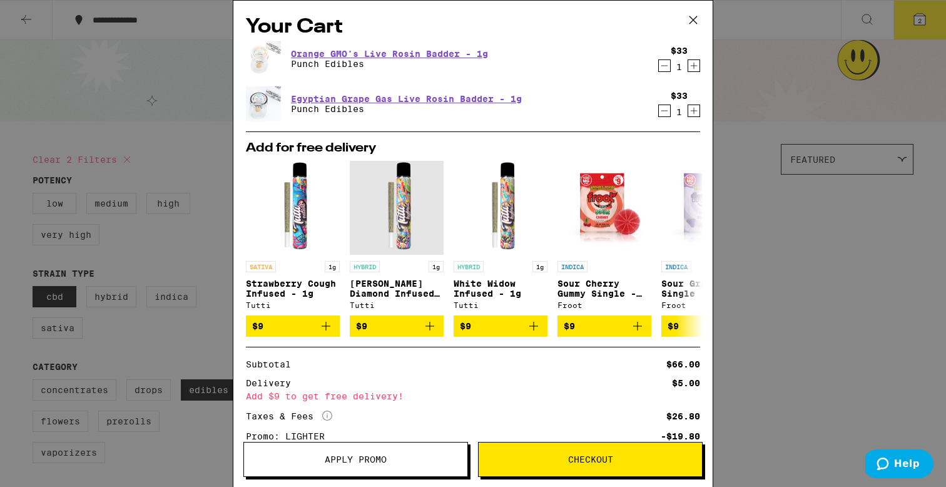
click at [695, 20] on icon at bounding box center [693, 20] width 19 height 19
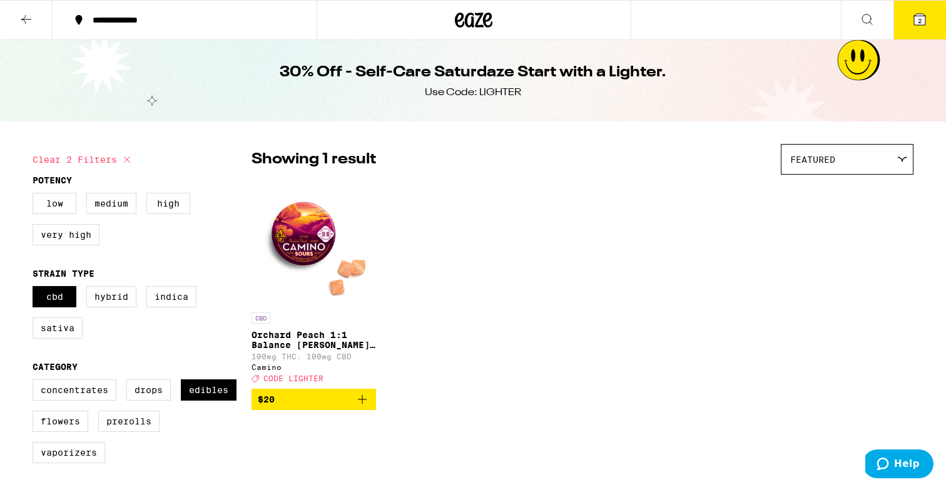
click at [472, 26] on icon at bounding box center [474, 20] width 19 height 15
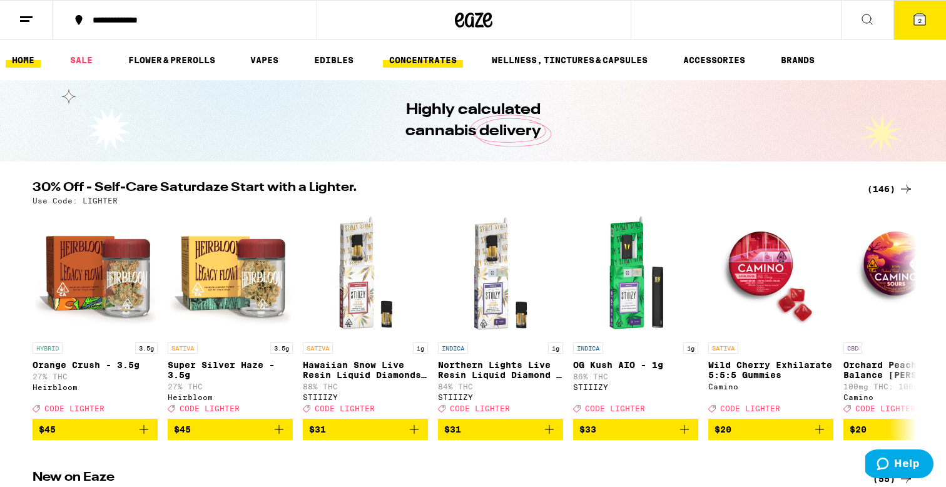
click at [413, 60] on link "CONCENTRATES" at bounding box center [423, 60] width 80 height 15
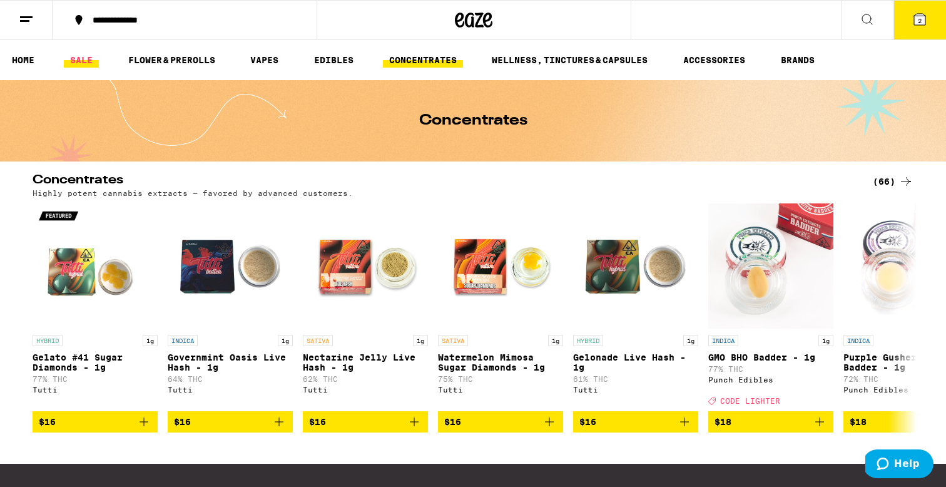
click at [78, 64] on link "SALE" at bounding box center [81, 60] width 35 height 15
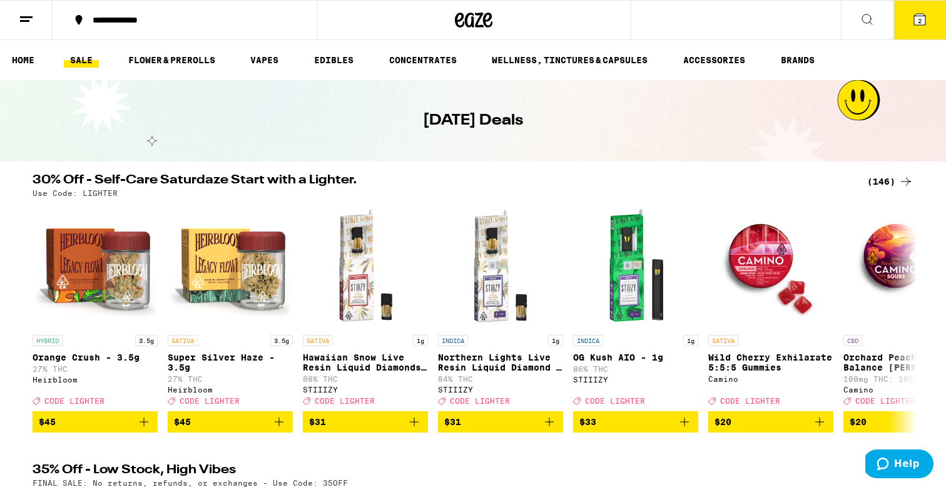
click at [866, 15] on icon at bounding box center [866, 19] width 15 height 15
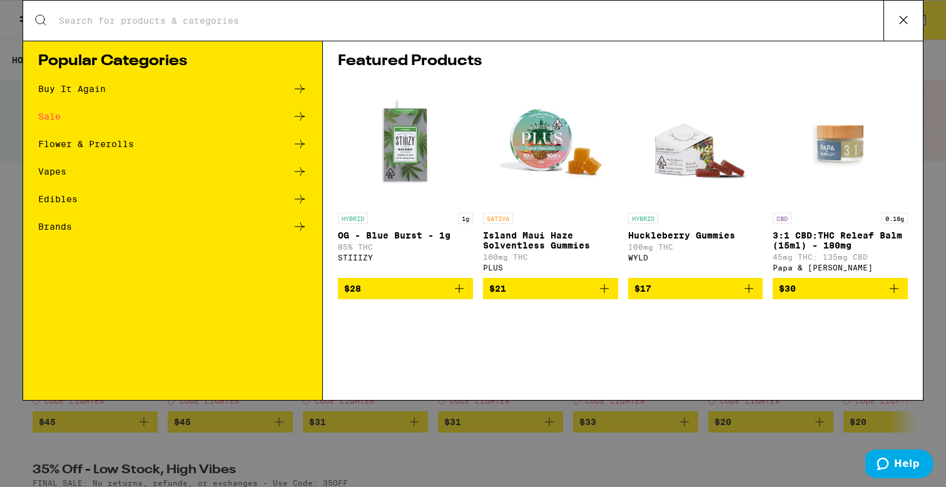
click at [74, 116] on div "Sale" at bounding box center [172, 116] width 269 height 15
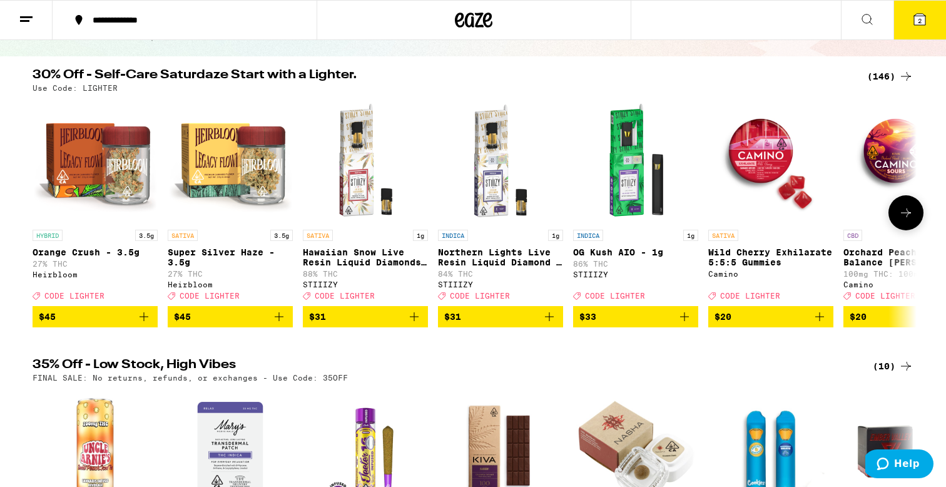
scroll to position [32, 0]
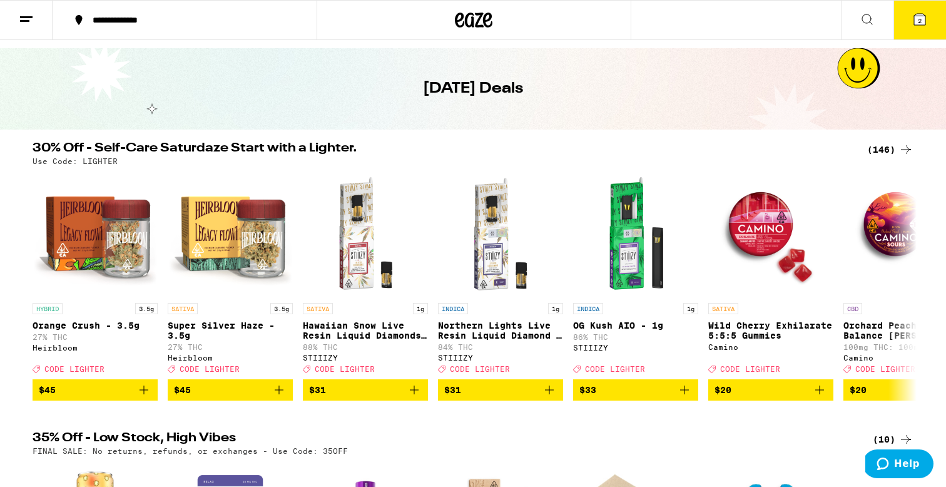
click at [895, 154] on div "(146)" at bounding box center [890, 149] width 46 height 15
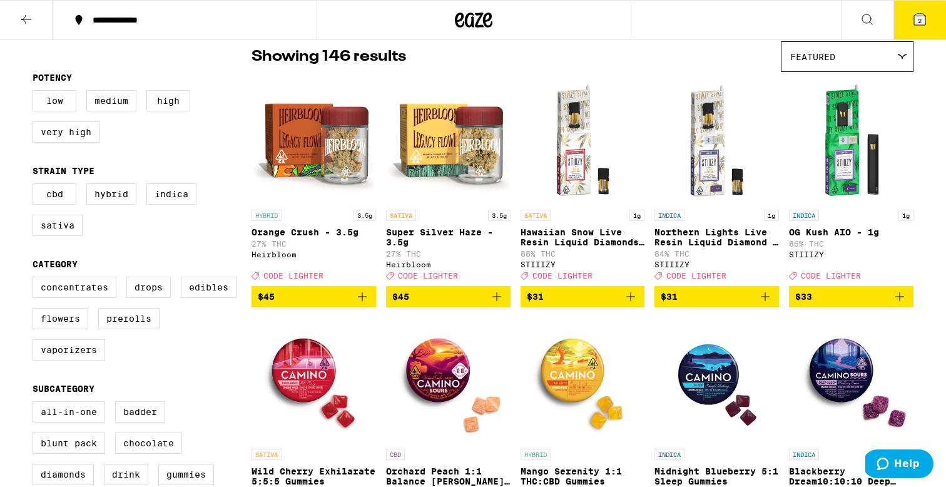
scroll to position [165, 0]
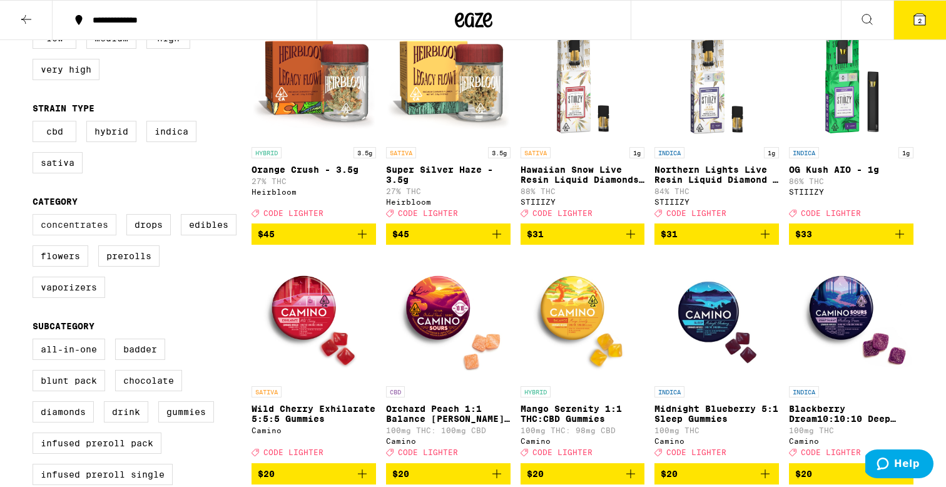
click at [88, 235] on label "Concentrates" at bounding box center [75, 224] width 84 height 21
click at [36, 216] on input "Concentrates" at bounding box center [35, 216] width 1 height 1
checkbox input "true"
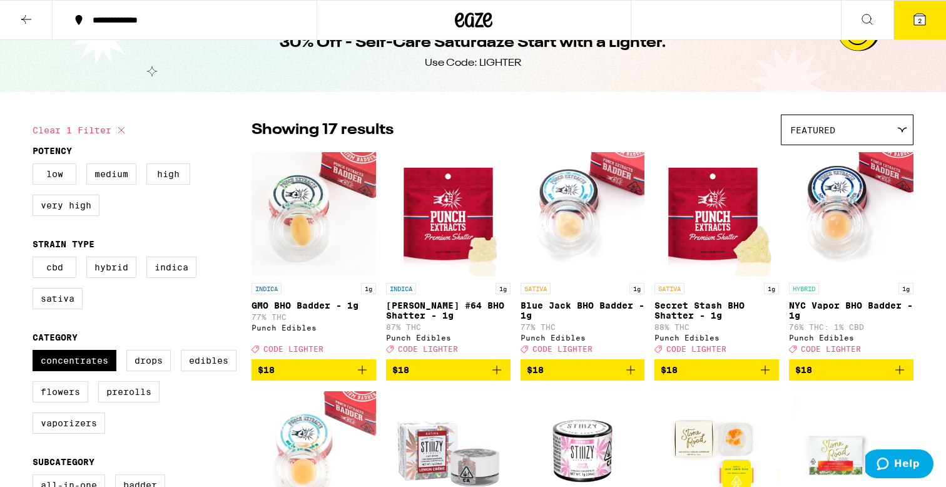
scroll to position [27, 0]
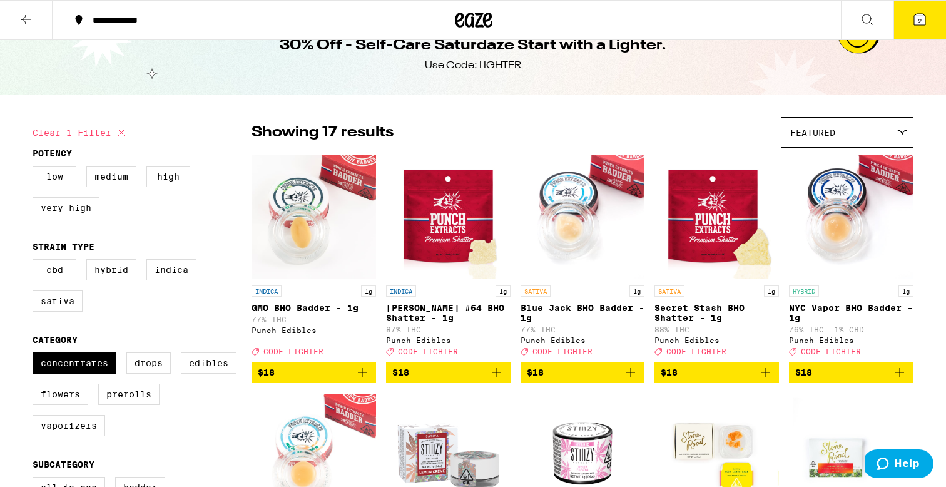
click at [851, 139] on div "Featured" at bounding box center [846, 132] width 131 height 29
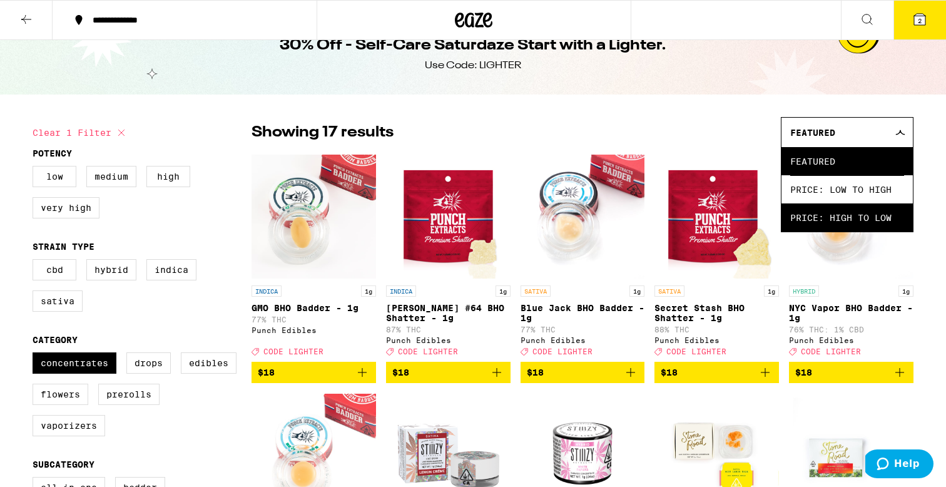
click at [842, 225] on span "Price: High to Low" at bounding box center [847, 217] width 114 height 28
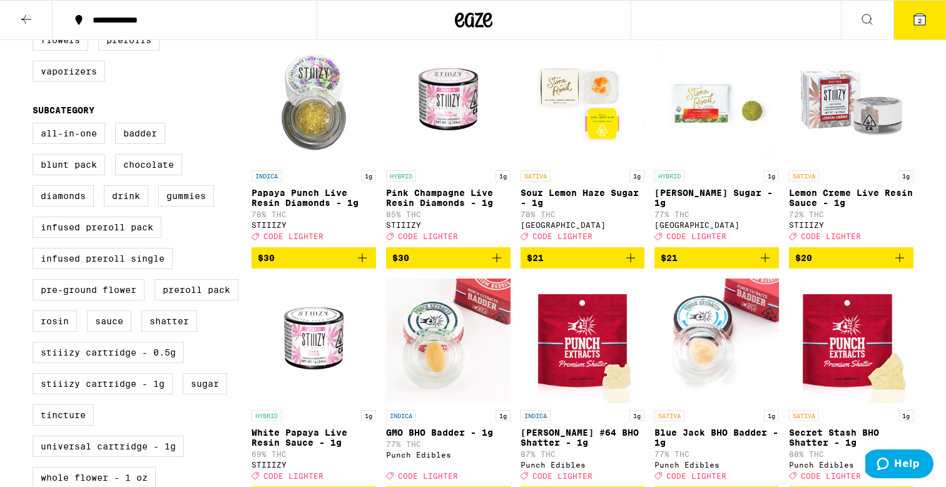
scroll to position [382, 0]
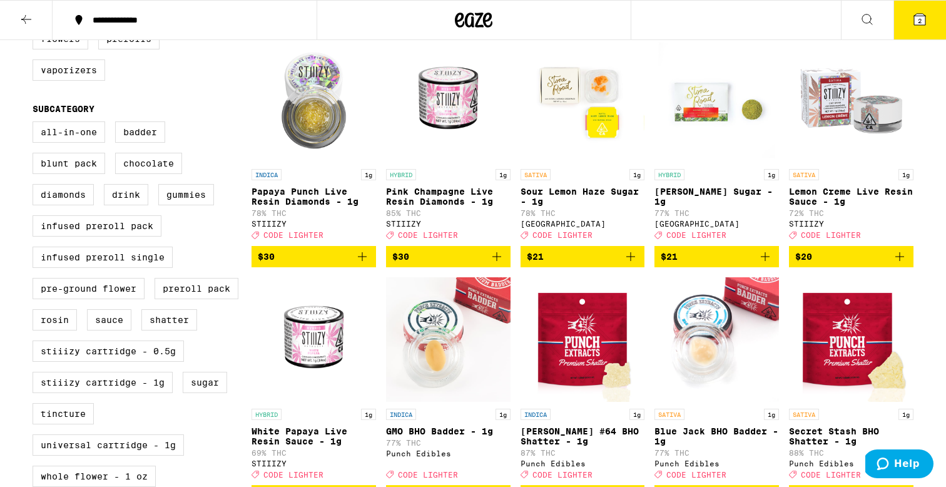
click at [710, 126] on img "Open page for Oreo Biscotti Sugar - 1g from Stone Road" at bounding box center [716, 100] width 124 height 125
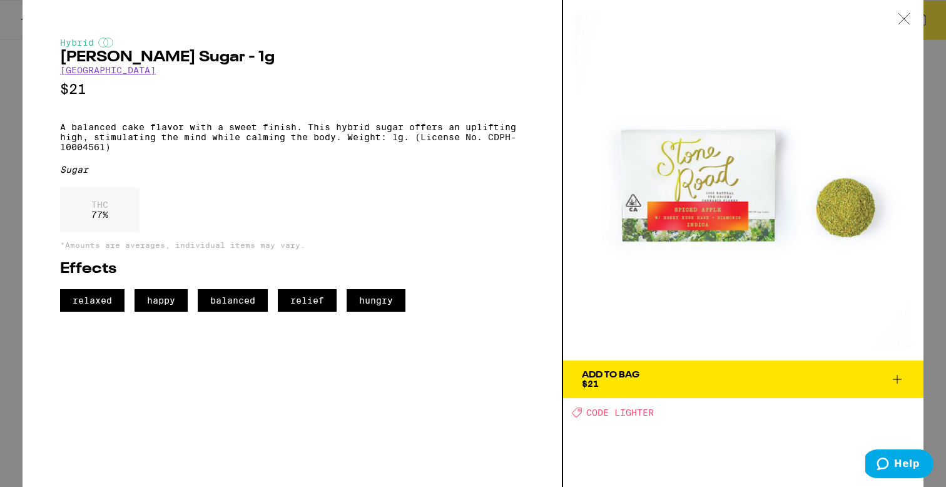
click at [904, 19] on icon at bounding box center [903, 18] width 11 height 11
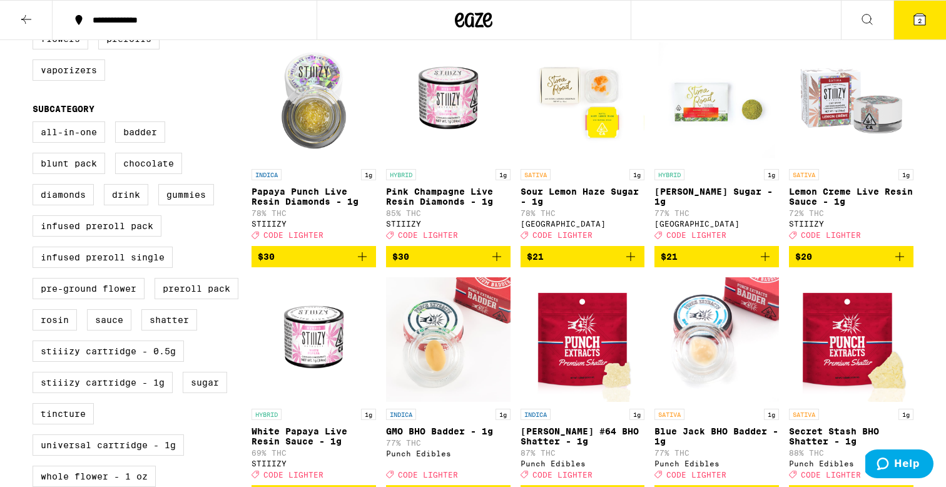
click at [765, 261] on icon "Add to bag" at bounding box center [765, 256] width 9 height 9
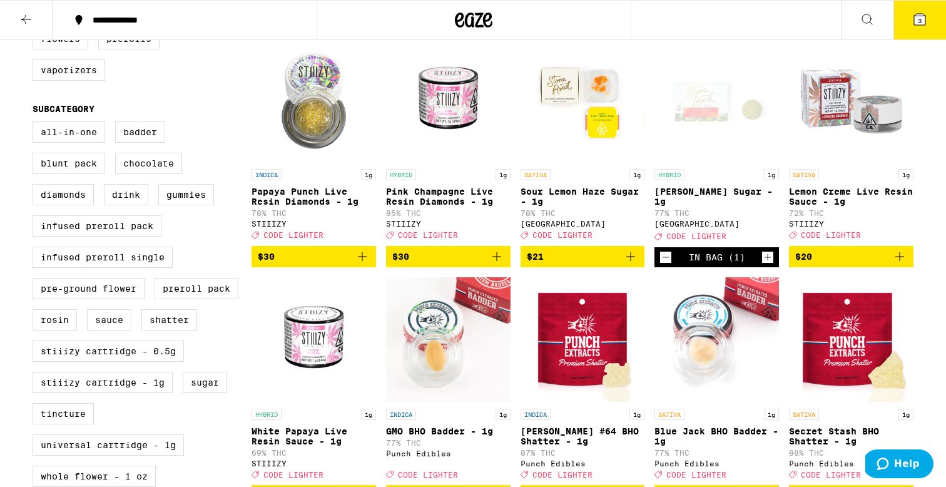
click at [912, 19] on icon at bounding box center [919, 19] width 15 height 15
